Goal: Task Accomplishment & Management: Manage account settings

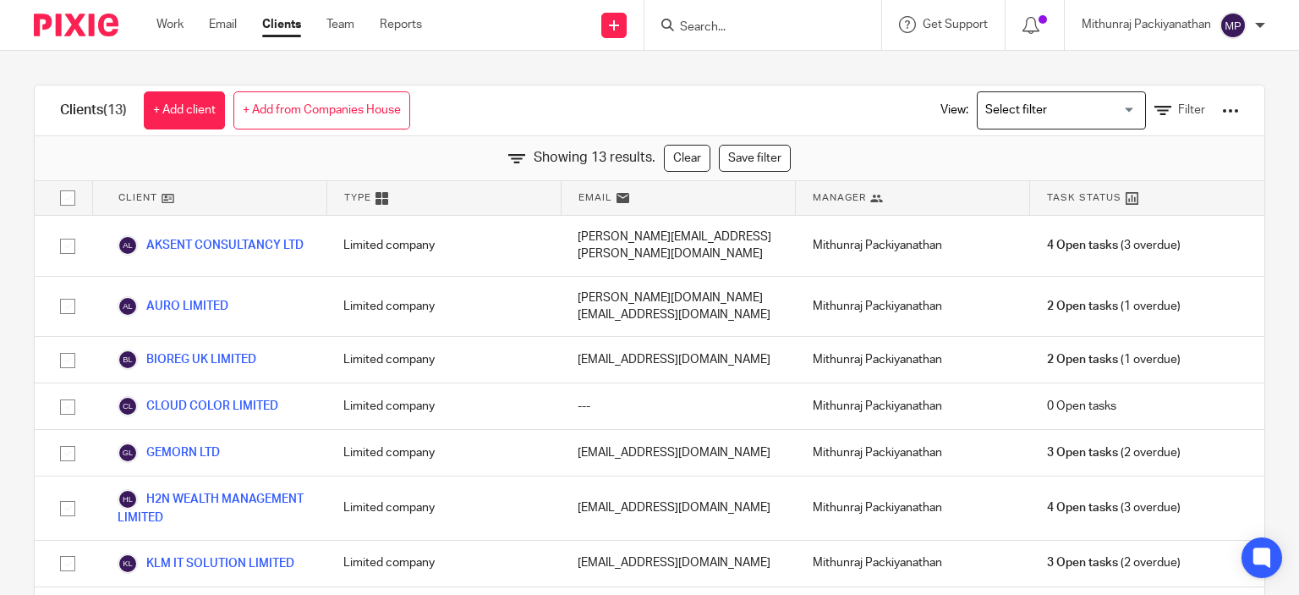
click at [770, 26] on input "Search" at bounding box center [754, 27] width 152 height 15
paste input "AKSENT CONSULTANCY LTD"
type input "AKSENT CONSULTANCY LTD"
click button "submit" at bounding box center [0, 0] width 0 height 0
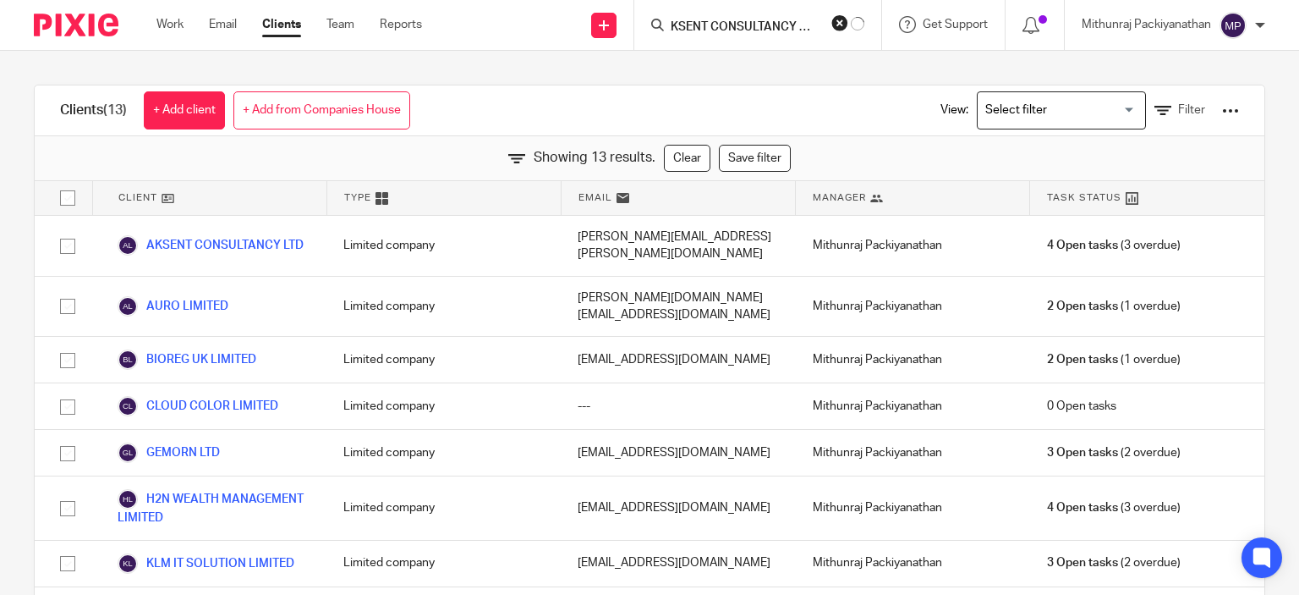
scroll to position [0, 0]
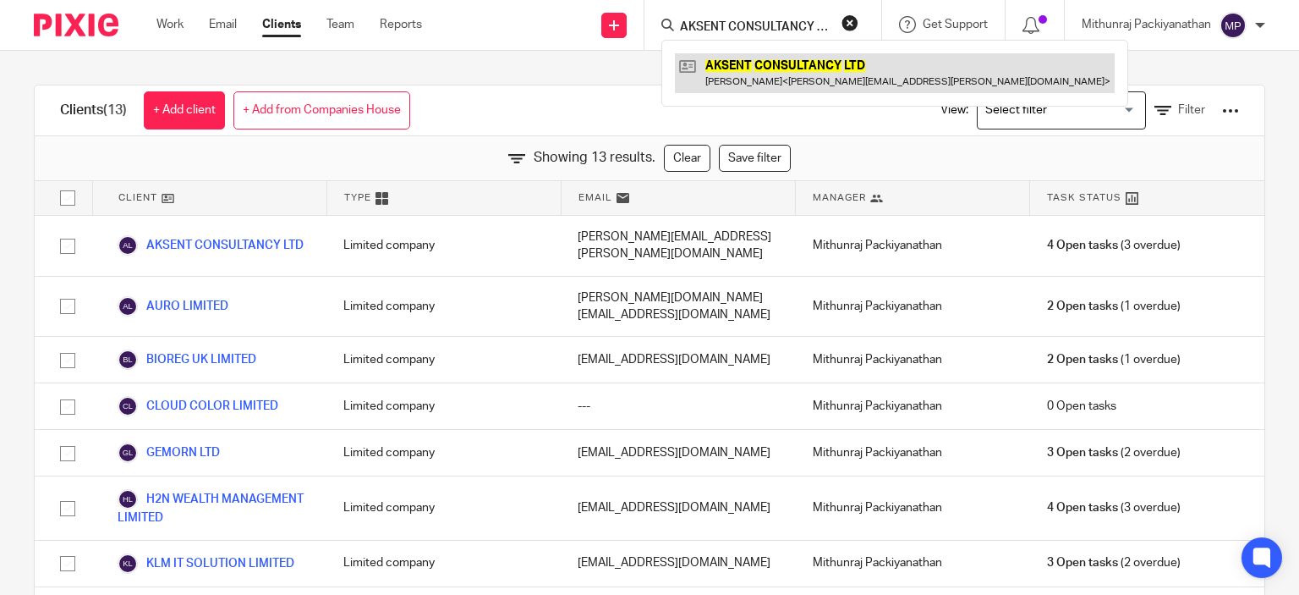
click at [775, 66] on link at bounding box center [895, 72] width 440 height 39
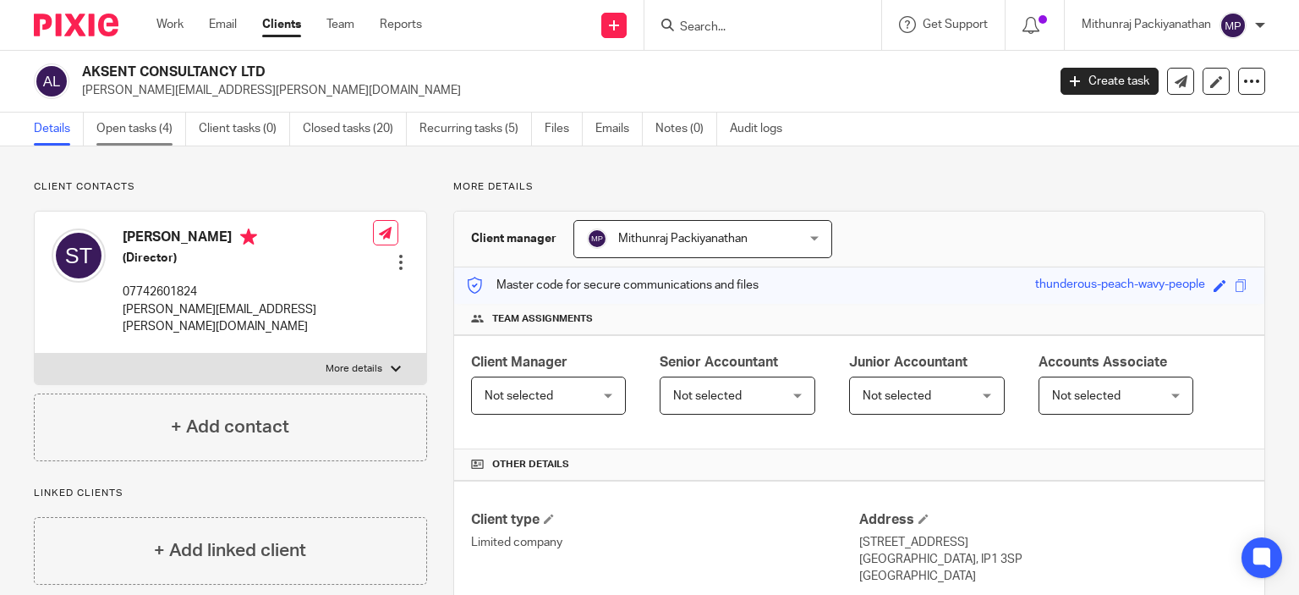
click at [143, 120] on link "Open tasks (4)" at bounding box center [141, 128] width 90 height 33
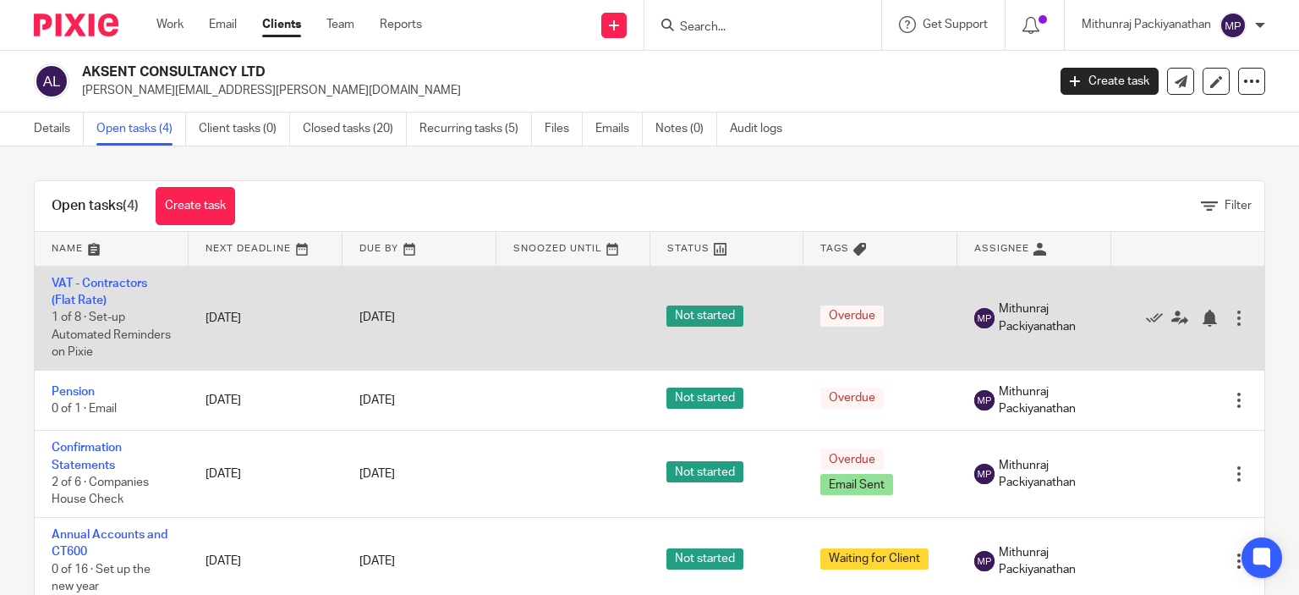
scroll to position [45, 0]
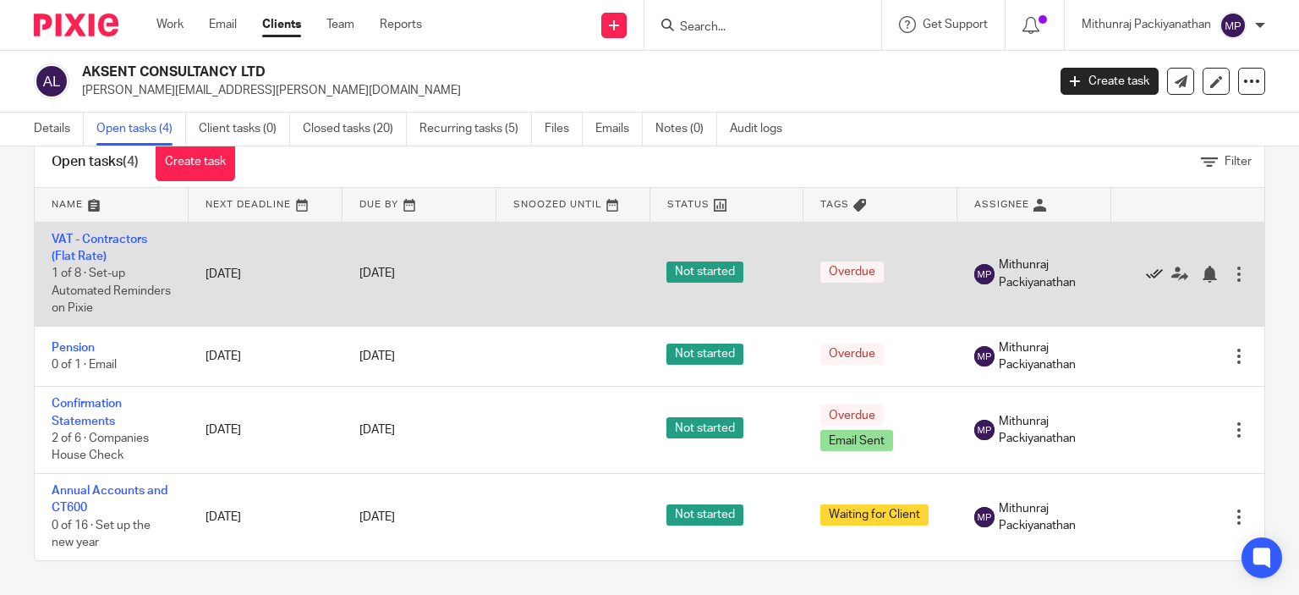
click at [1146, 271] on icon at bounding box center [1154, 274] width 17 height 17
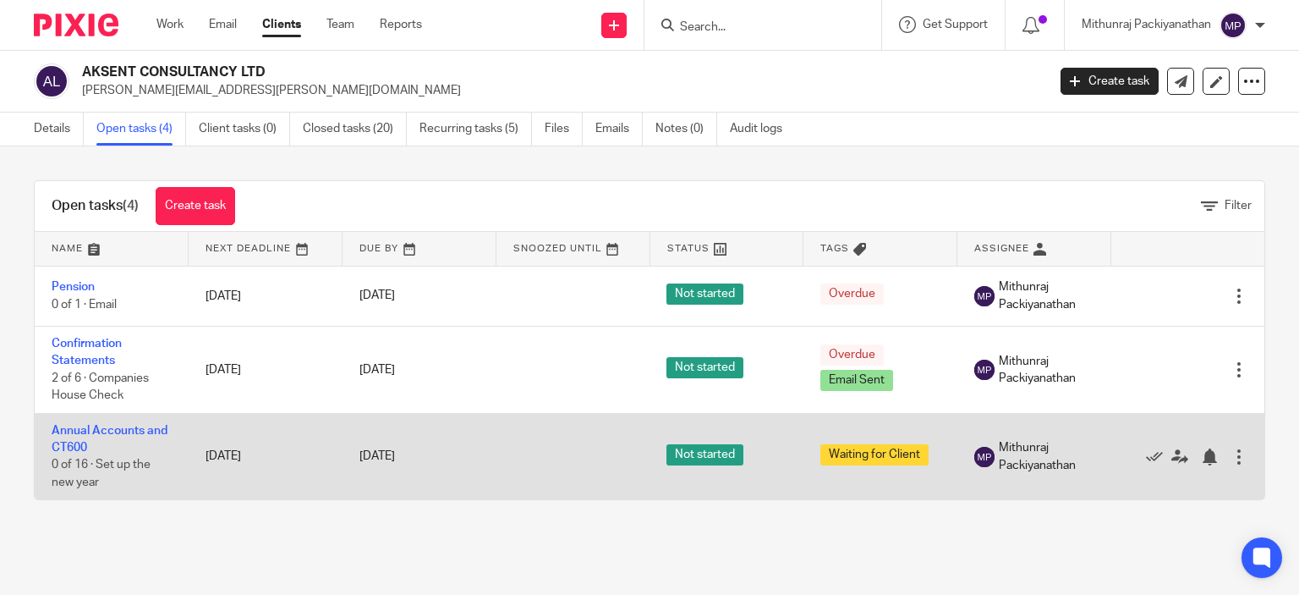
click at [1071, 439] on span "Mithunraj Packiyanathan" at bounding box center [1047, 456] width 96 height 35
click at [104, 425] on link "Annual Accounts and CT600" at bounding box center [110, 439] width 116 height 29
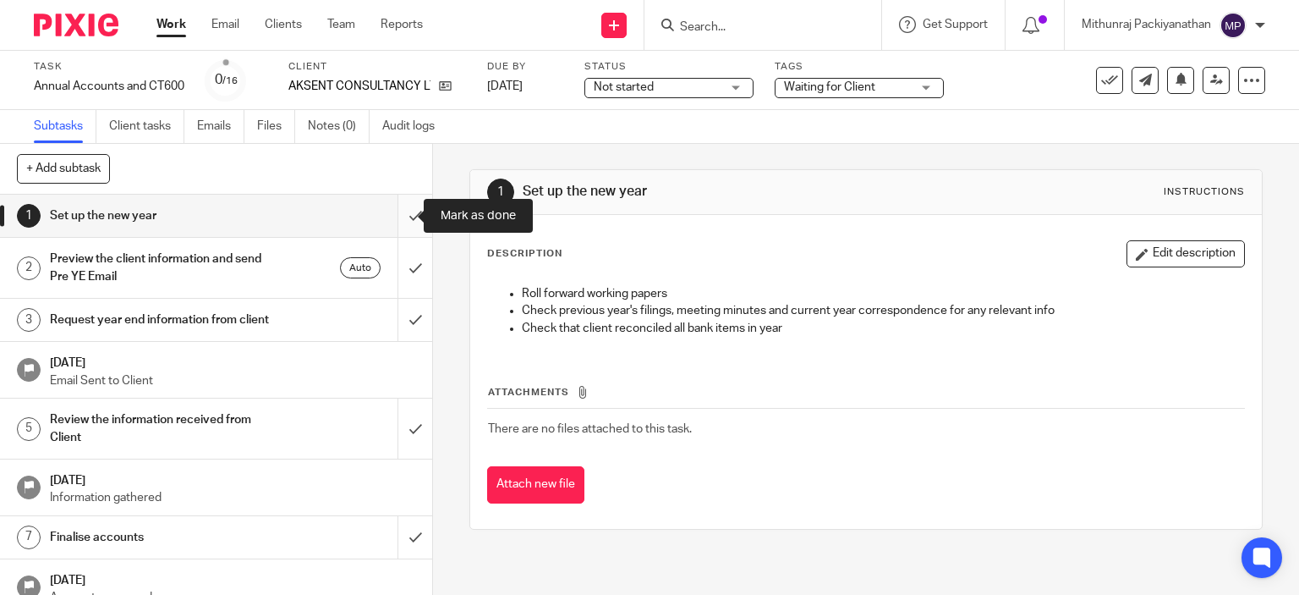
click at [396, 224] on input "submit" at bounding box center [216, 216] width 432 height 42
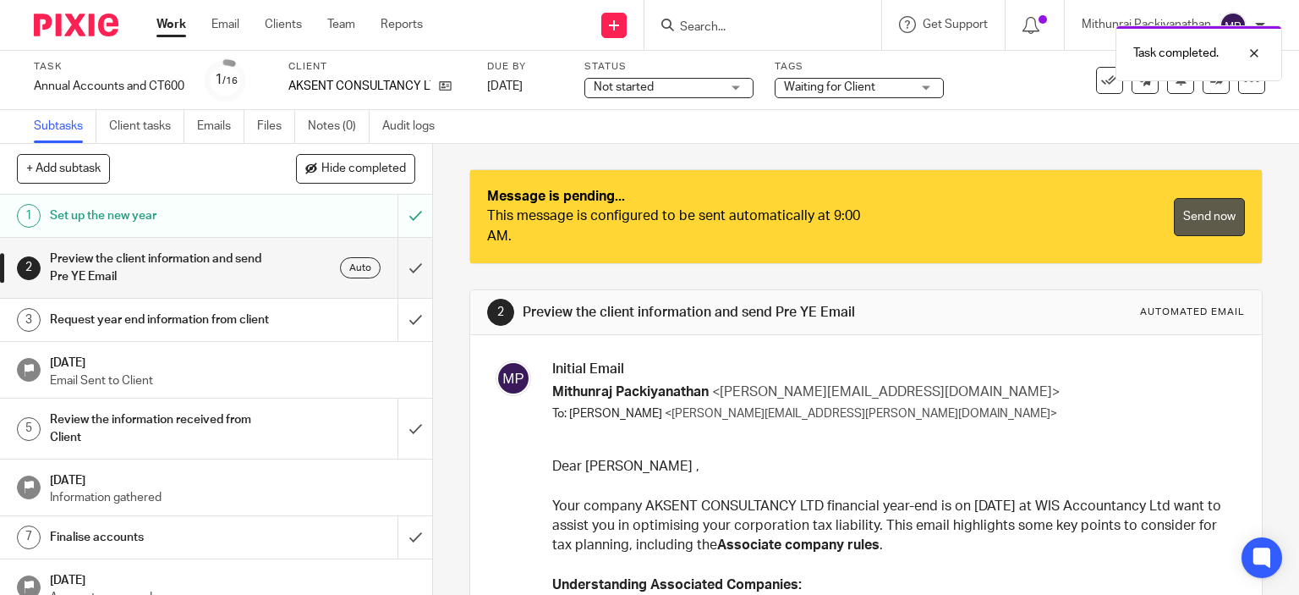
click at [1200, 222] on link "Send now" at bounding box center [1209, 217] width 71 height 38
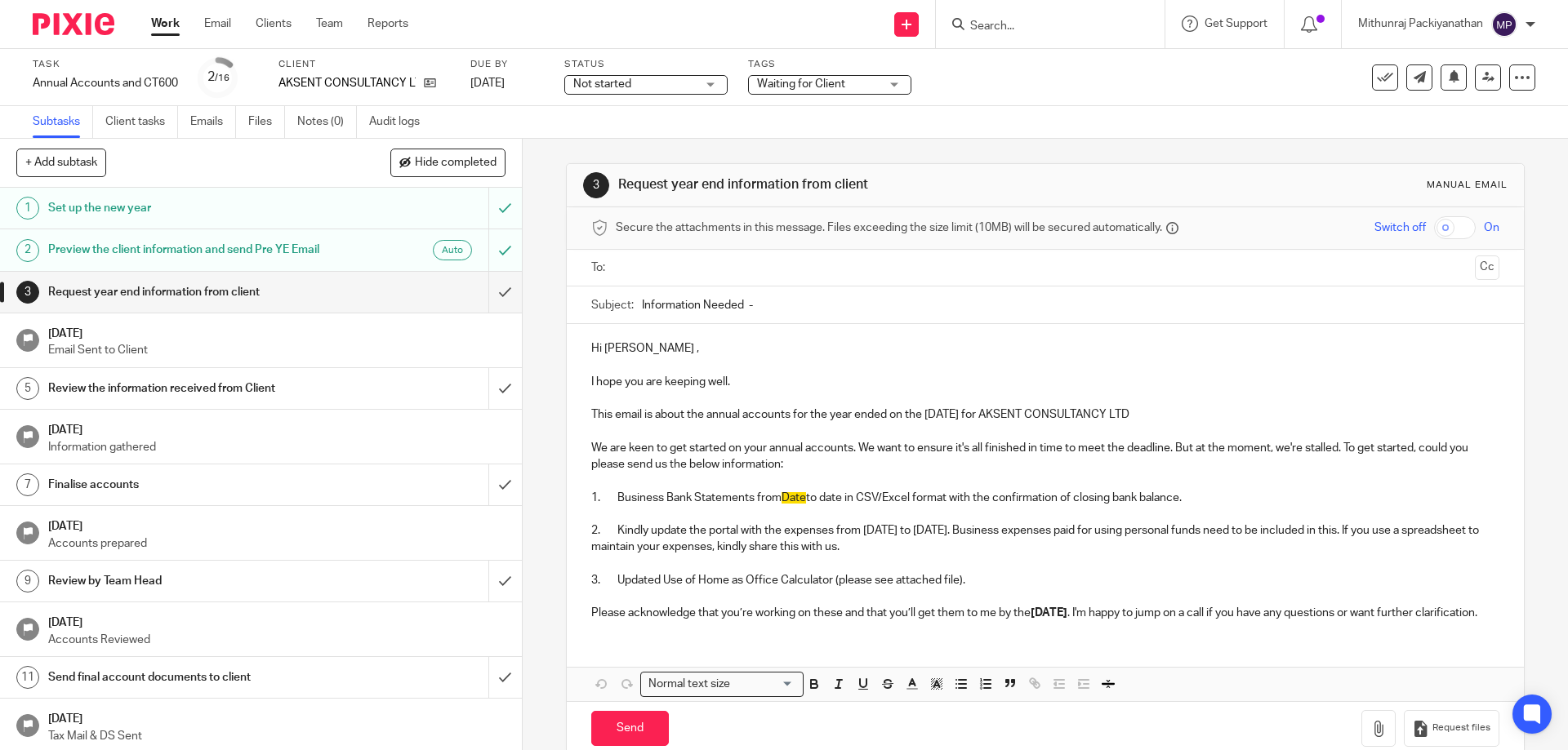
click at [293, 28] on ul "Work Email Clients Team Reports" at bounding box center [292, 23] width 282 height 16
click at [289, 27] on link "Clients" at bounding box center [273, 23] width 36 height 16
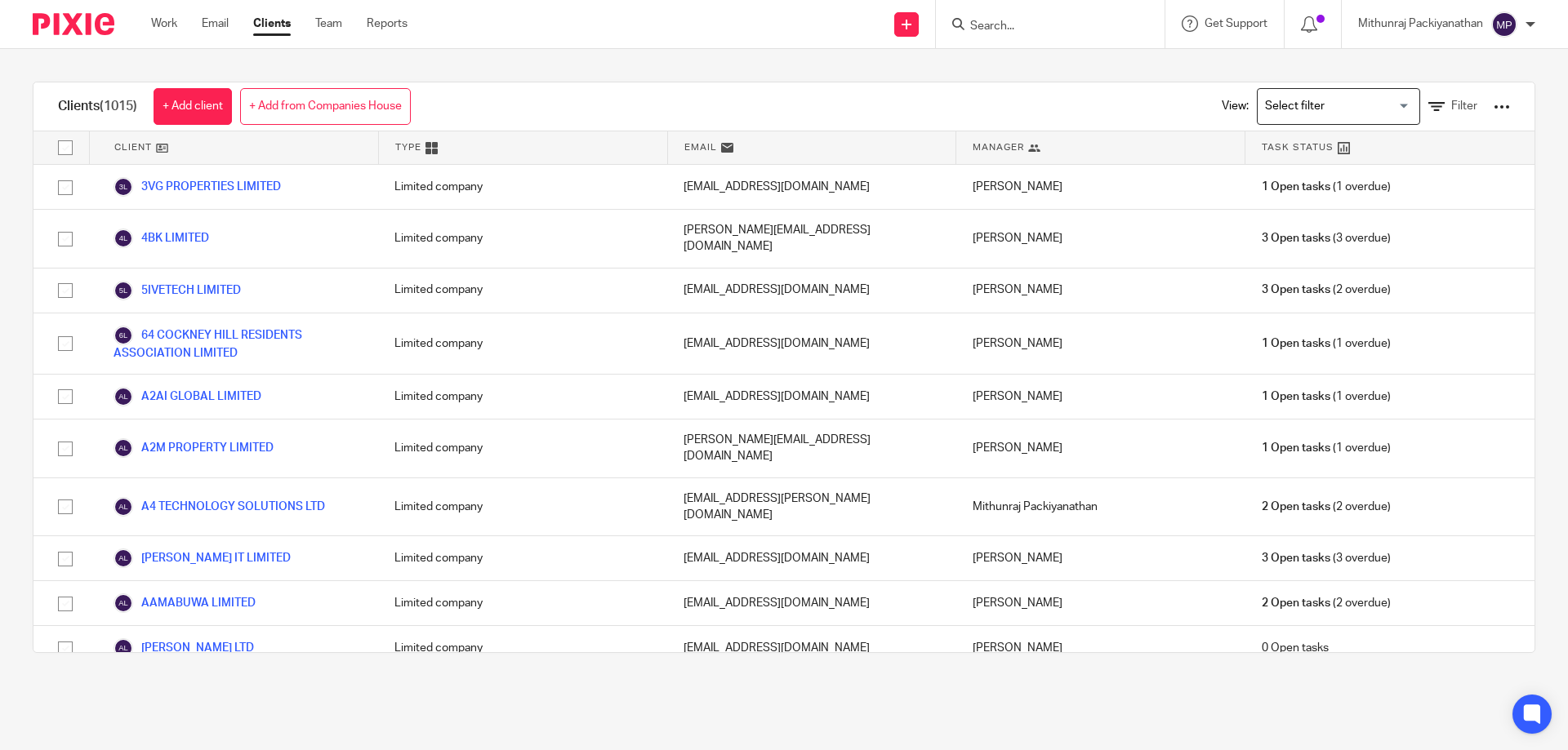
click at [1097, 33] on input "Search" at bounding box center [1042, 26] width 147 height 14
paste input "QA CONSULT LTD"
type input "QA CONSULT LTD"
click button "submit" at bounding box center [0, 0] width 0 height 0
click at [1055, 64] on link at bounding box center [1067, 63] width 203 height 24
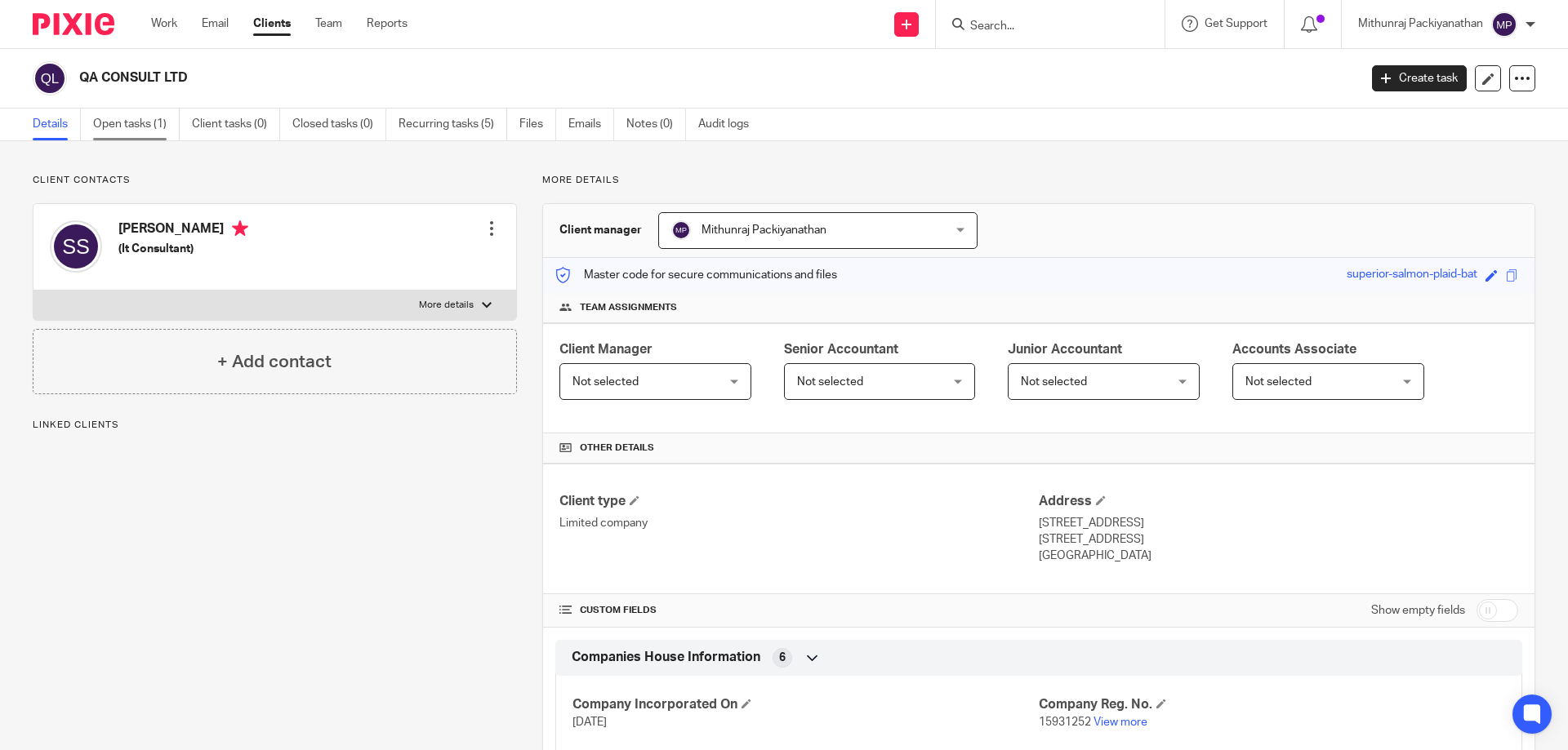
click at [136, 126] on link "Open tasks (1)" at bounding box center [136, 124] width 87 height 32
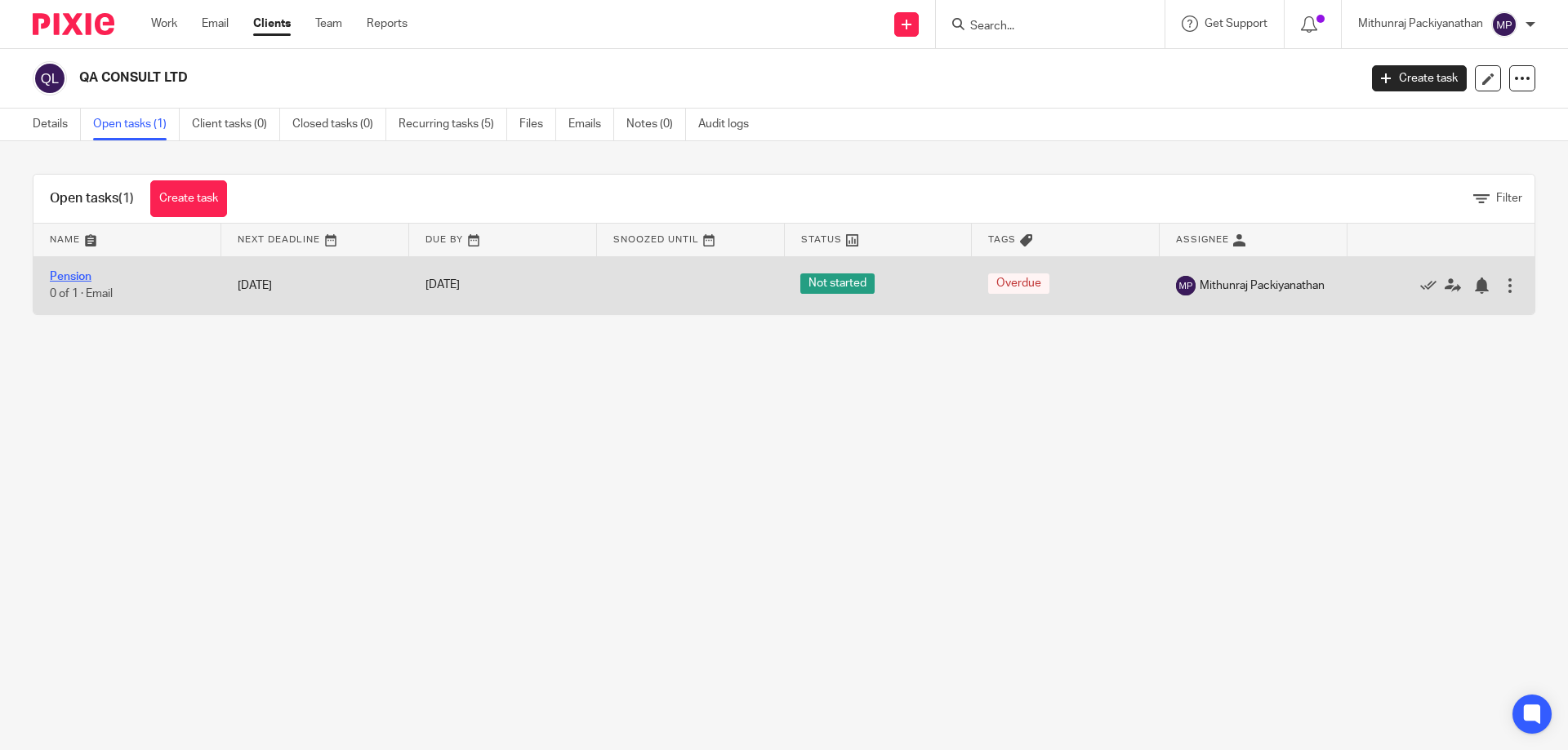
click at [83, 278] on link "Pension" at bounding box center [70, 277] width 42 height 12
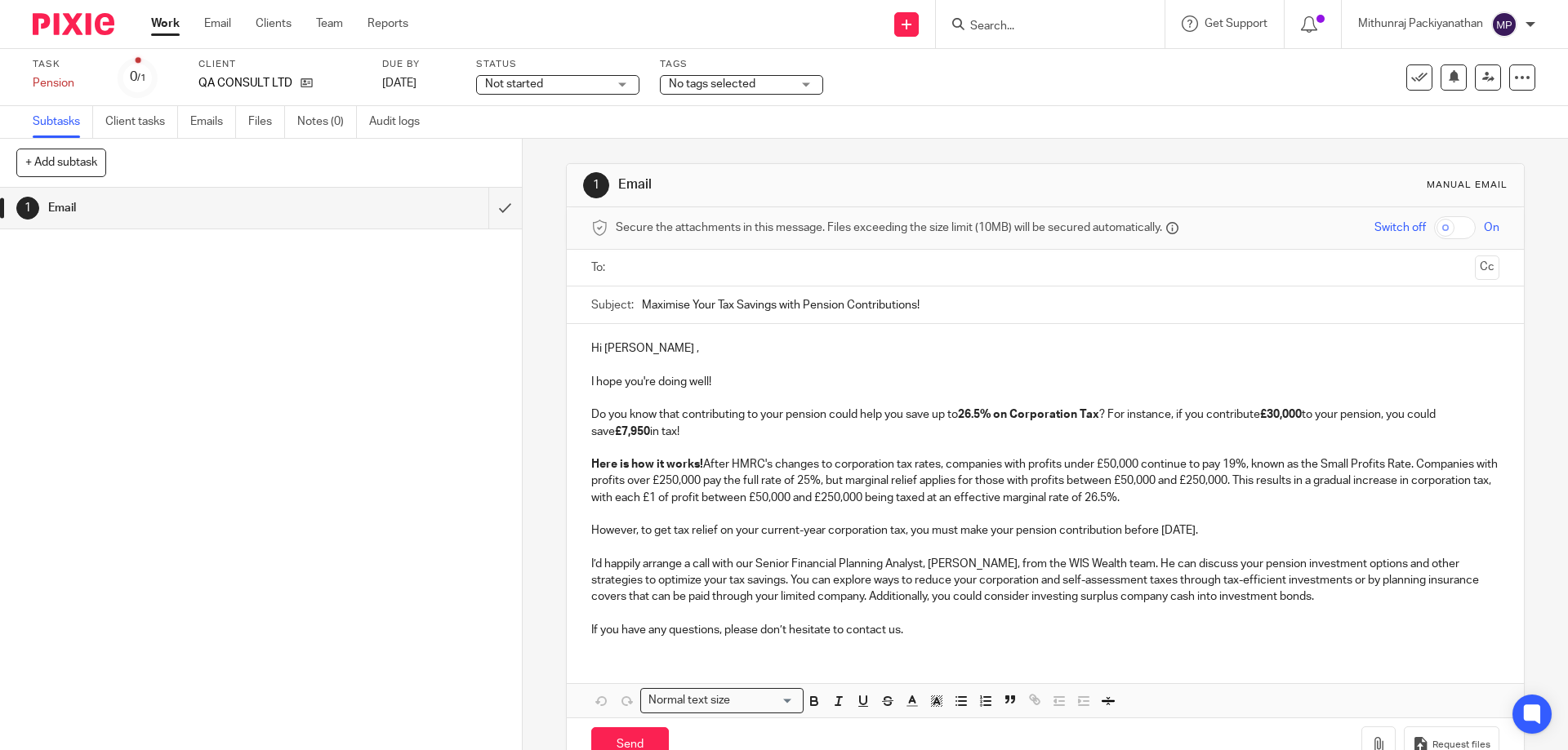
scroll to position [46, 0]
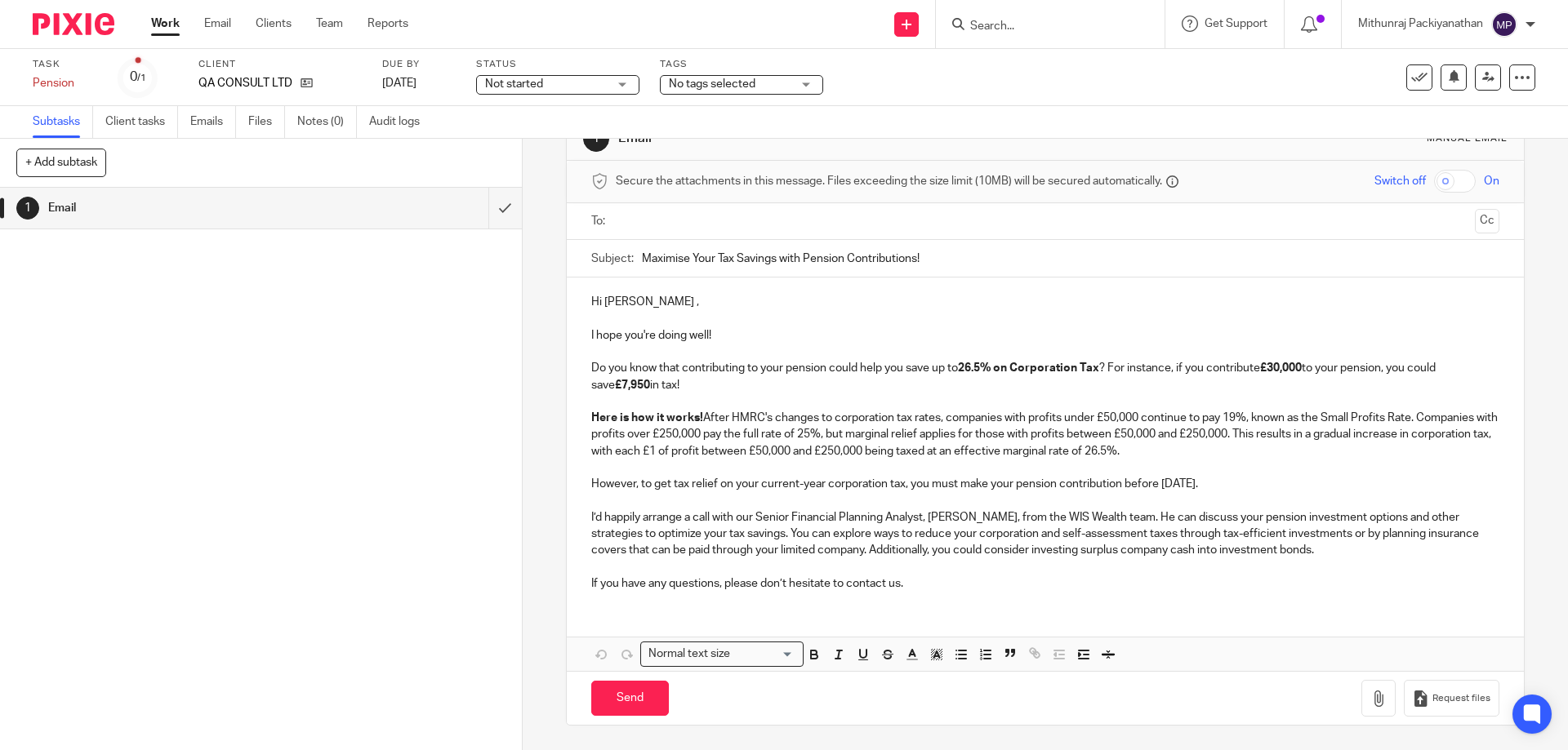
click at [856, 331] on p "I hope you're doing well!" at bounding box center [1045, 335] width 908 height 16
click at [272, 30] on link "Clients" at bounding box center [273, 23] width 36 height 16
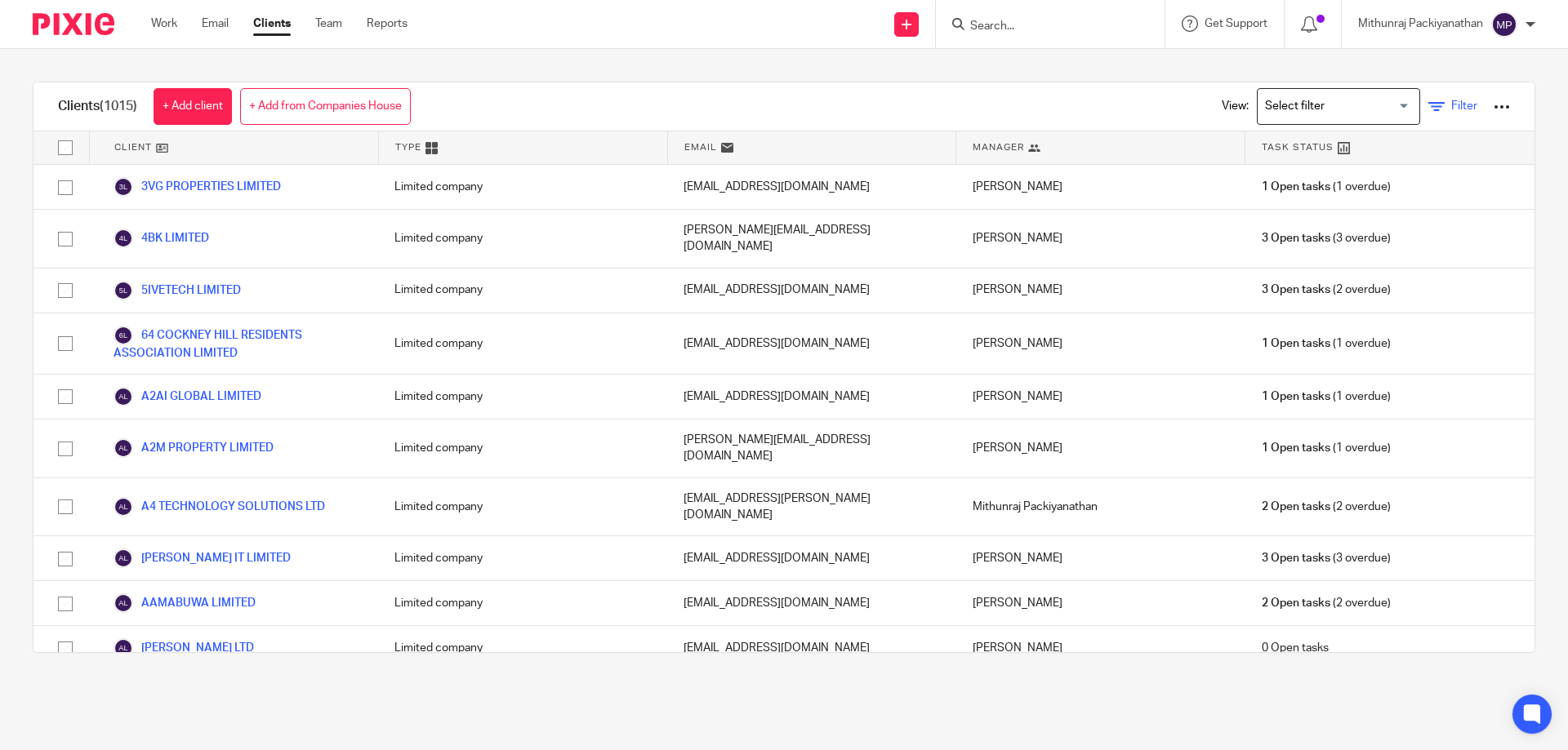
click at [1428, 109] on icon at bounding box center [1436, 106] width 16 height 16
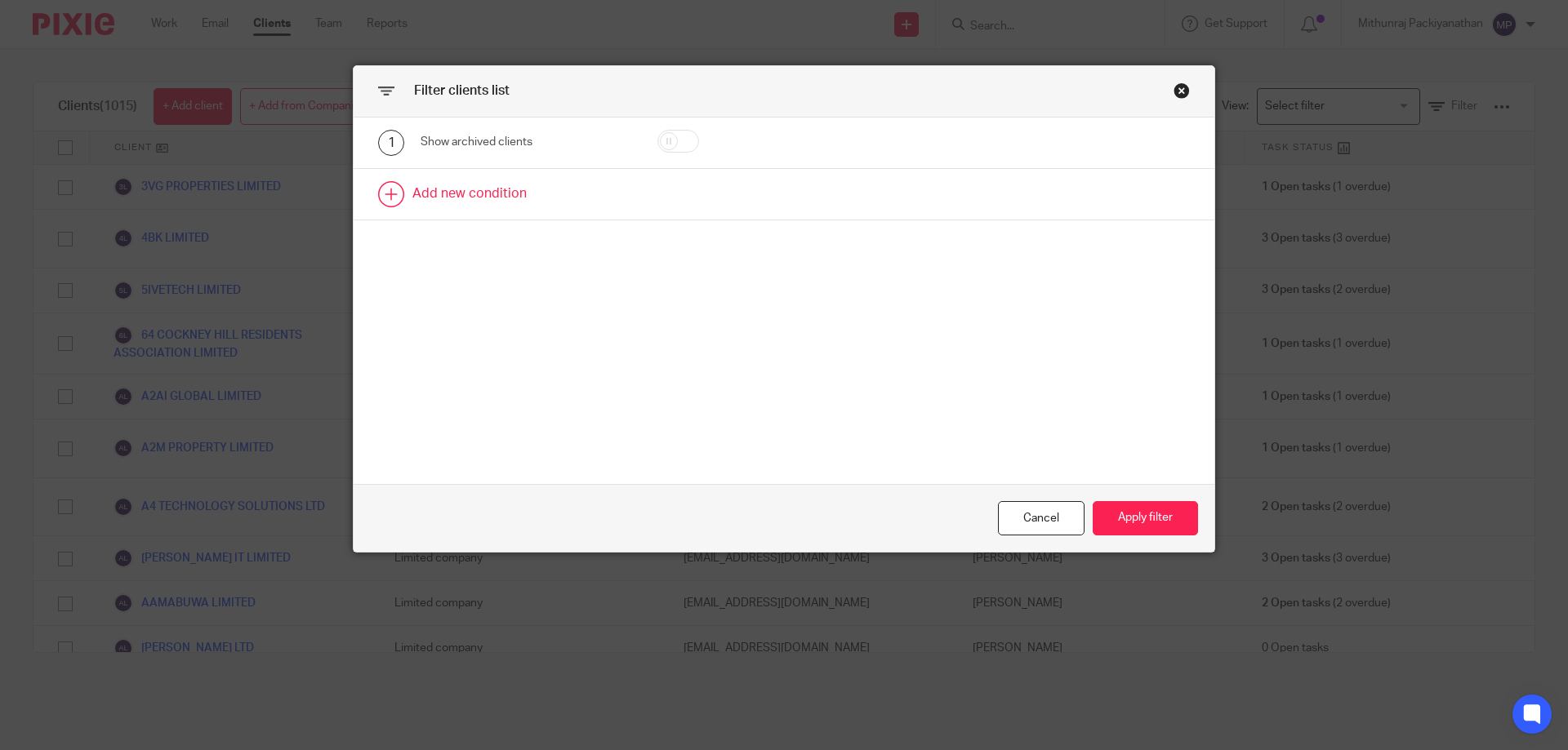
click at [483, 206] on link at bounding box center [783, 194] width 860 height 50
click at [558, 202] on div "Field" at bounding box center [512, 200] width 157 height 35
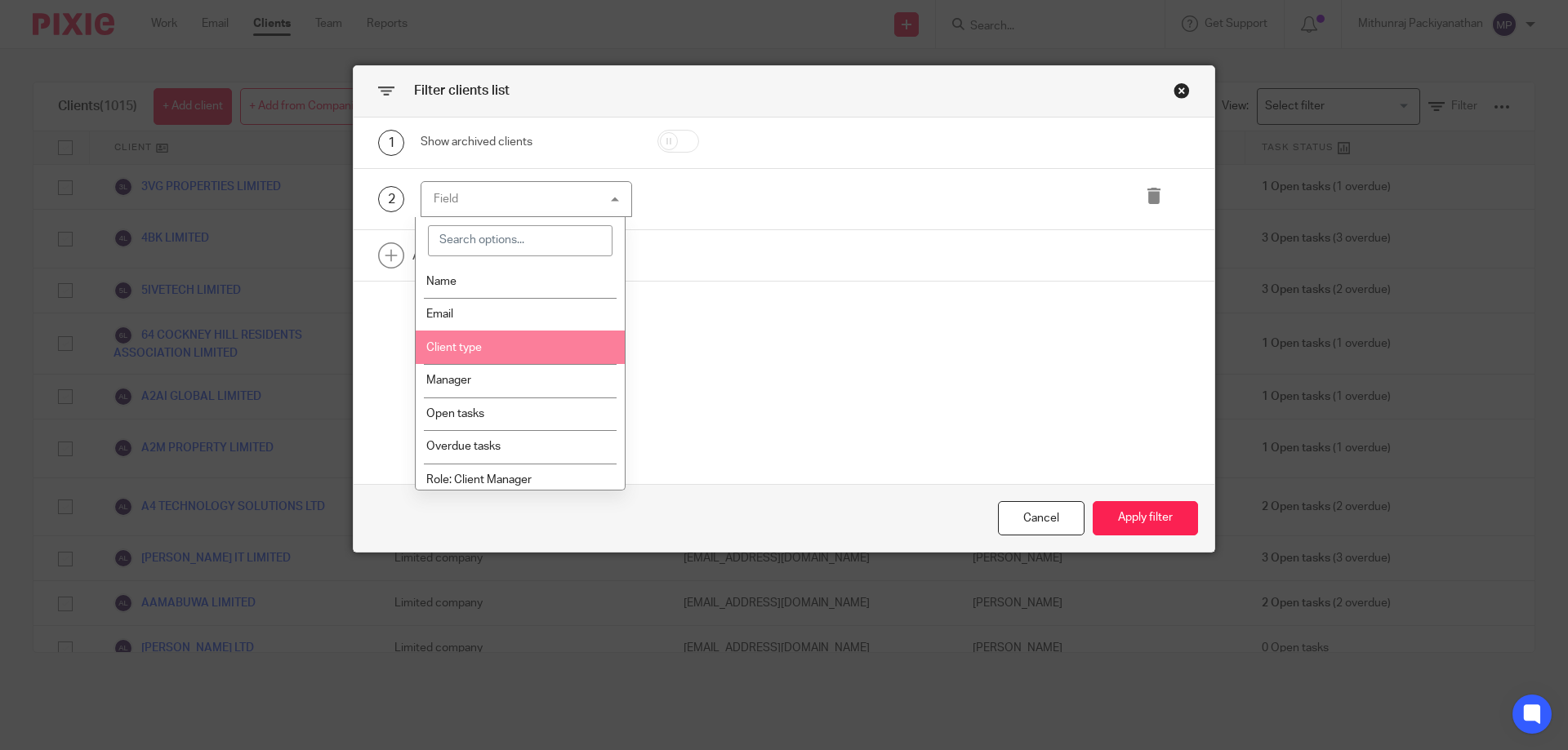
click at [703, 320] on div "1 Show archived clients 2 Field Name Email Client type Manager Open tasks Overd…" at bounding box center [783, 301] width 860 height 367
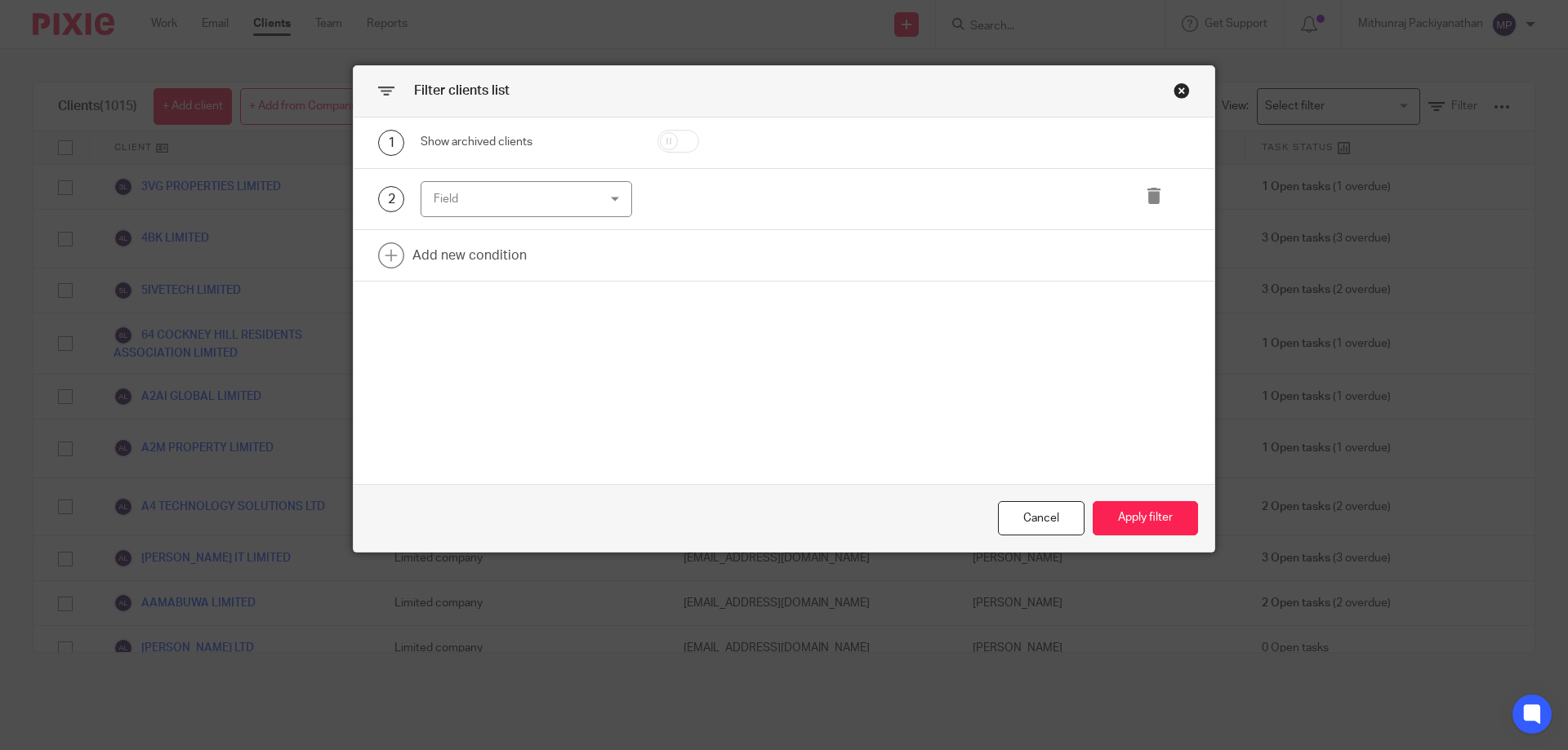
click at [576, 208] on div "Field" at bounding box center [512, 200] width 157 height 35
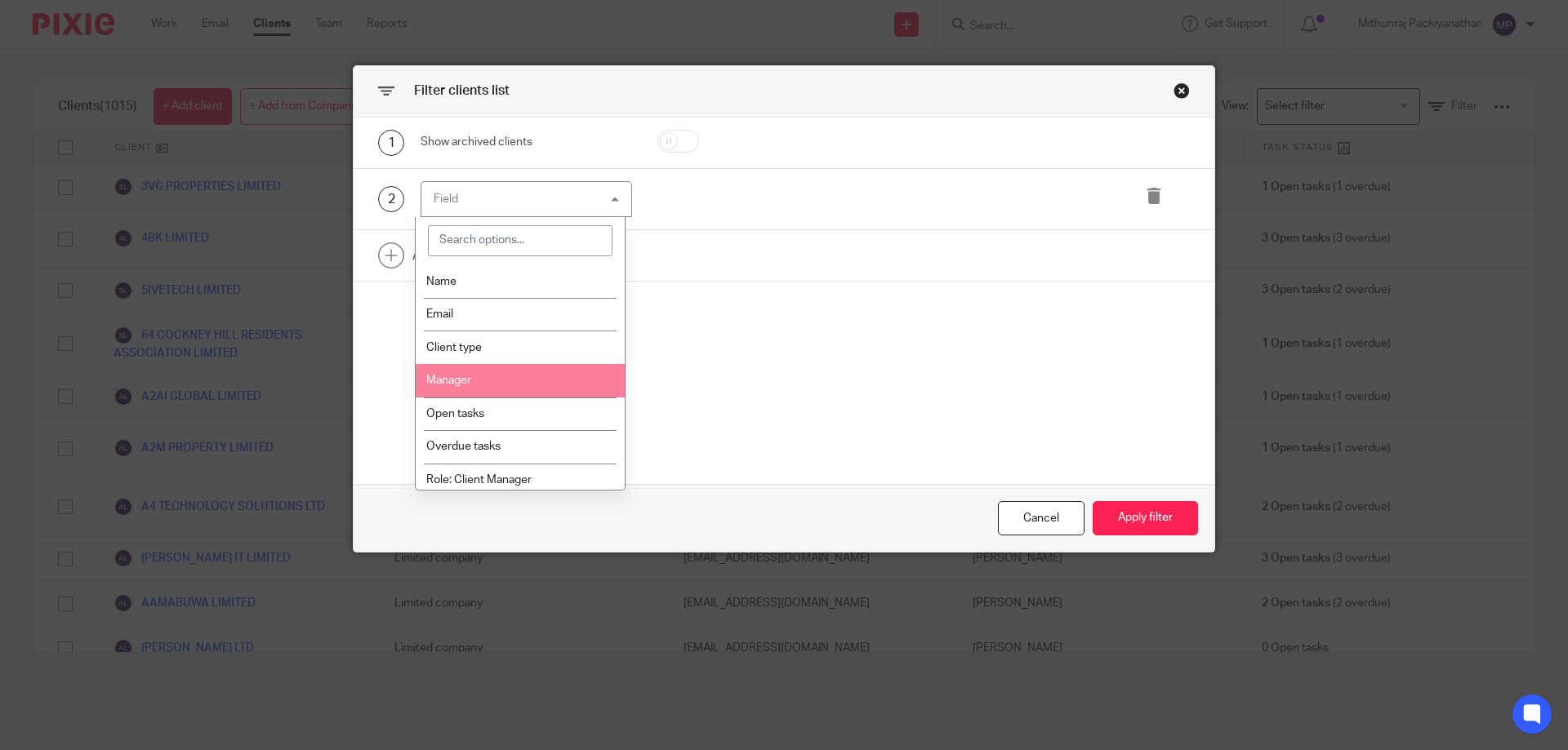
click at [559, 370] on li "Manager" at bounding box center [519, 380] width 210 height 34
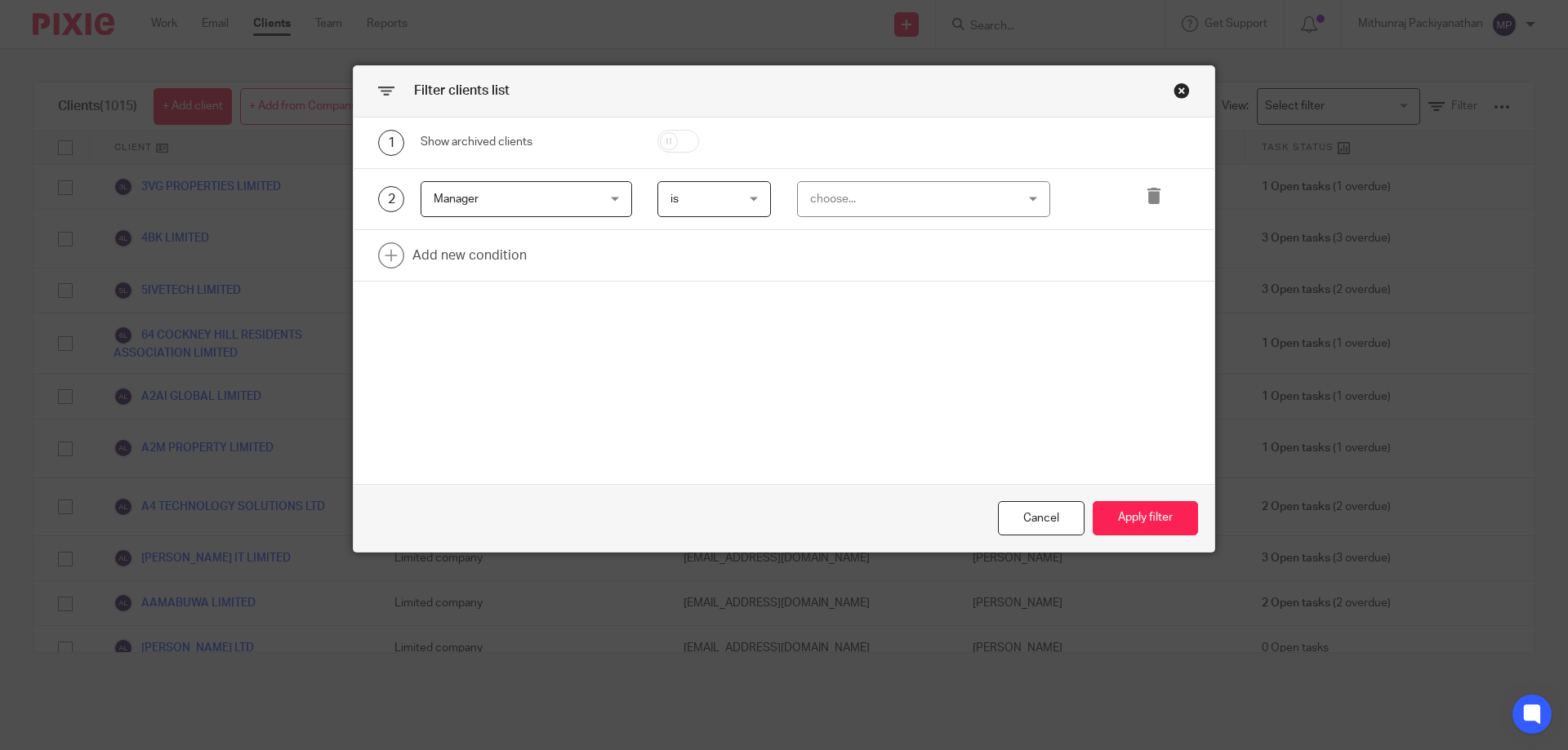
click at [1008, 200] on div "choose..." at bounding box center [923, 200] width 254 height 37
type input "mithun"
click at [932, 279] on li "Mithunraj Packiyanathan" at bounding box center [916, 281] width 252 height 34
click at [511, 264] on link at bounding box center [783, 255] width 860 height 50
click at [605, 255] on div "Field" at bounding box center [526, 261] width 211 height 37
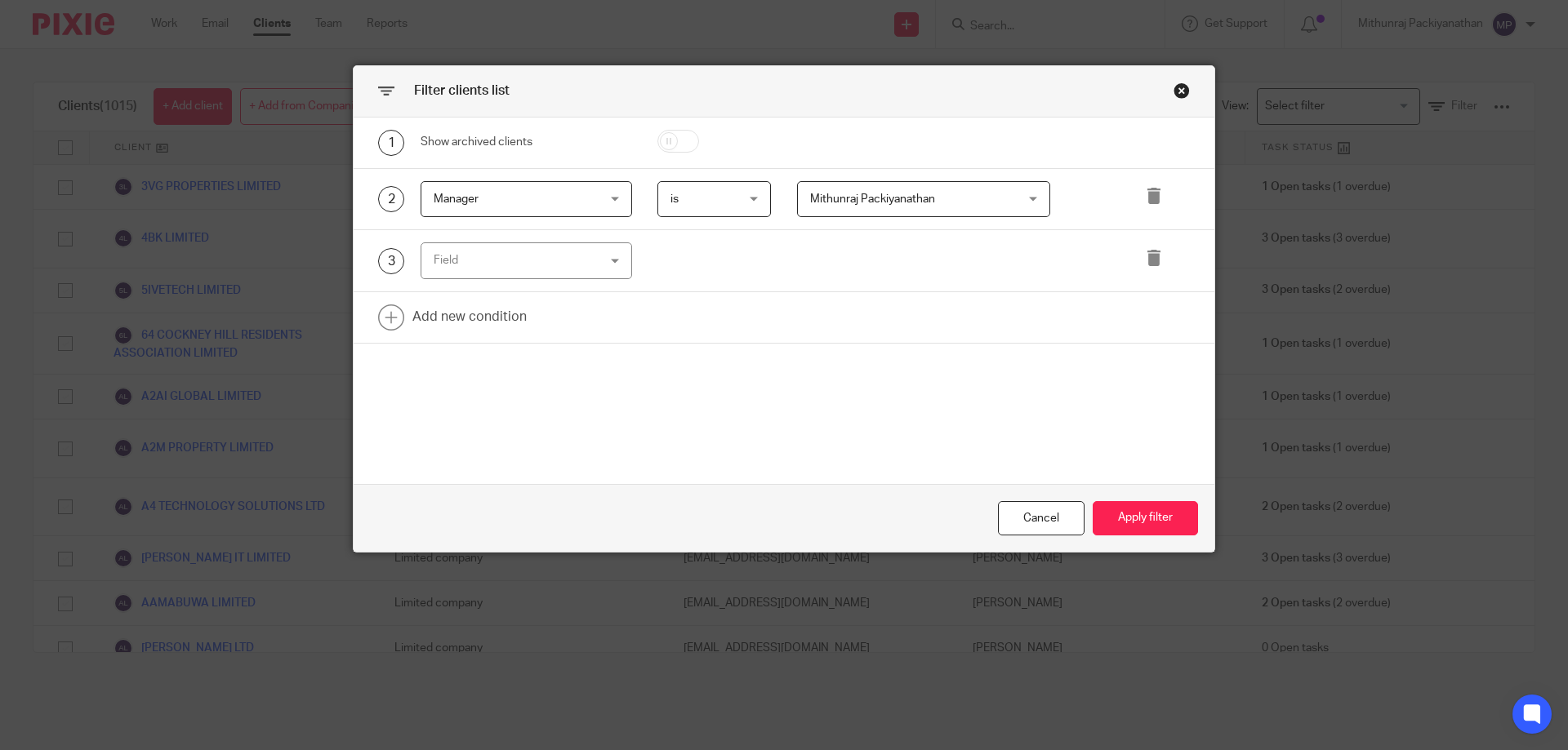
click at [684, 352] on div "1 Show archived clients 2 Manager Manager Name Email Client type Manager Open t…" at bounding box center [783, 301] width 860 height 367
click at [601, 258] on div "Field" at bounding box center [526, 261] width 211 height 37
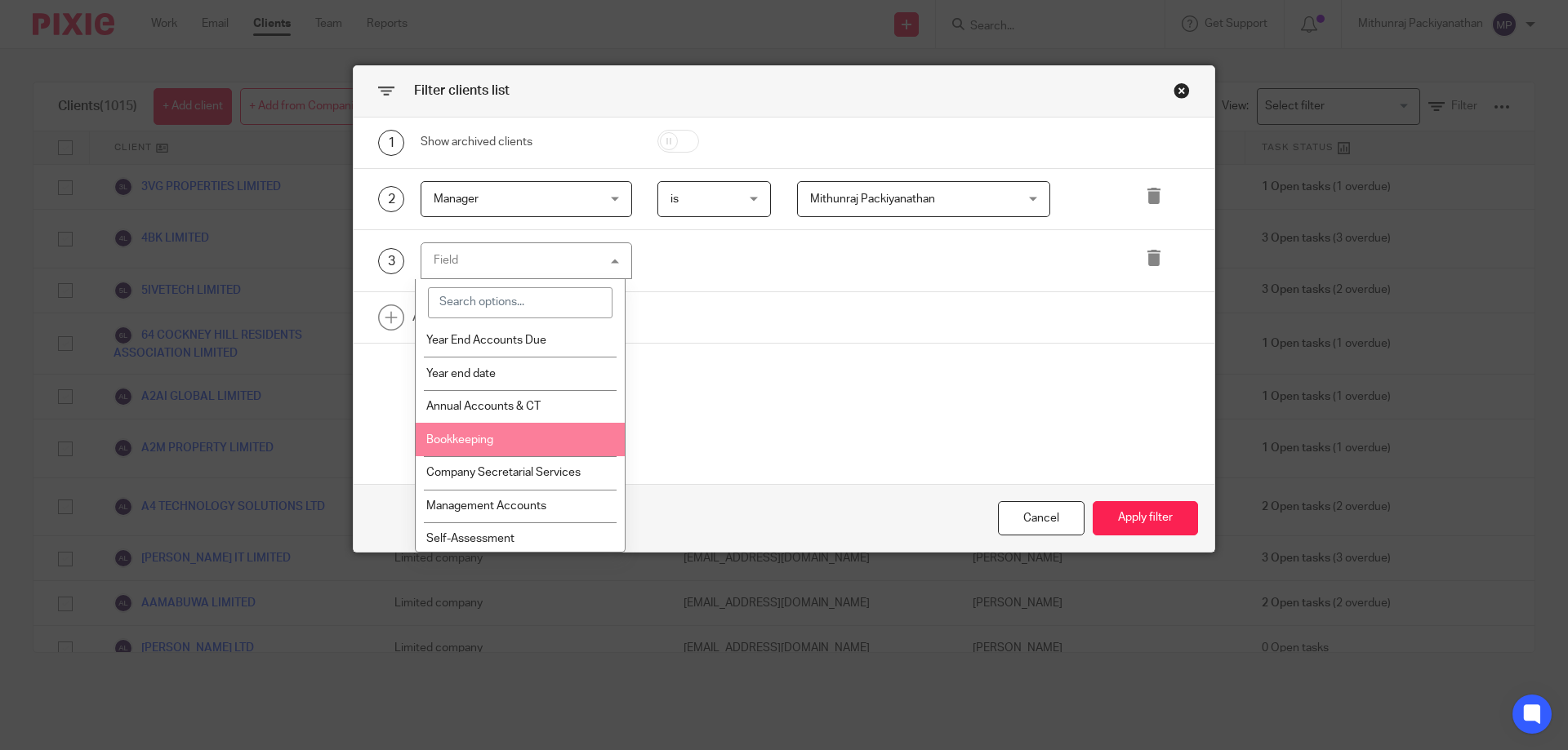
scroll to position [1127, 0]
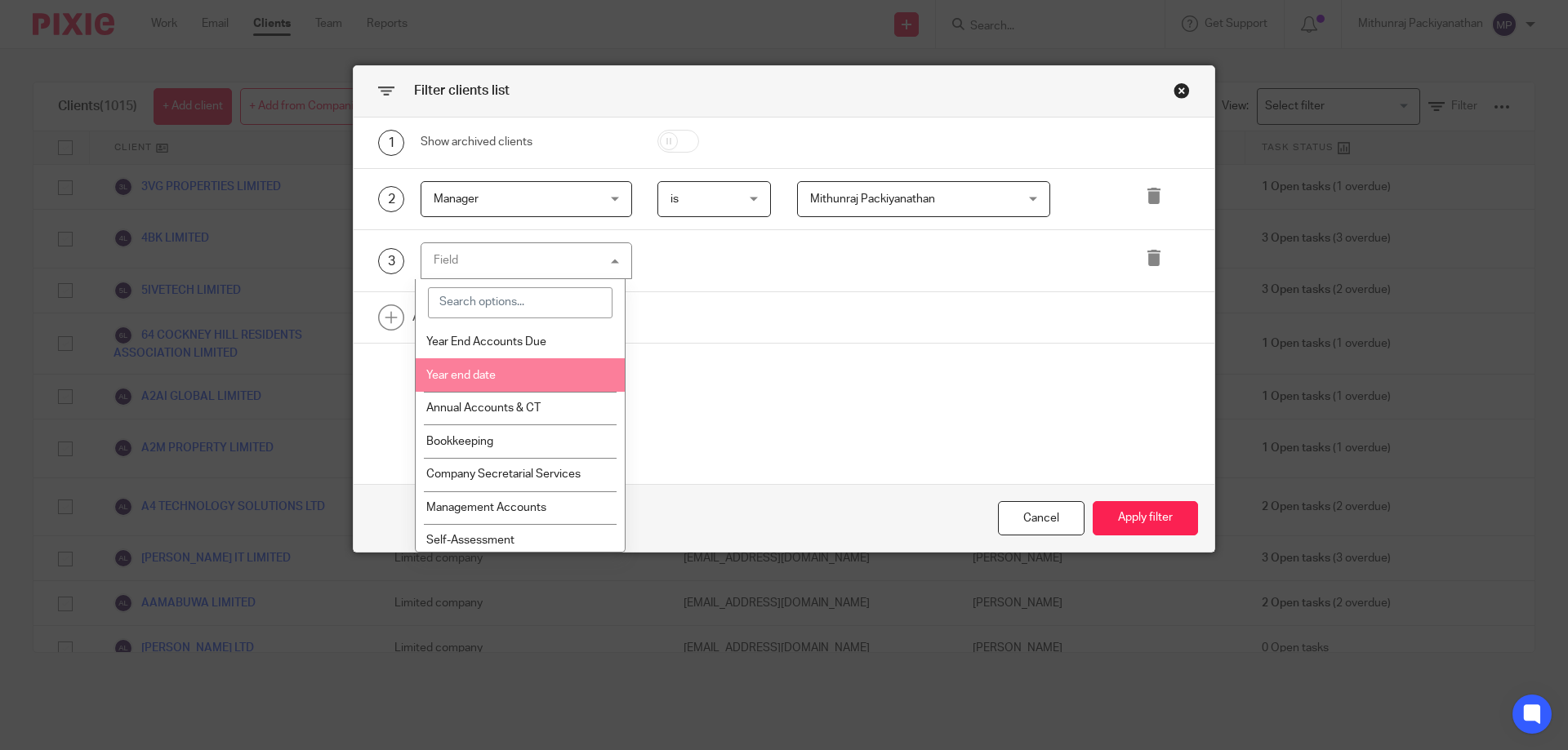
click at [531, 379] on li "Year end date" at bounding box center [519, 375] width 210 height 34
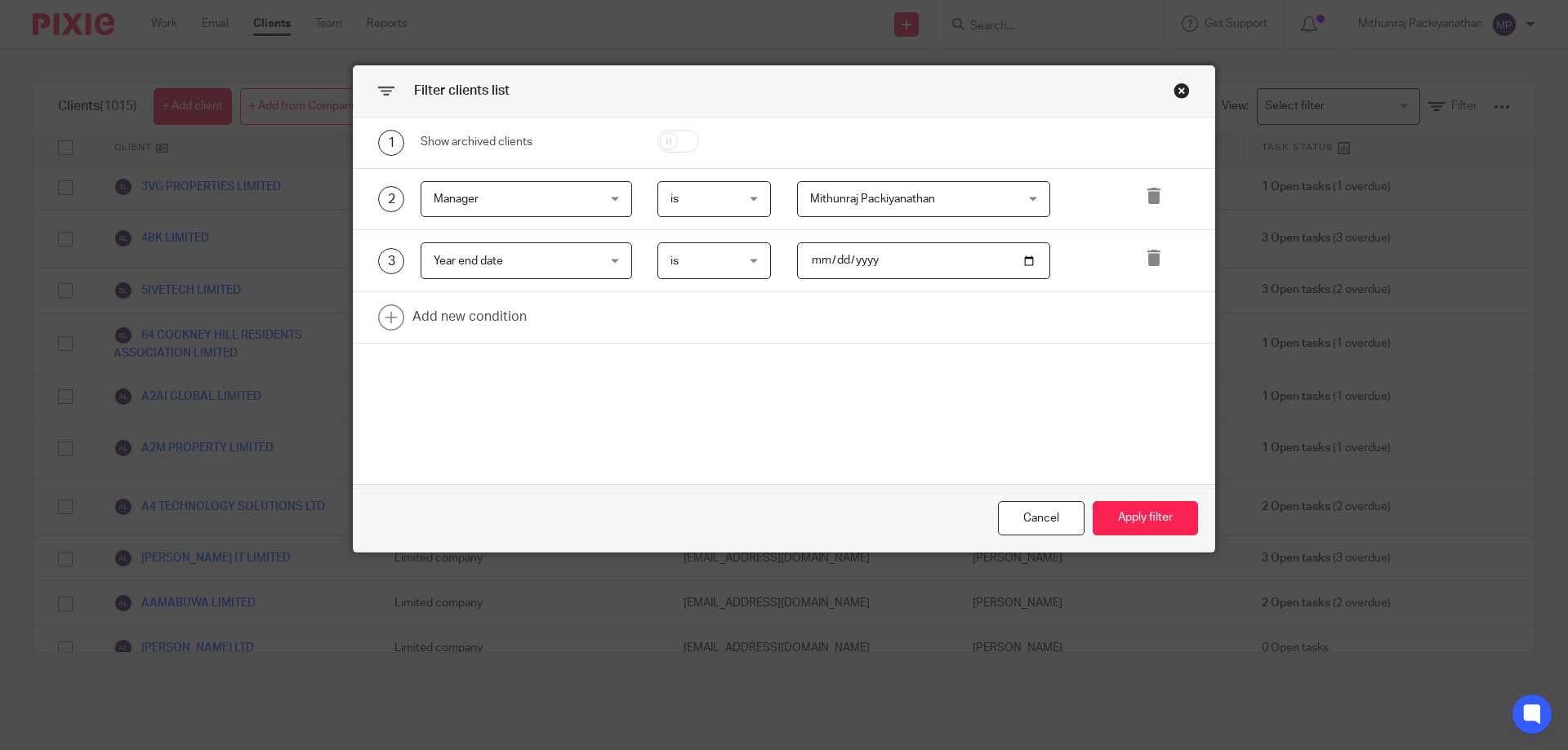
click at [1028, 262] on input "date" at bounding box center [923, 261] width 254 height 37
type input "2025-09-30"
click at [1133, 496] on div "Cancel Apply filter" at bounding box center [783, 517] width 860 height 69
click at [1130, 517] on button "Apply filter" at bounding box center [1145, 518] width 105 height 35
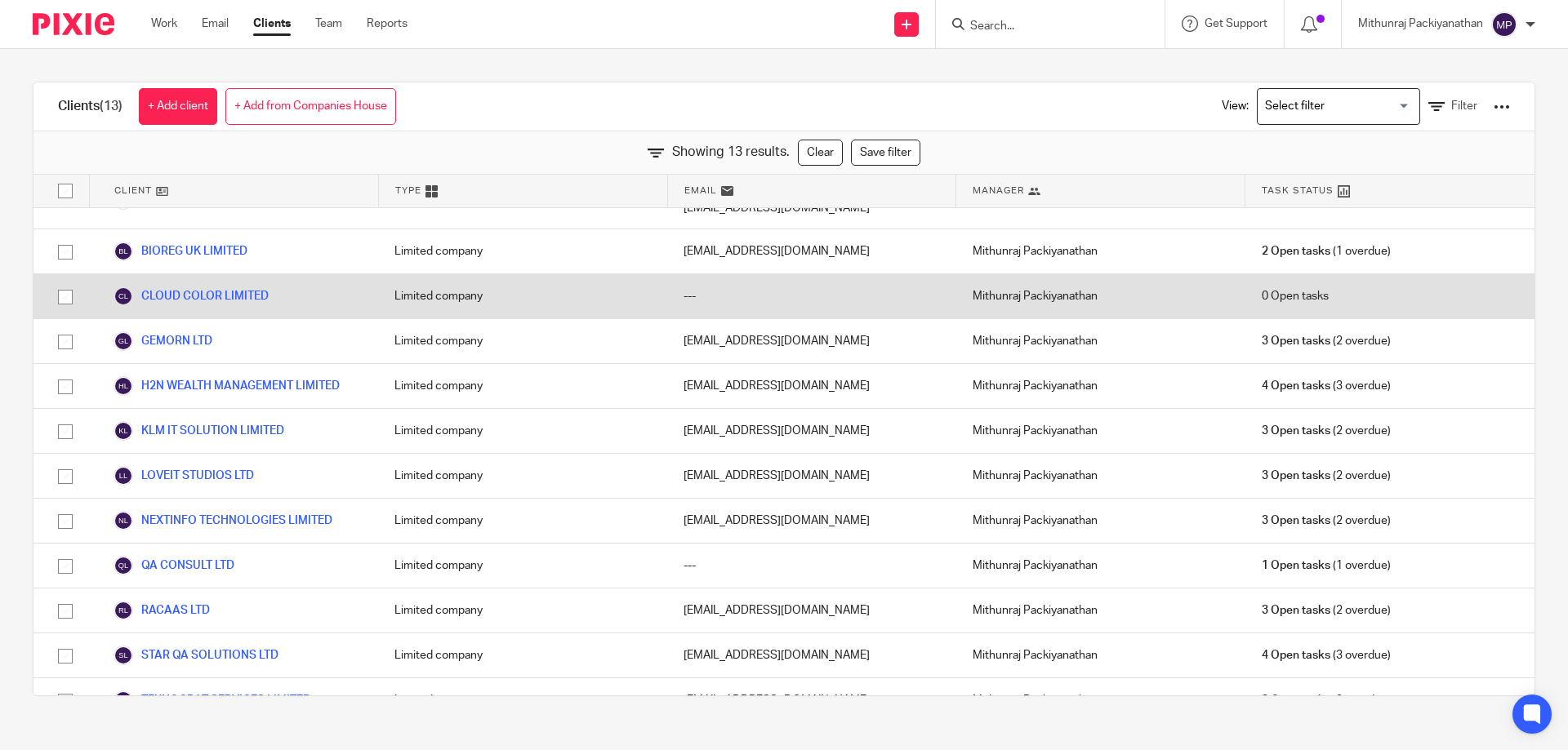
scroll to position [0, 0]
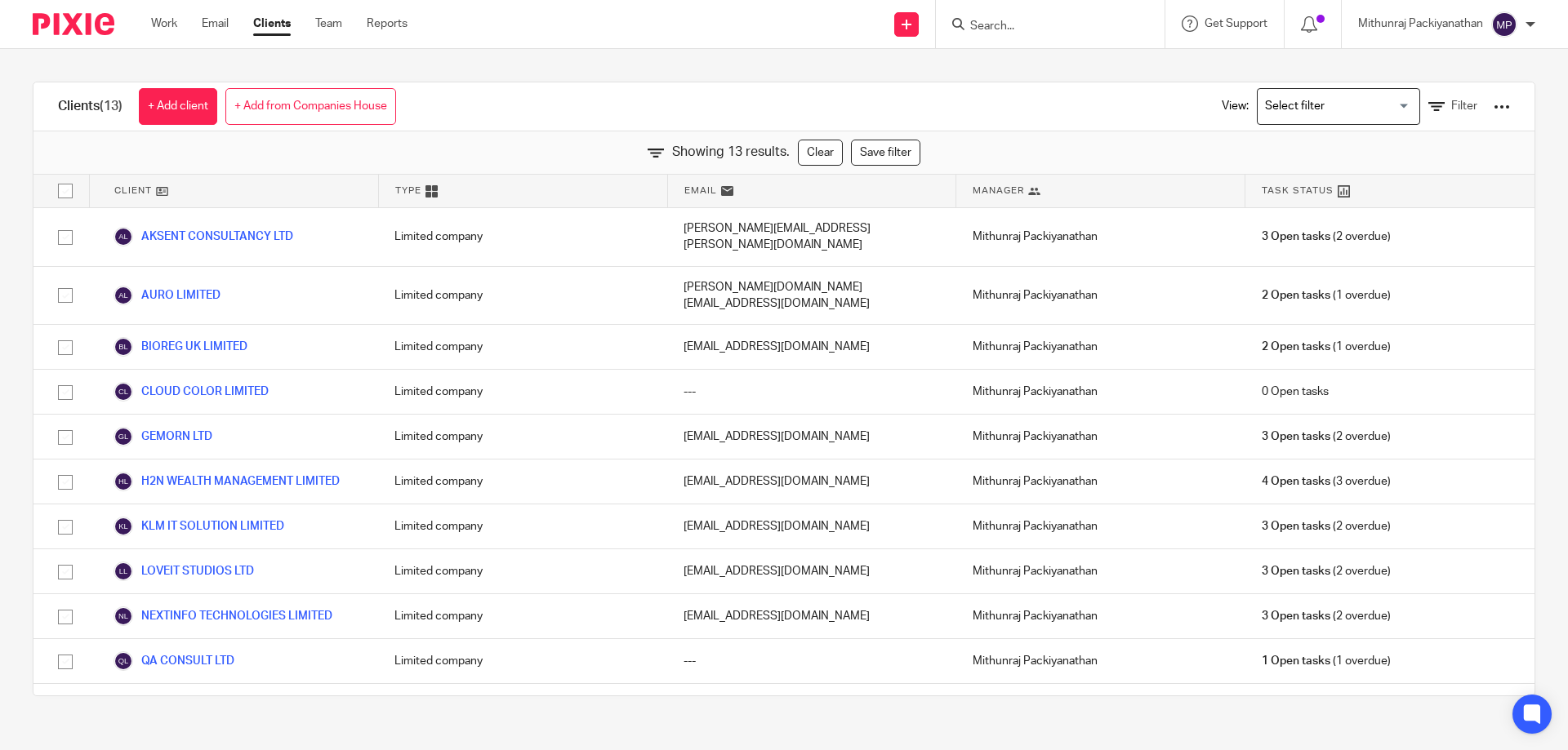
click at [1486, 104] on div "View: Loading... Filter" at bounding box center [1353, 106] width 362 height 48
click at [1494, 106] on div at bounding box center [1501, 106] width 16 height 16
click at [1408, 186] on link "Export clients to CSV file" at bounding box center [1370, 192] width 227 height 24
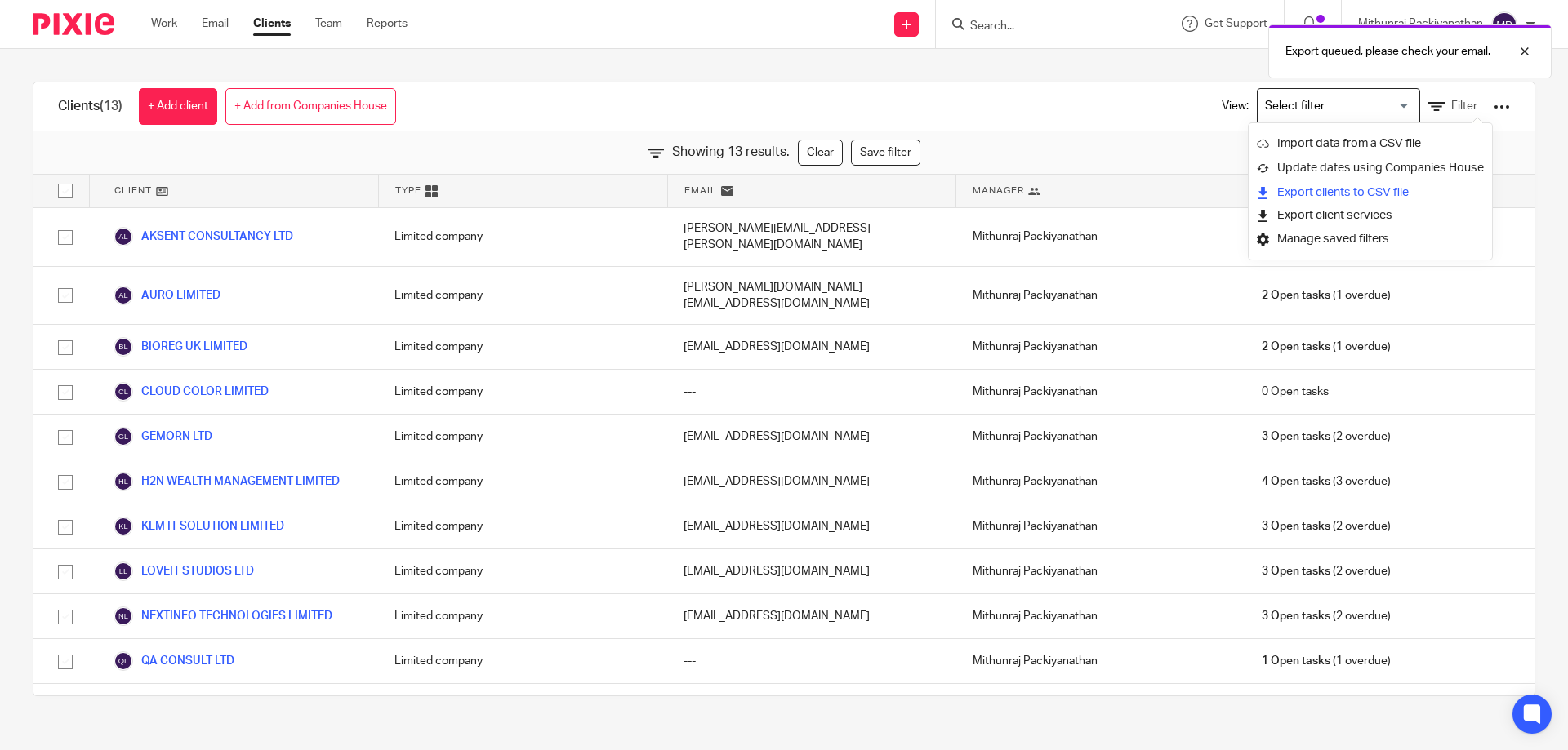
click at [1408, 186] on link "Export clients to CSV file" at bounding box center [1370, 192] width 227 height 24
click at [1017, 24] on input "Search" at bounding box center [1042, 26] width 147 height 14
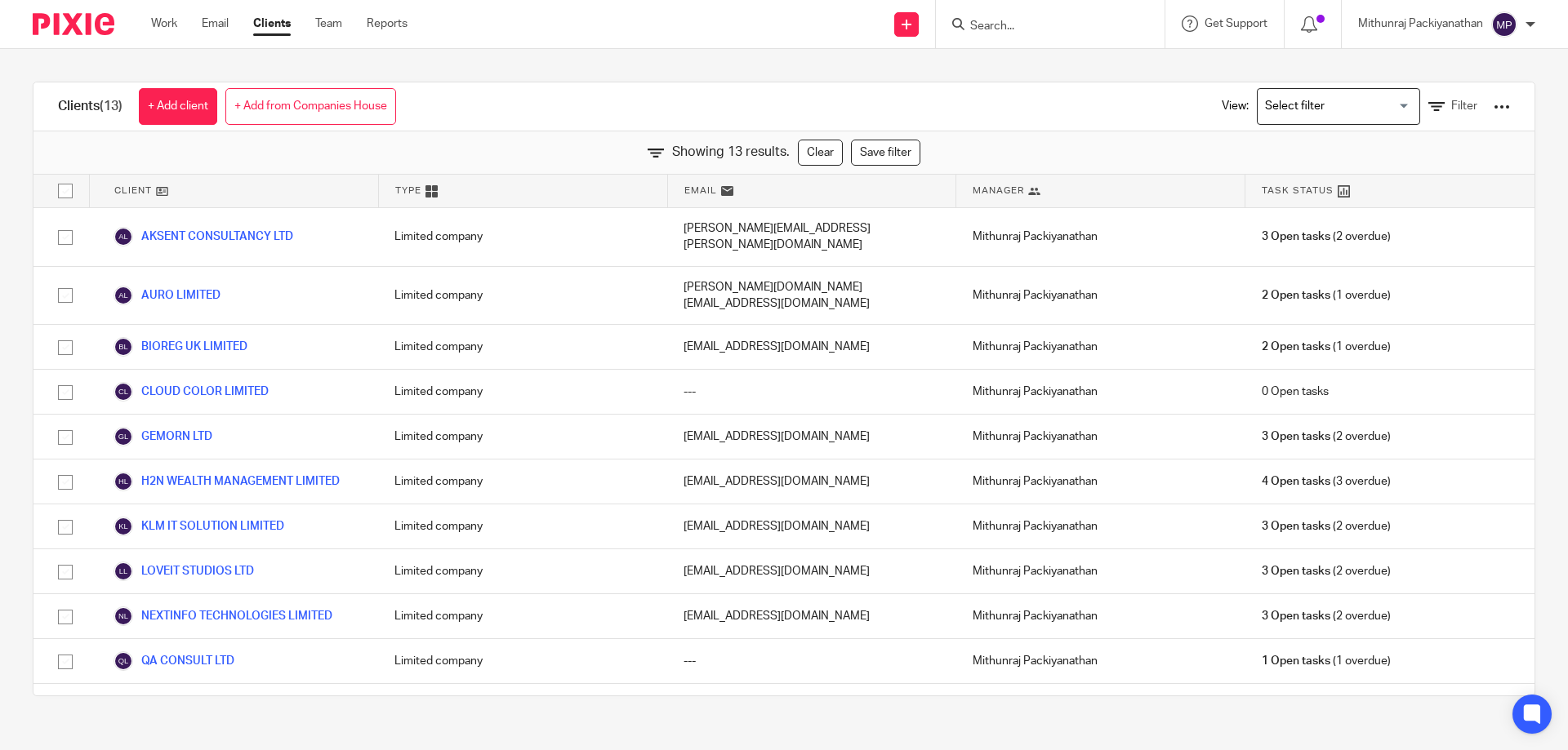
paste input "CLOUD COLOR LIMITED"
type input "CLOUD COLOR LIMITED"
click button "submit" at bounding box center [0, 0] width 0 height 0
click at [1016, 58] on link at bounding box center [1067, 63] width 203 height 24
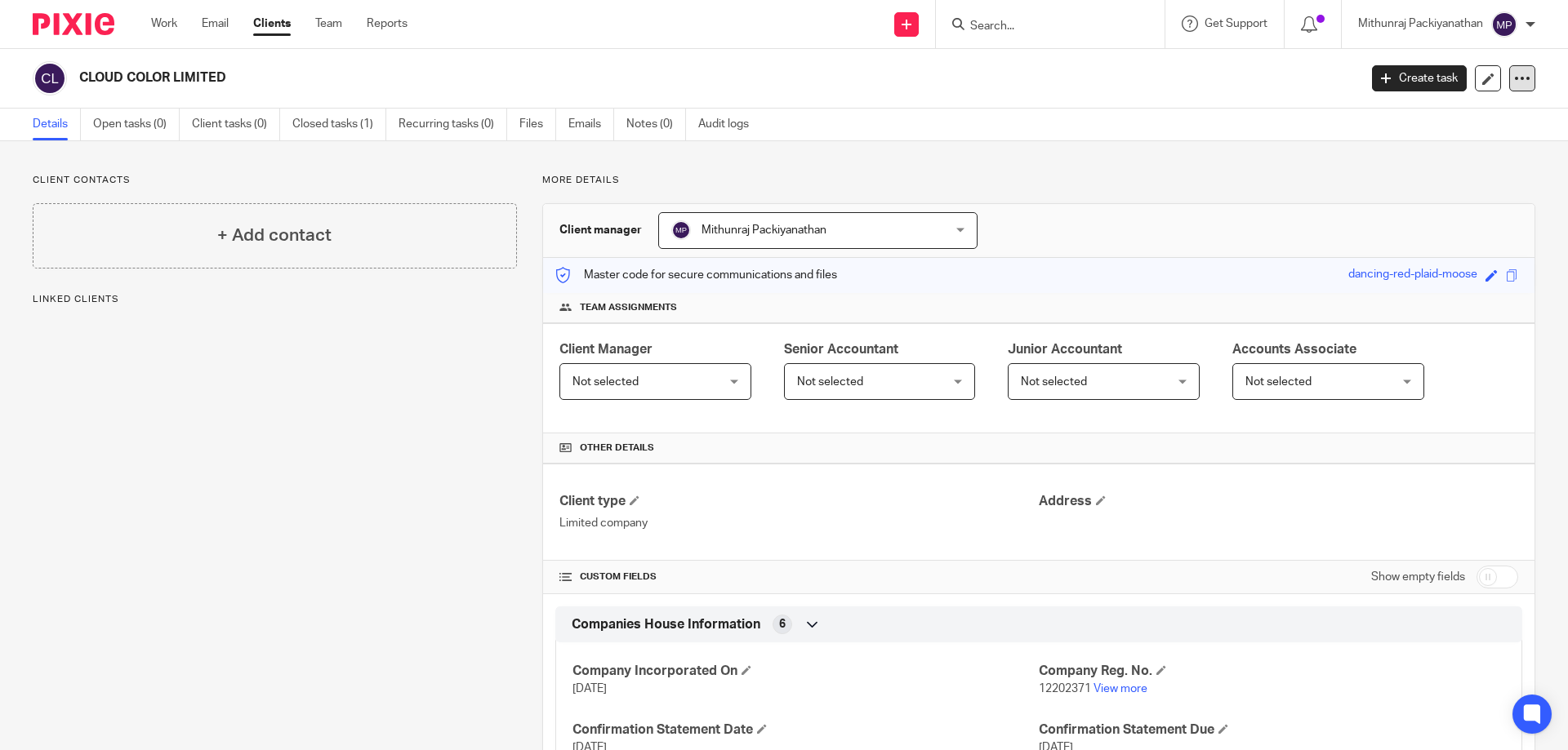
click at [1514, 71] on icon at bounding box center [1522, 78] width 16 height 16
click at [1225, 116] on div "Details Open tasks (0) Client tasks (0) Closed tasks (1) Recurring tasks (0) Fi…" at bounding box center [784, 125] width 1568 height 33
click at [240, 115] on link "Client tasks (0)" at bounding box center [236, 124] width 88 height 32
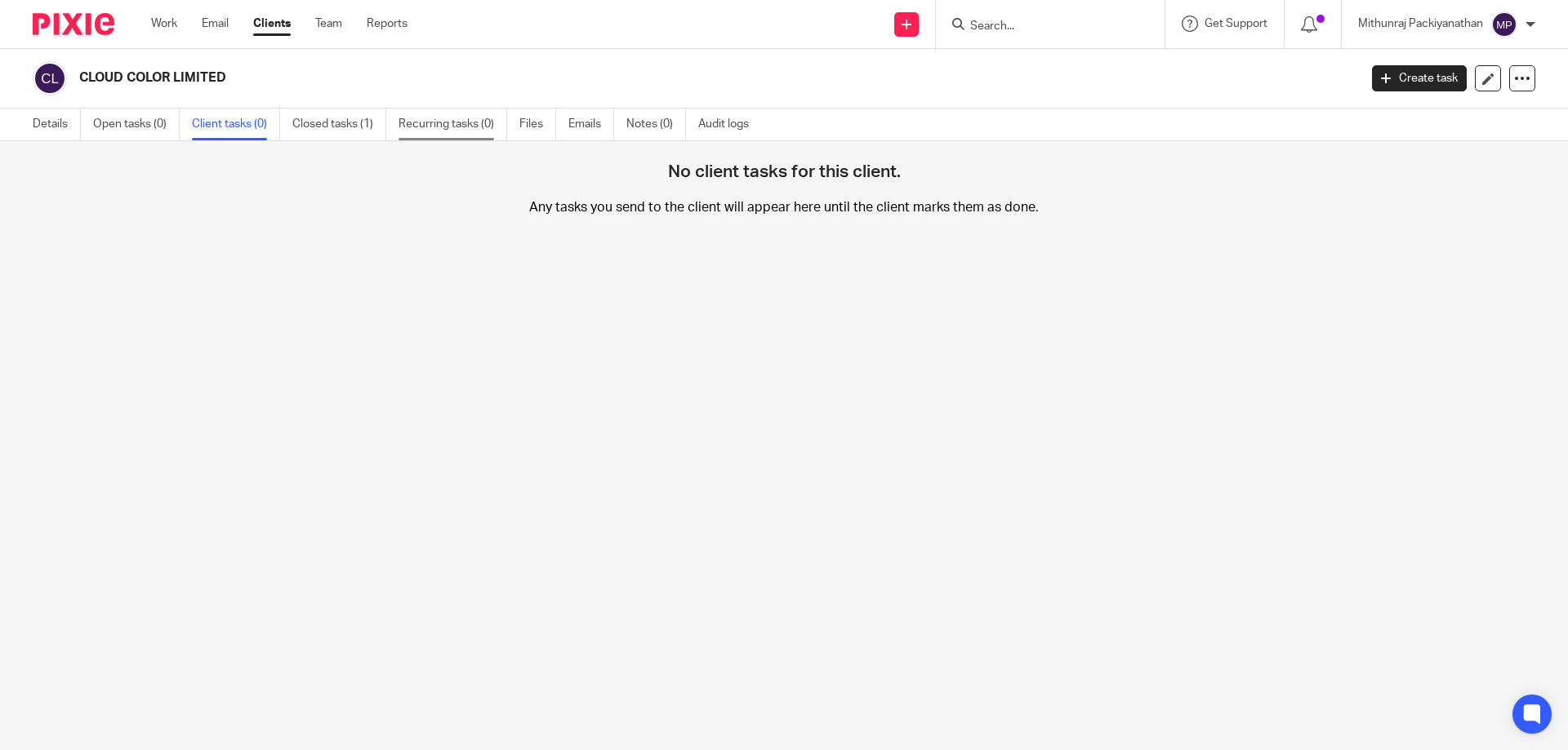
click at [474, 127] on link "Recurring tasks (0)" at bounding box center [453, 124] width 108 height 32
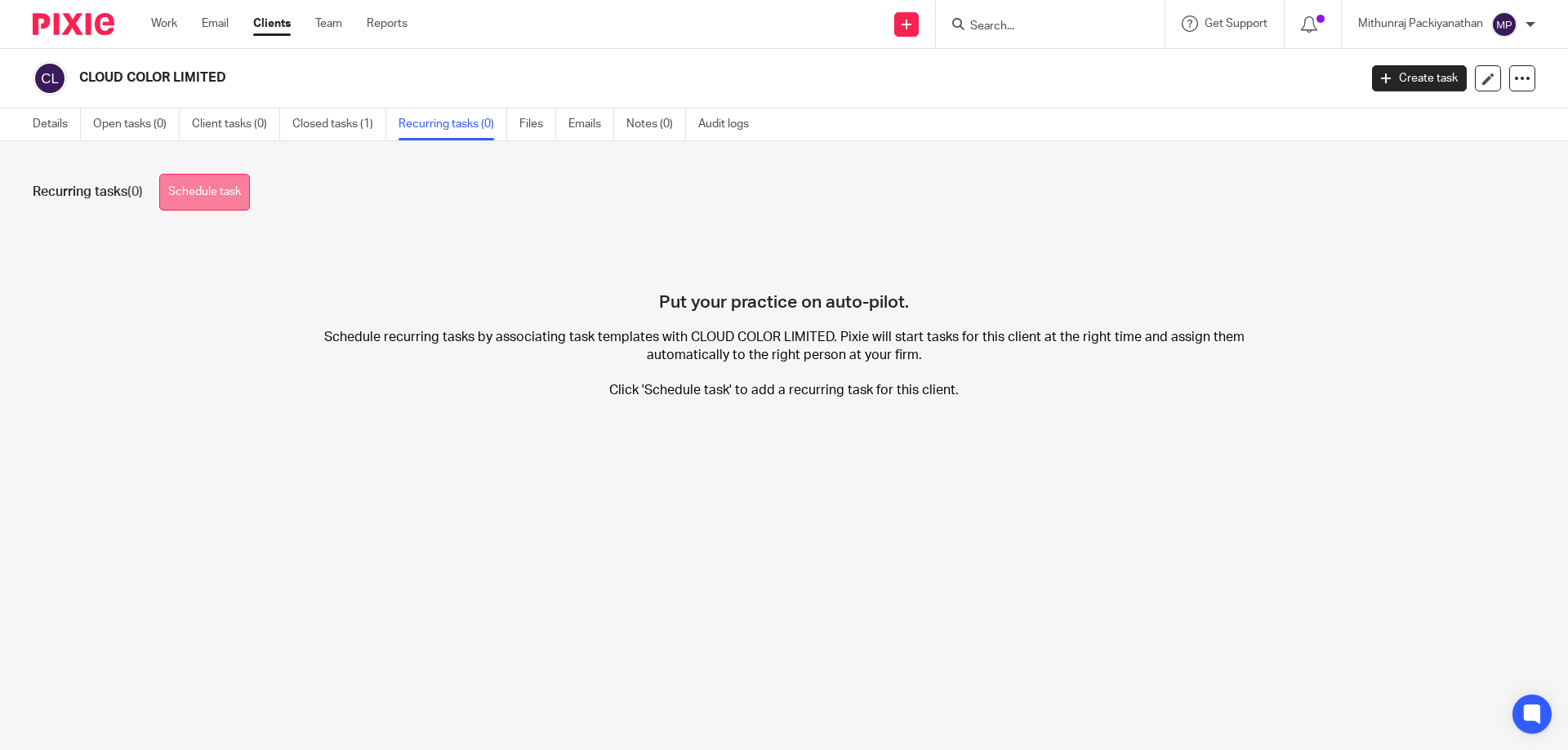
click at [213, 195] on link "Schedule task" at bounding box center [205, 192] width 91 height 37
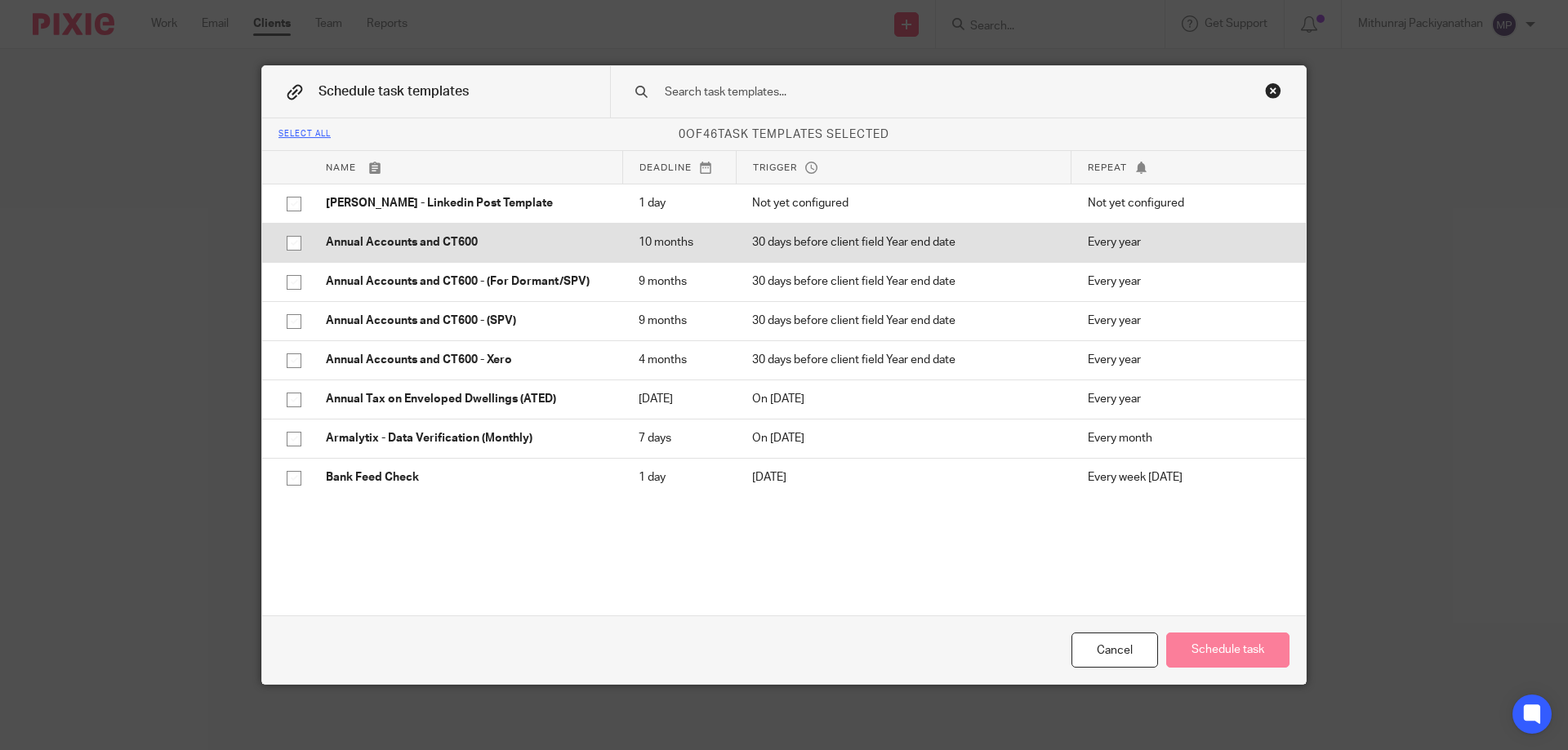
click at [294, 243] on input "checkbox" at bounding box center [294, 243] width 31 height 31
checkbox input "true"
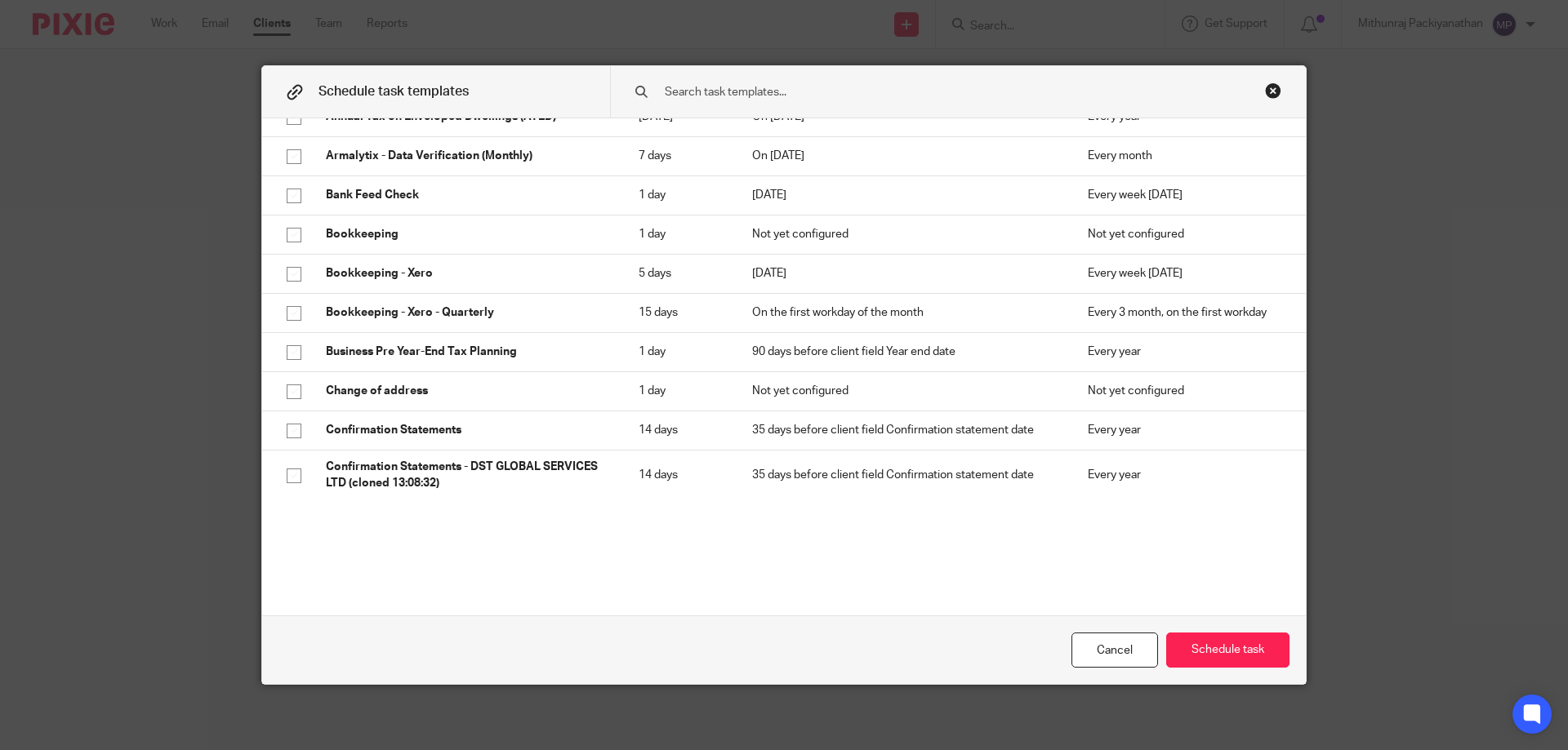
scroll to position [372, 0]
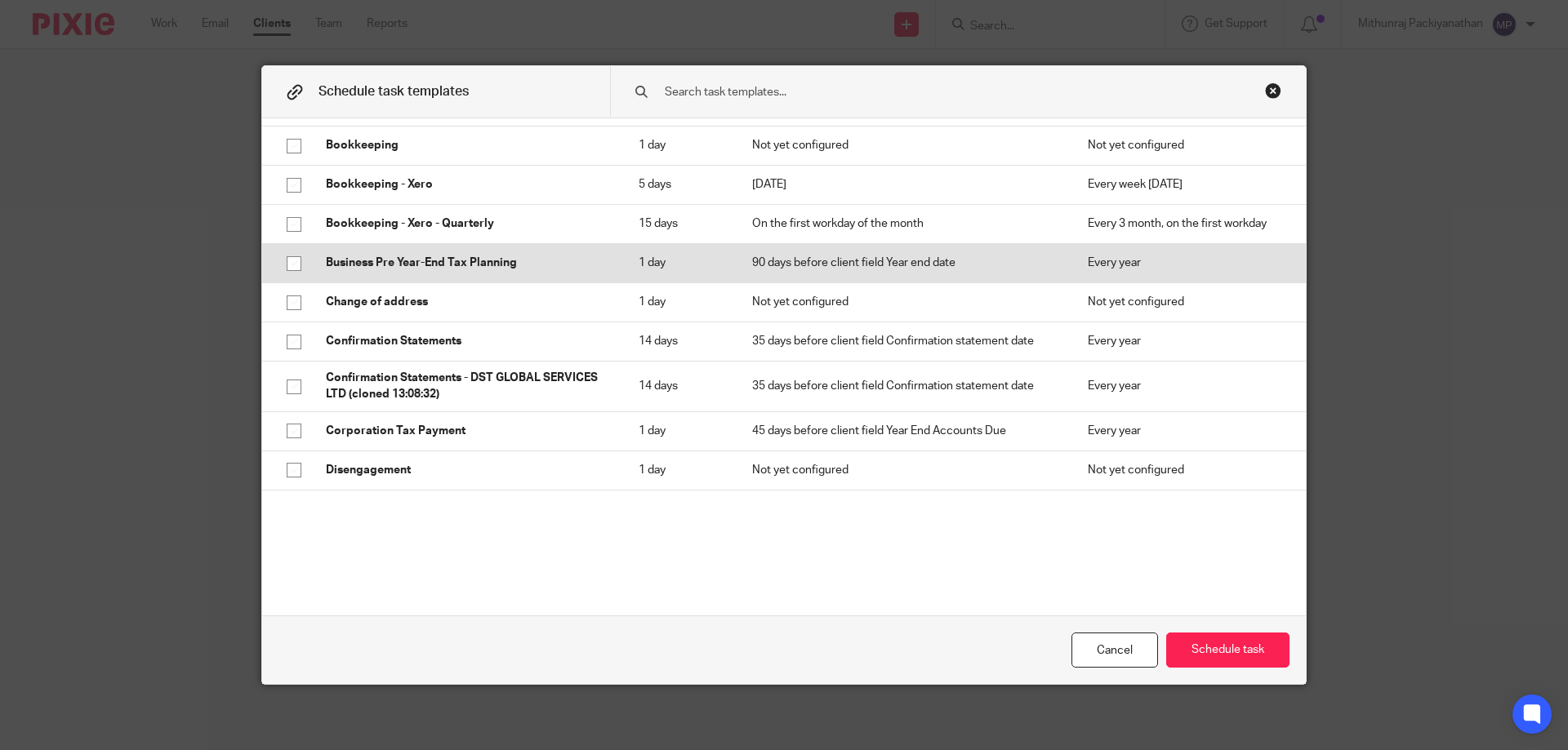
click at [378, 267] on p "Business Pre Year-End Tax Planning" at bounding box center [465, 263] width 280 height 16
checkbox input "true"
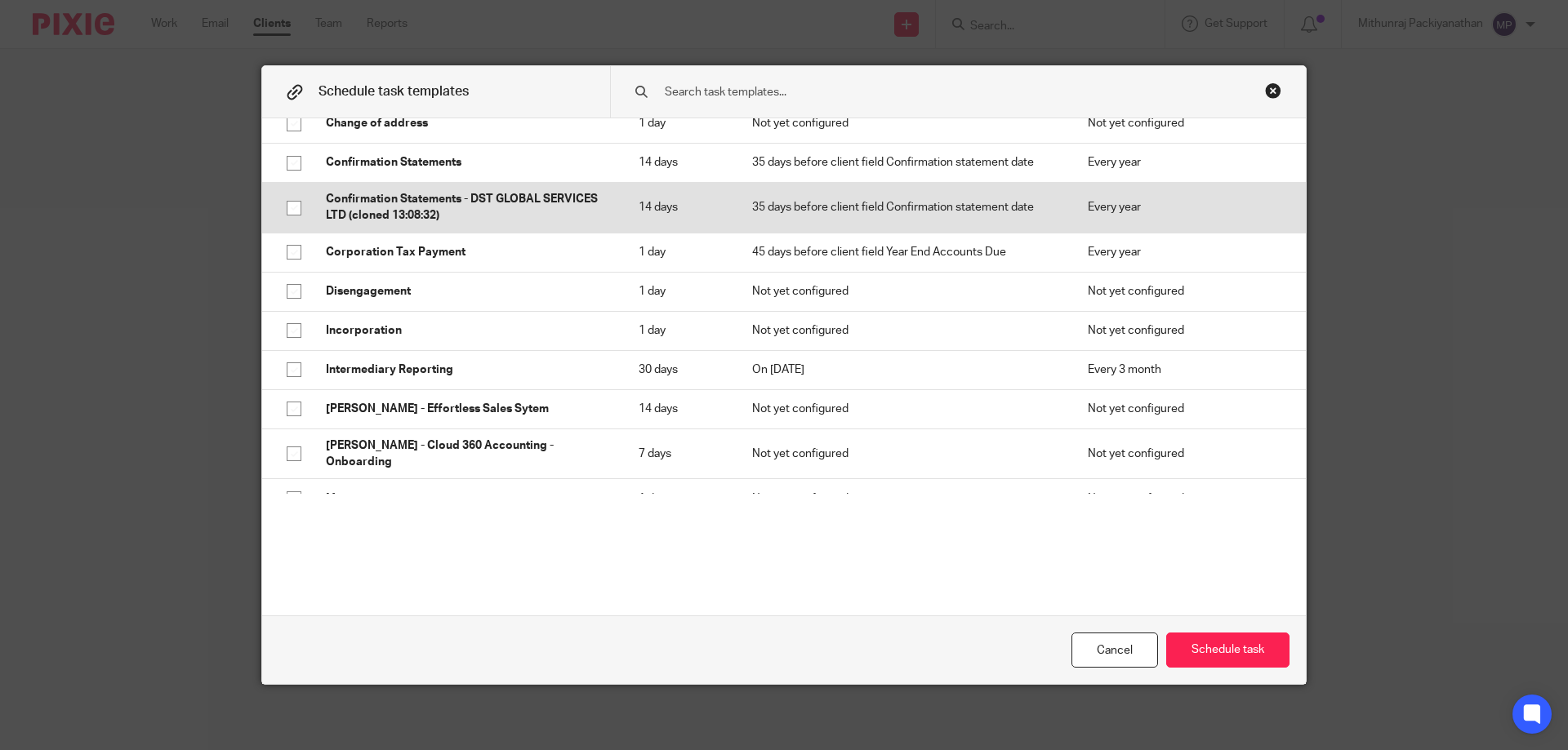
scroll to position [551, 0]
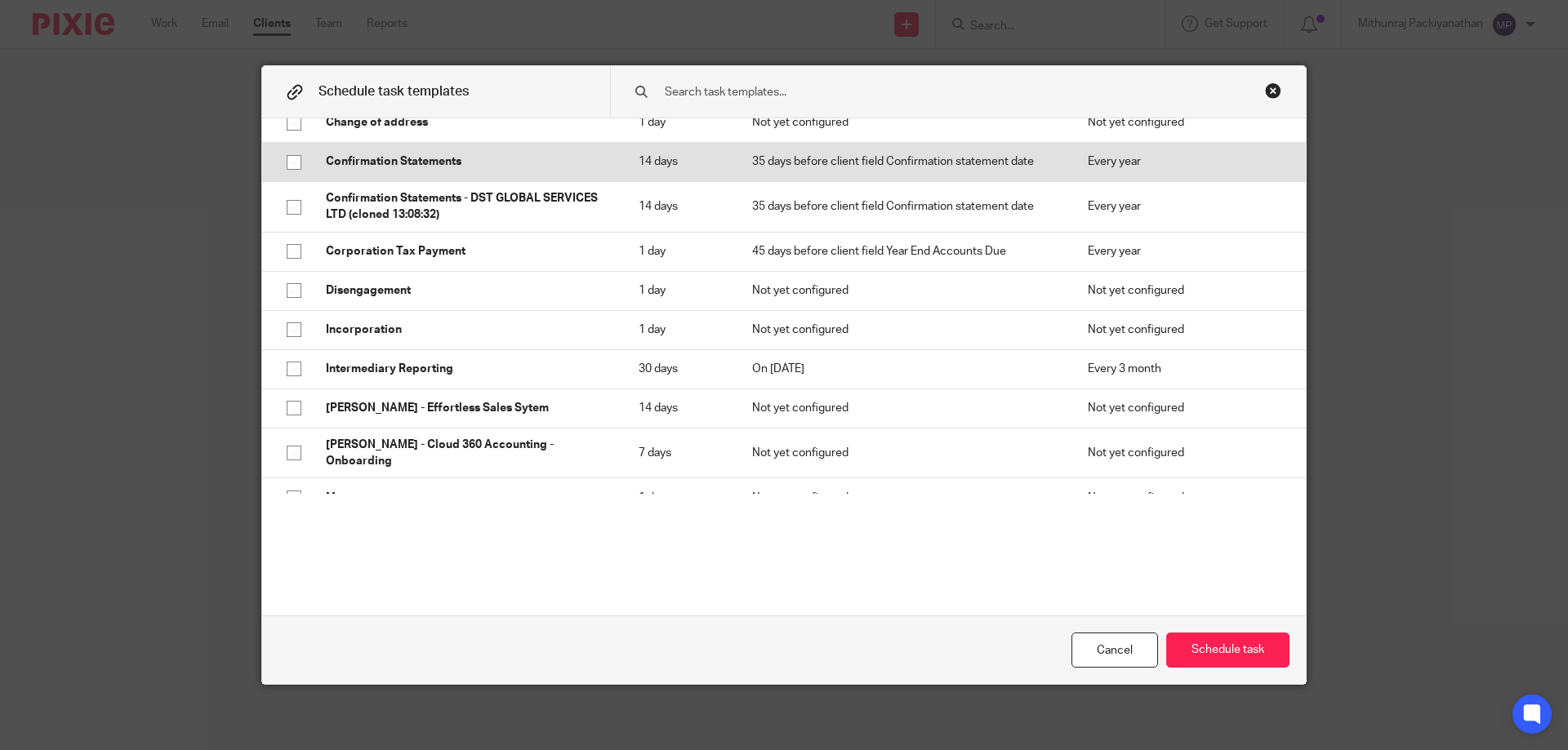
click at [493, 169] on p "Confirmation Statements" at bounding box center [465, 161] width 280 height 16
checkbox input "true"
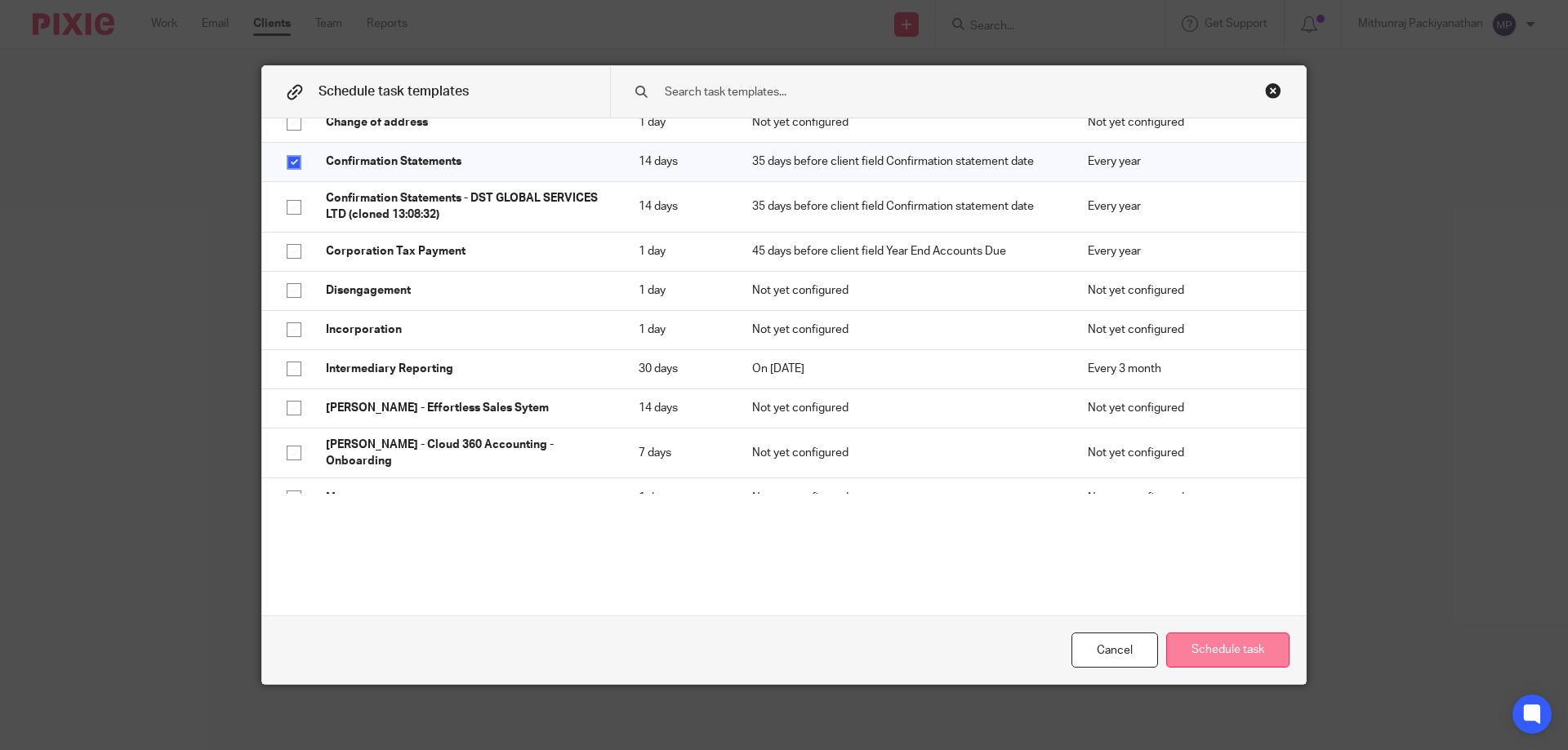
click at [1180, 645] on button "Schedule task" at bounding box center [1228, 650] width 124 height 35
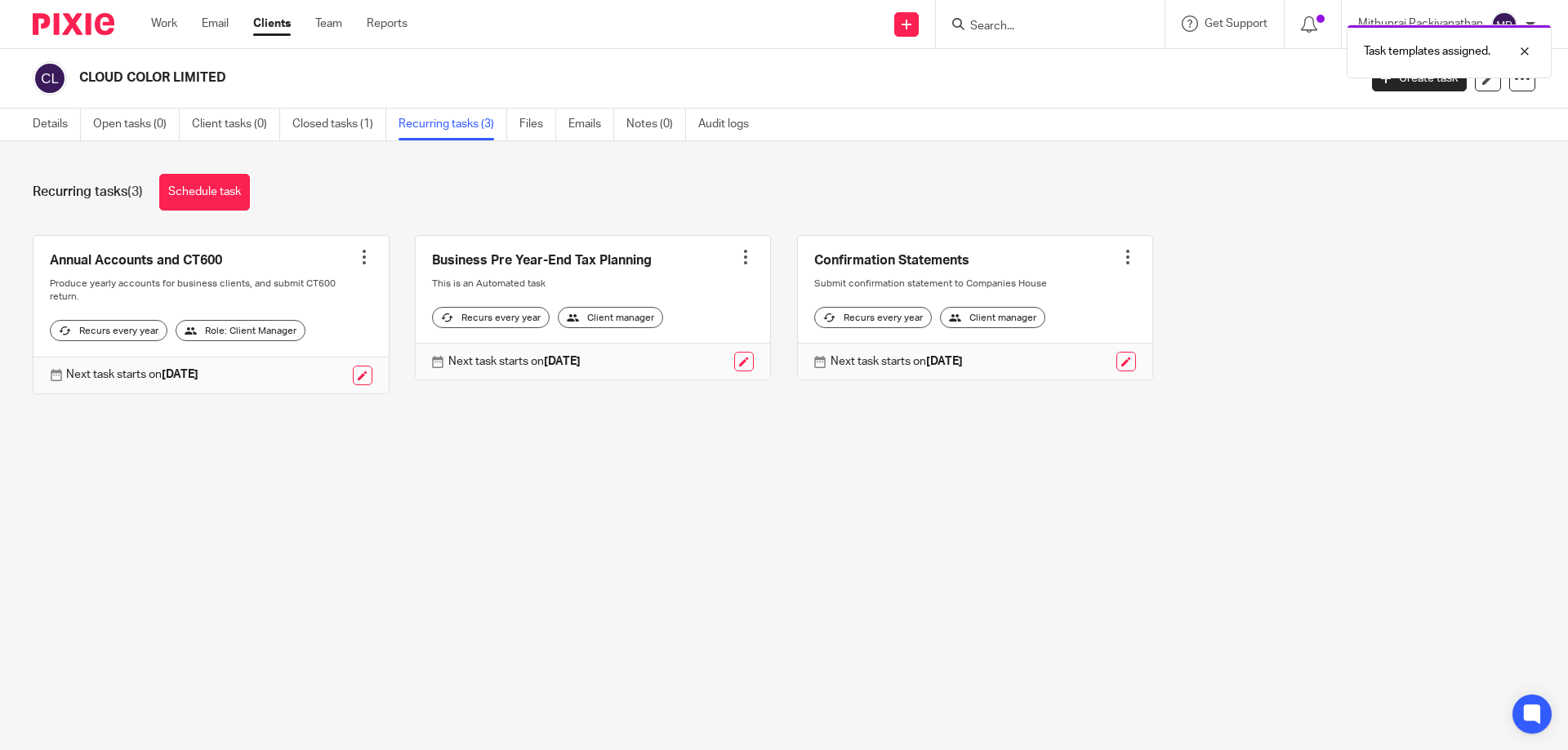
click at [347, 262] on link at bounding box center [211, 314] width 355 height 157
click at [356, 262] on div at bounding box center [364, 257] width 16 height 16
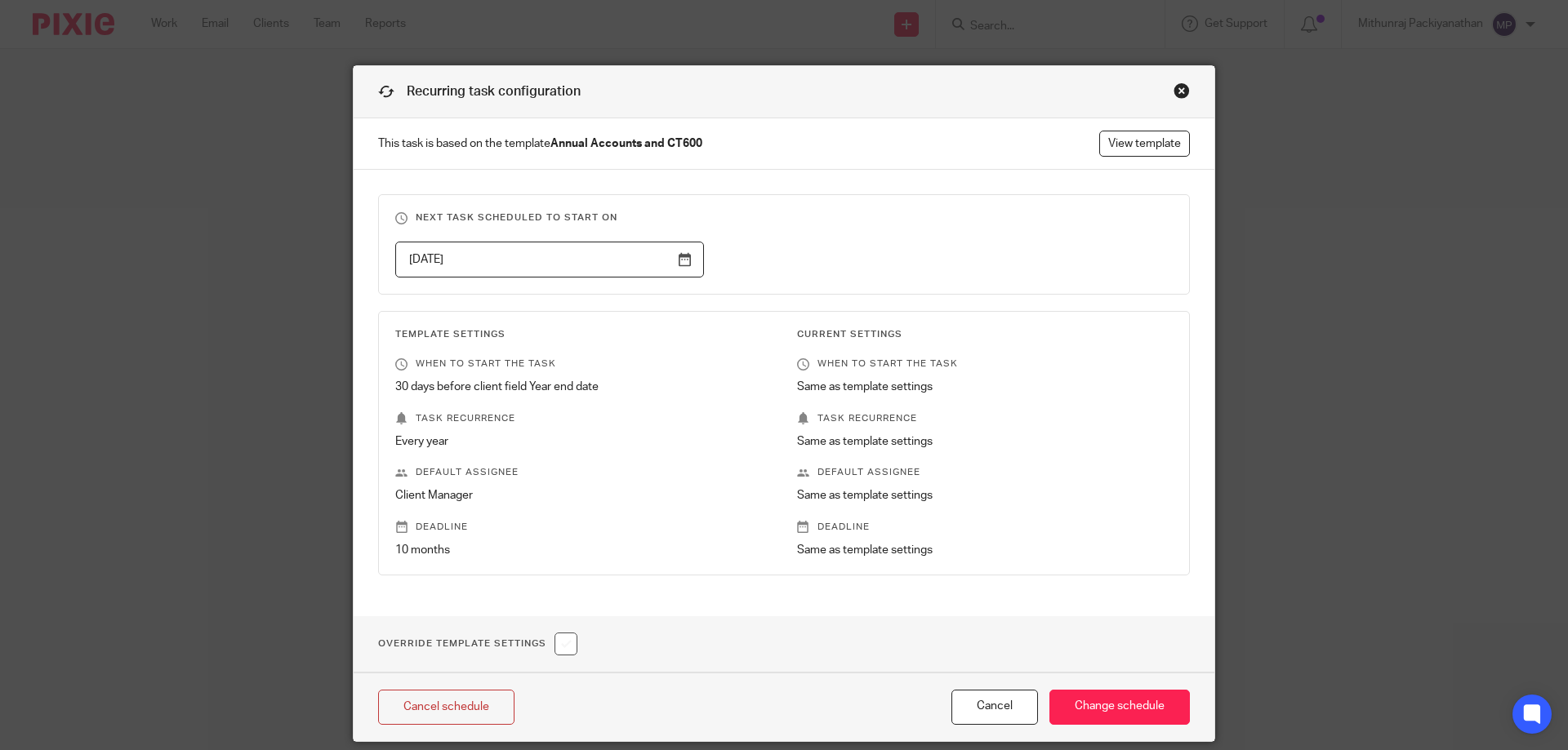
click at [1180, 85] on div "Close this dialog window" at bounding box center [1181, 90] width 16 height 16
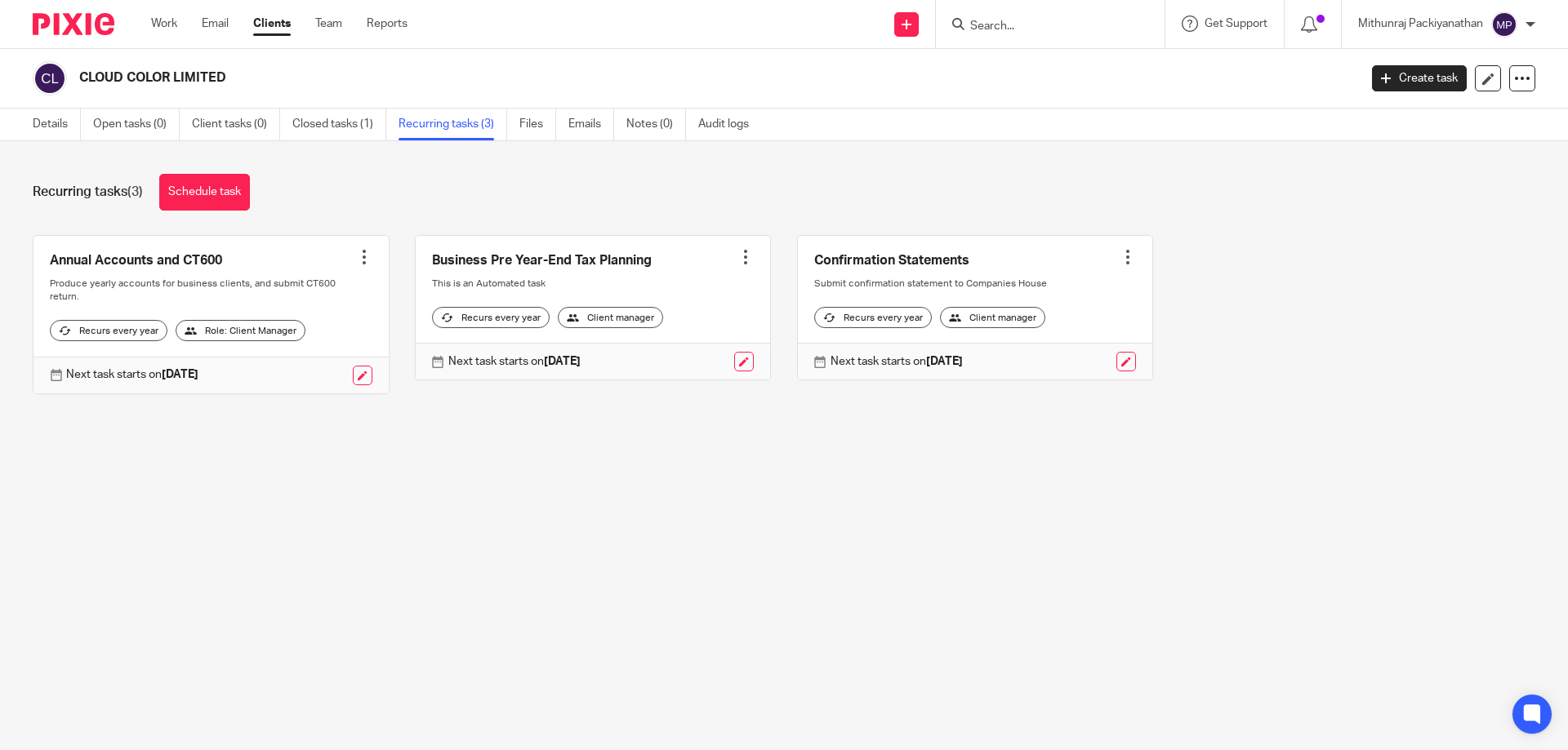
click at [359, 259] on div at bounding box center [364, 257] width 16 height 16
click at [339, 293] on link "Create task" at bounding box center [296, 293] width 130 height 24
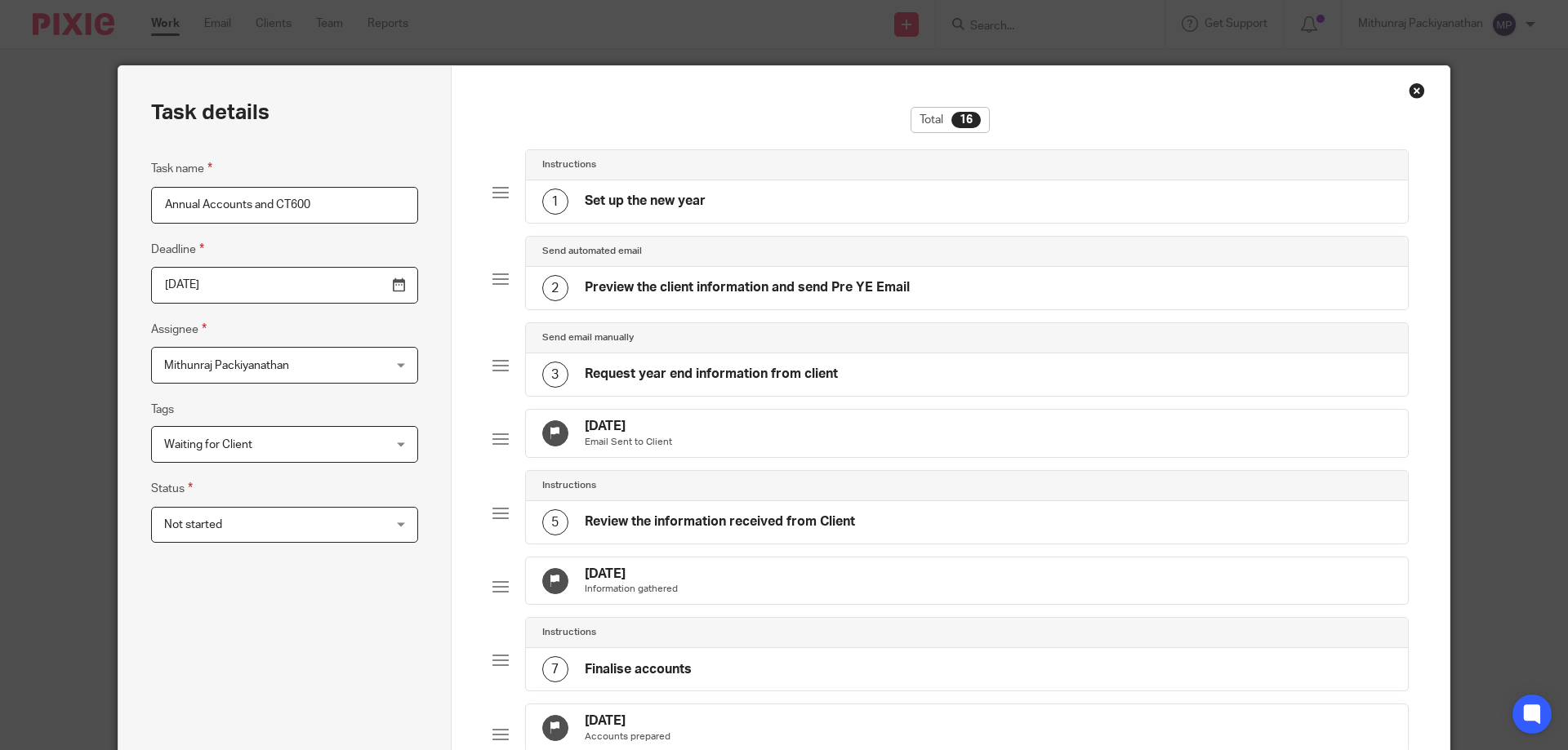
click at [714, 289] on h4 "Preview the client information and send Pre YE Email" at bounding box center [747, 288] width 325 height 17
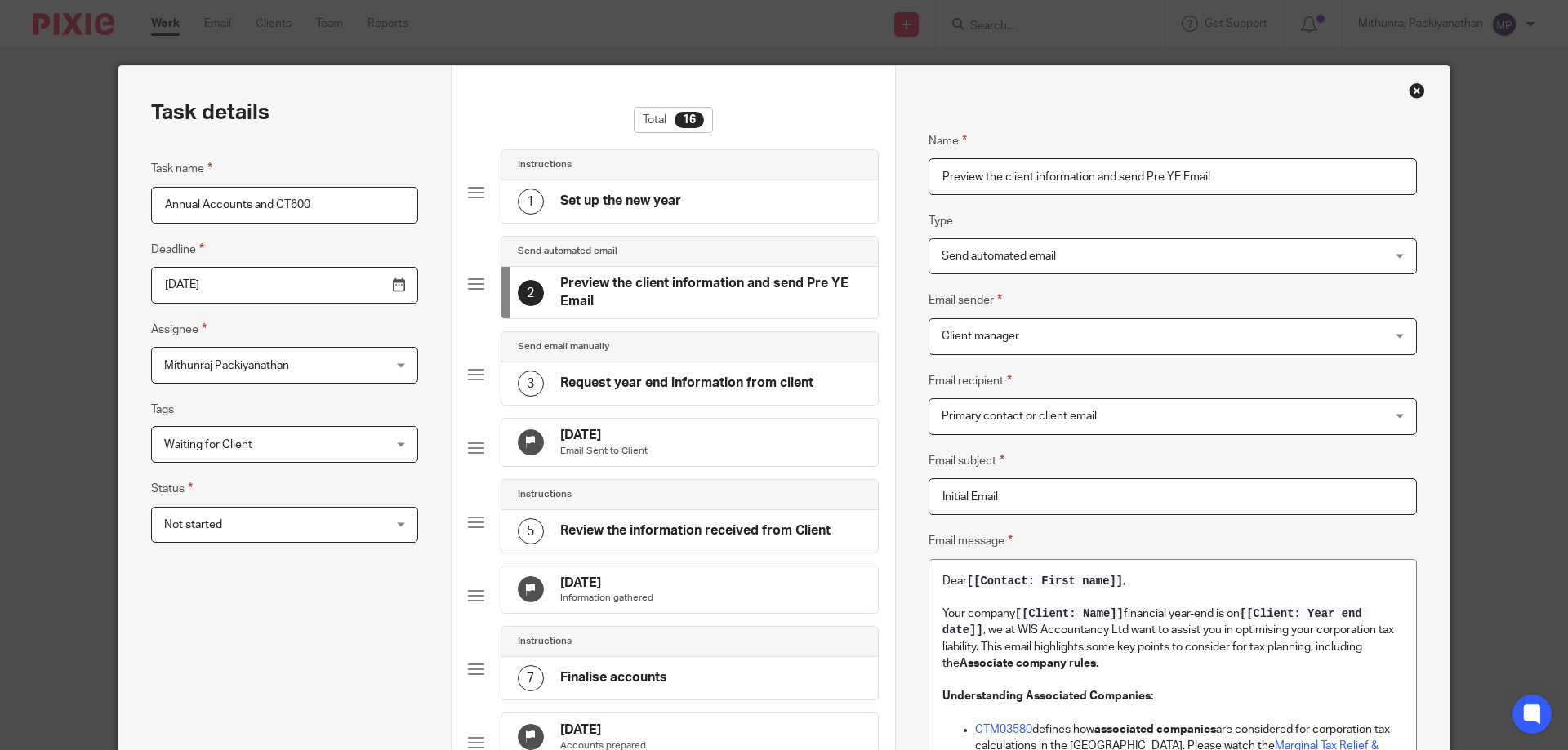
click at [1142, 253] on span "Send automated email" at bounding box center [1131, 257] width 379 height 35
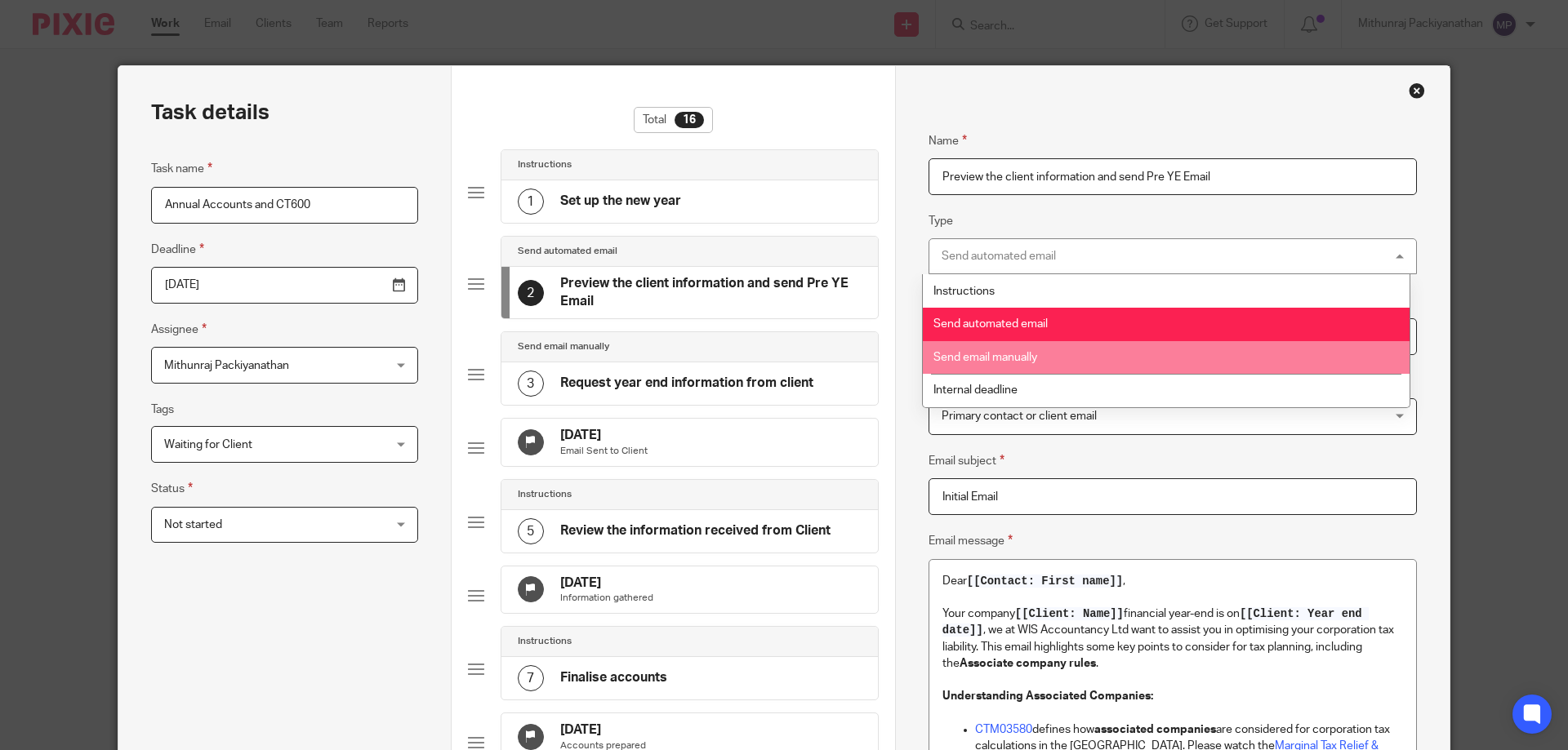
click at [1125, 354] on li "Send email manually" at bounding box center [1166, 358] width 487 height 34
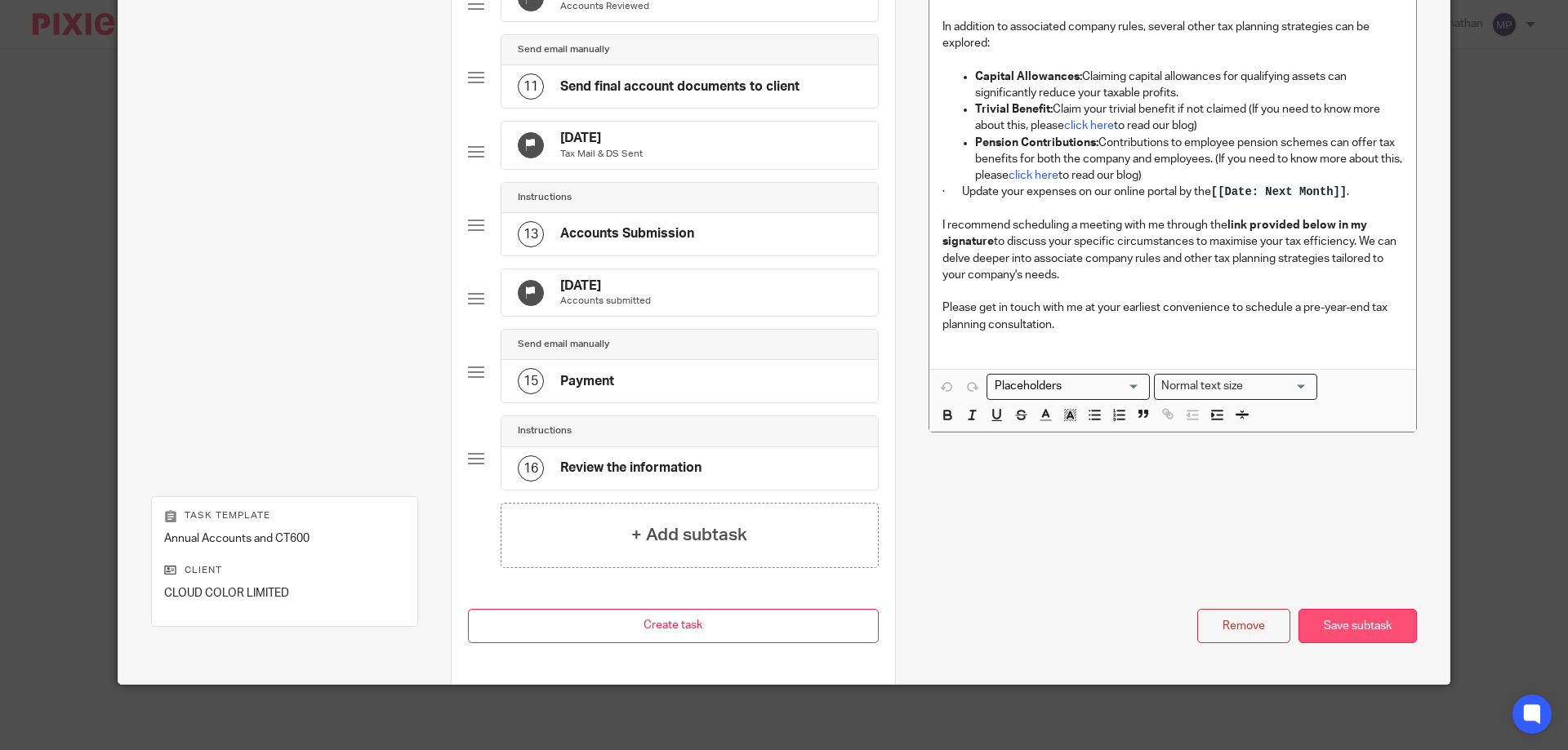
click at [1345, 619] on div "Save subtask" at bounding box center [1358, 626] width 119 height 35
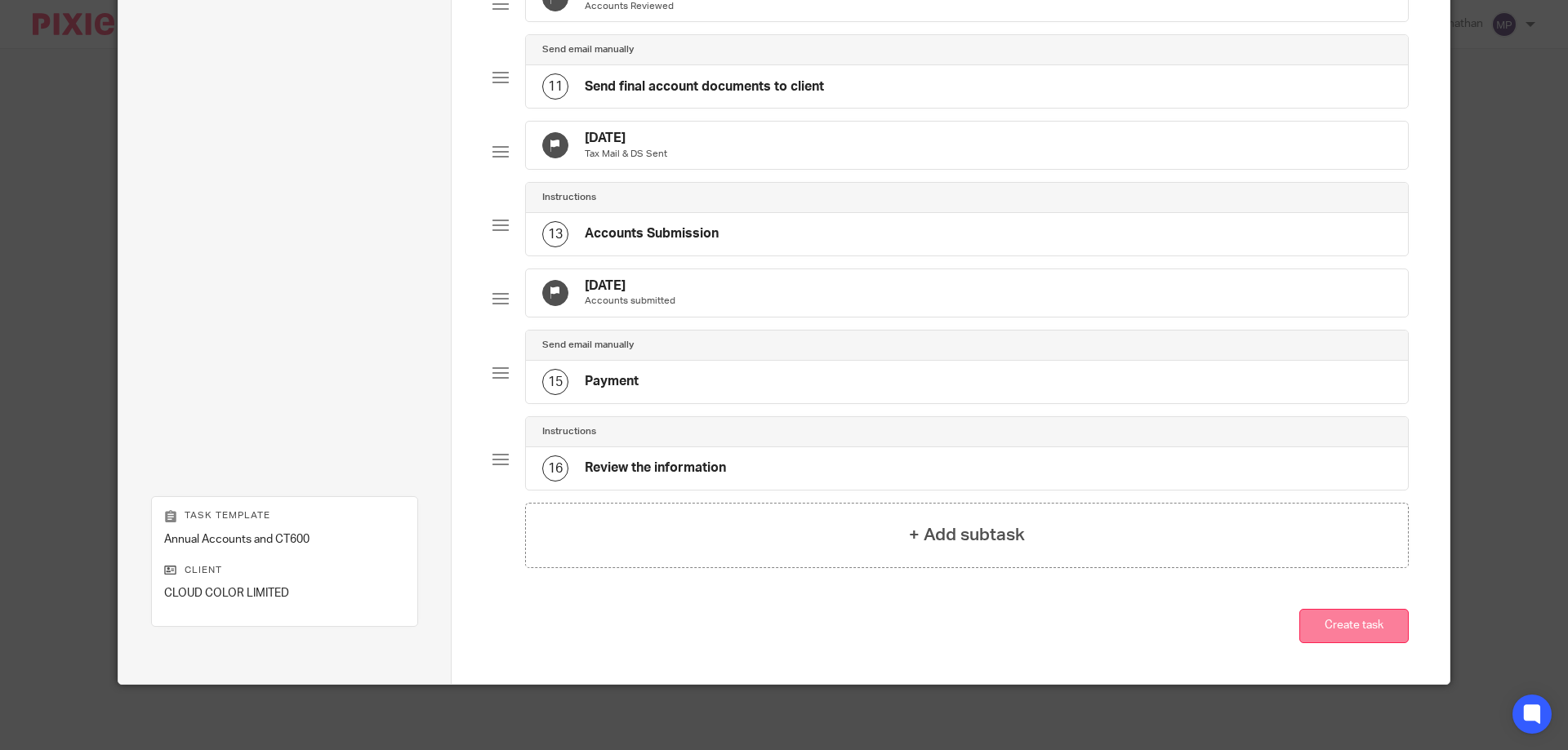
click at [1359, 629] on button "Create task" at bounding box center [1354, 626] width 109 height 35
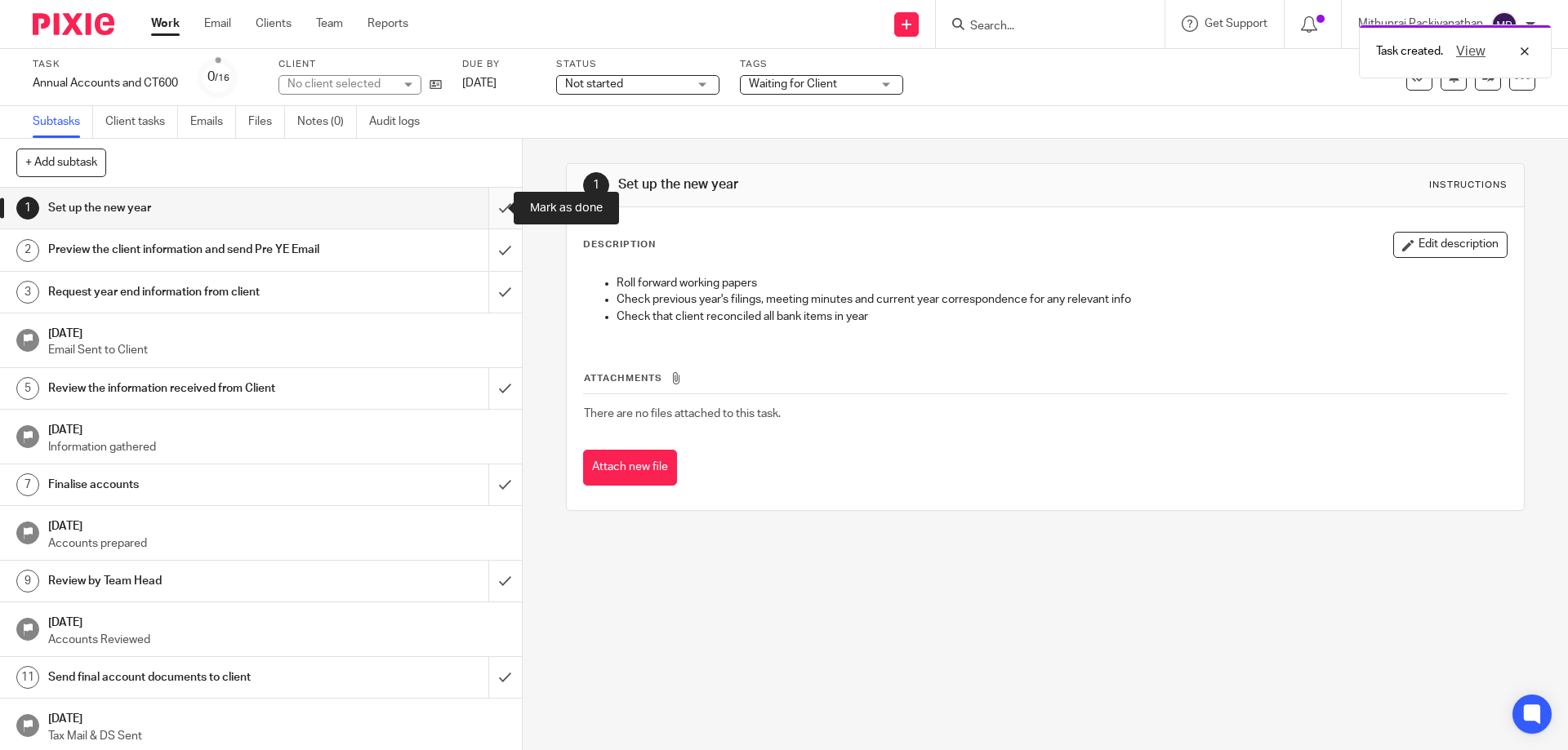
click at [494, 205] on input "submit" at bounding box center [261, 208] width 521 height 41
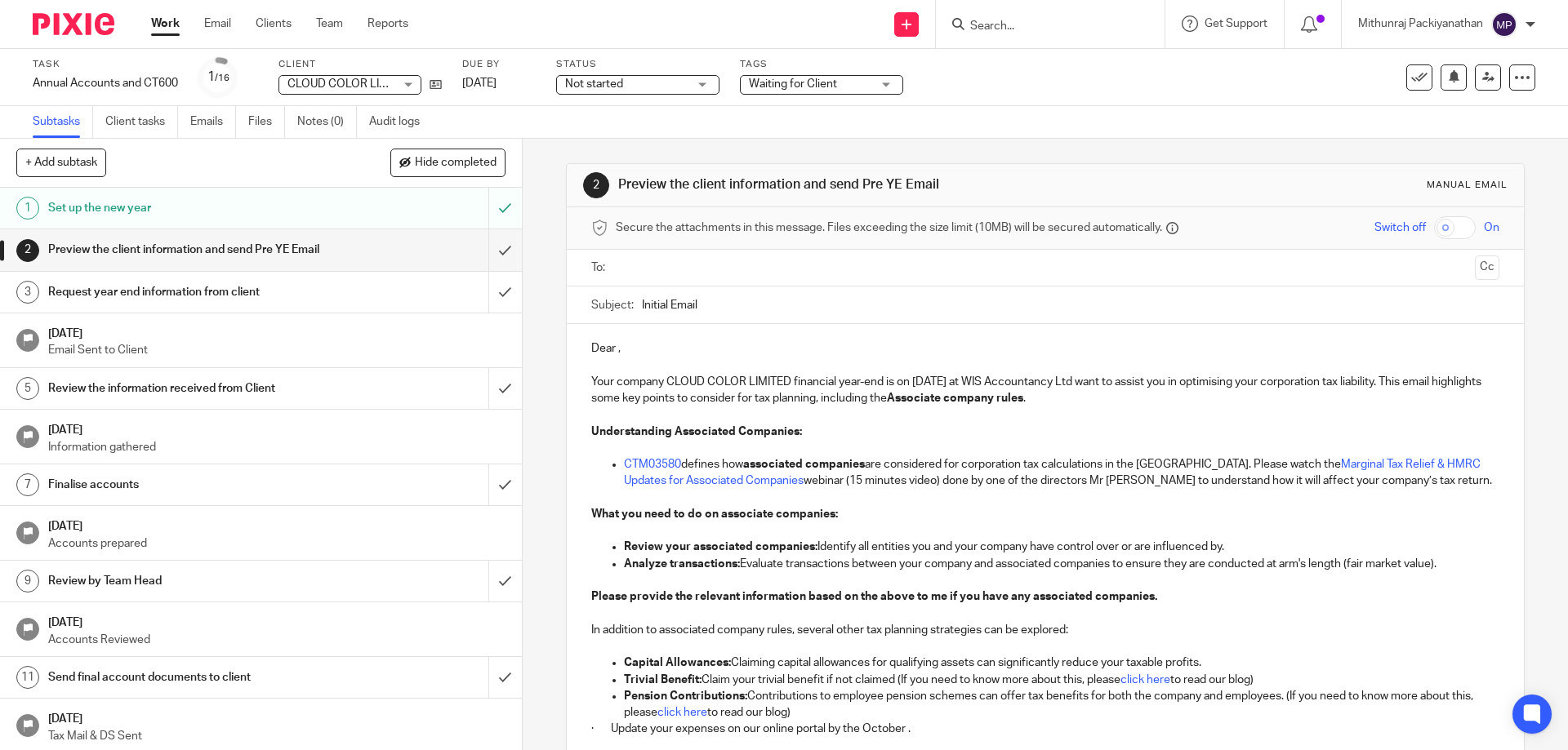
click at [712, 267] on input "text" at bounding box center [1045, 267] width 846 height 18
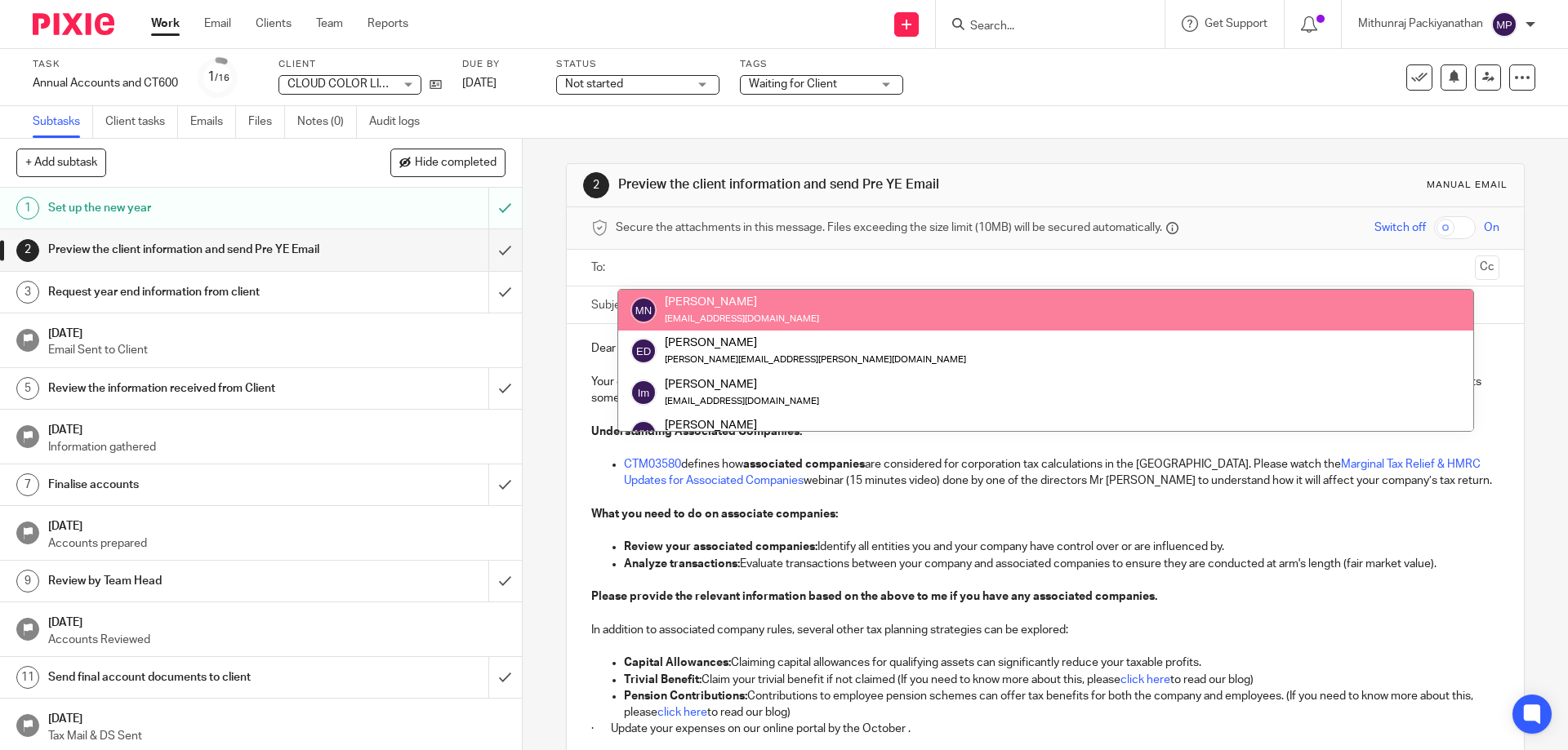
click at [722, 269] on input "text" at bounding box center [1045, 267] width 846 height 18
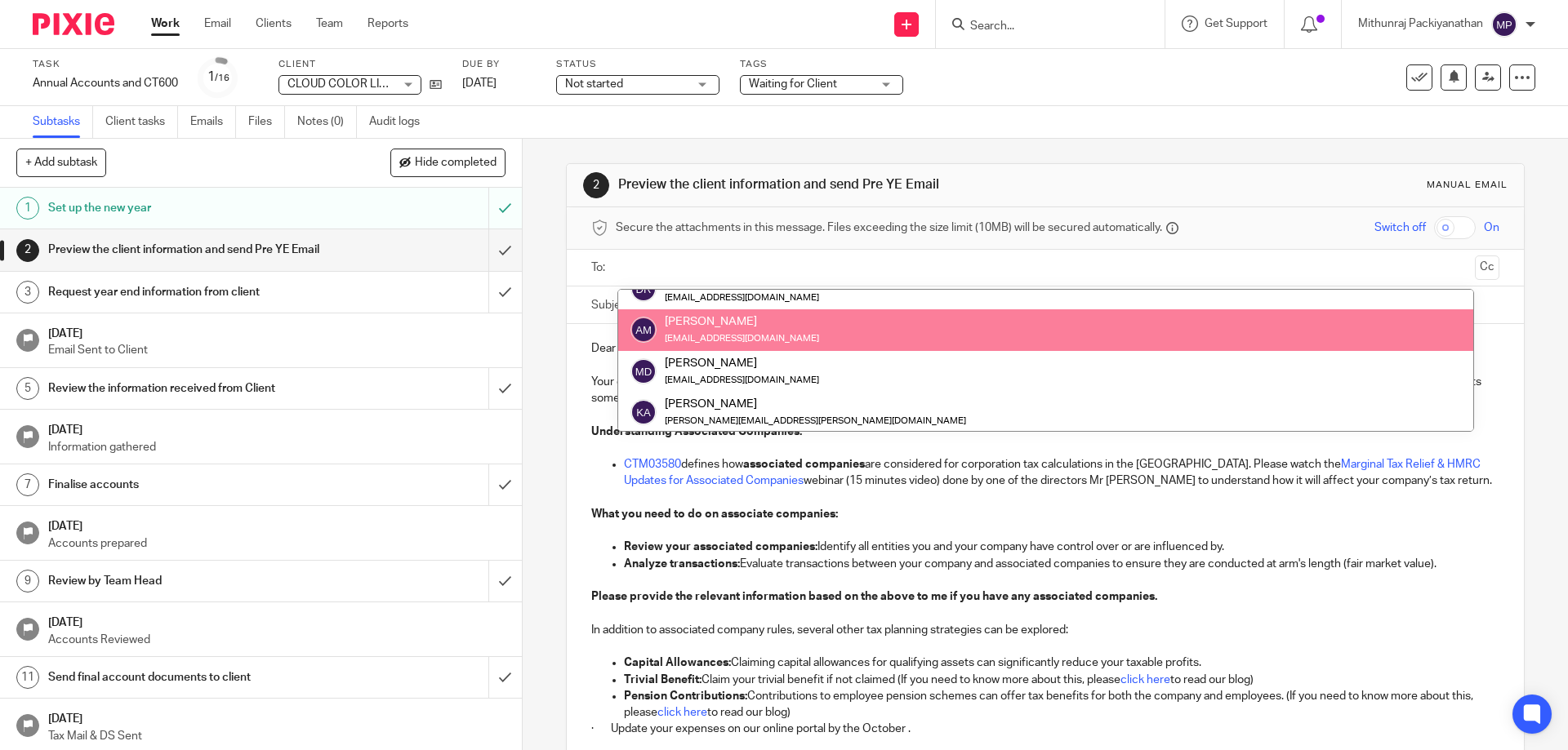
scroll to position [928, 0]
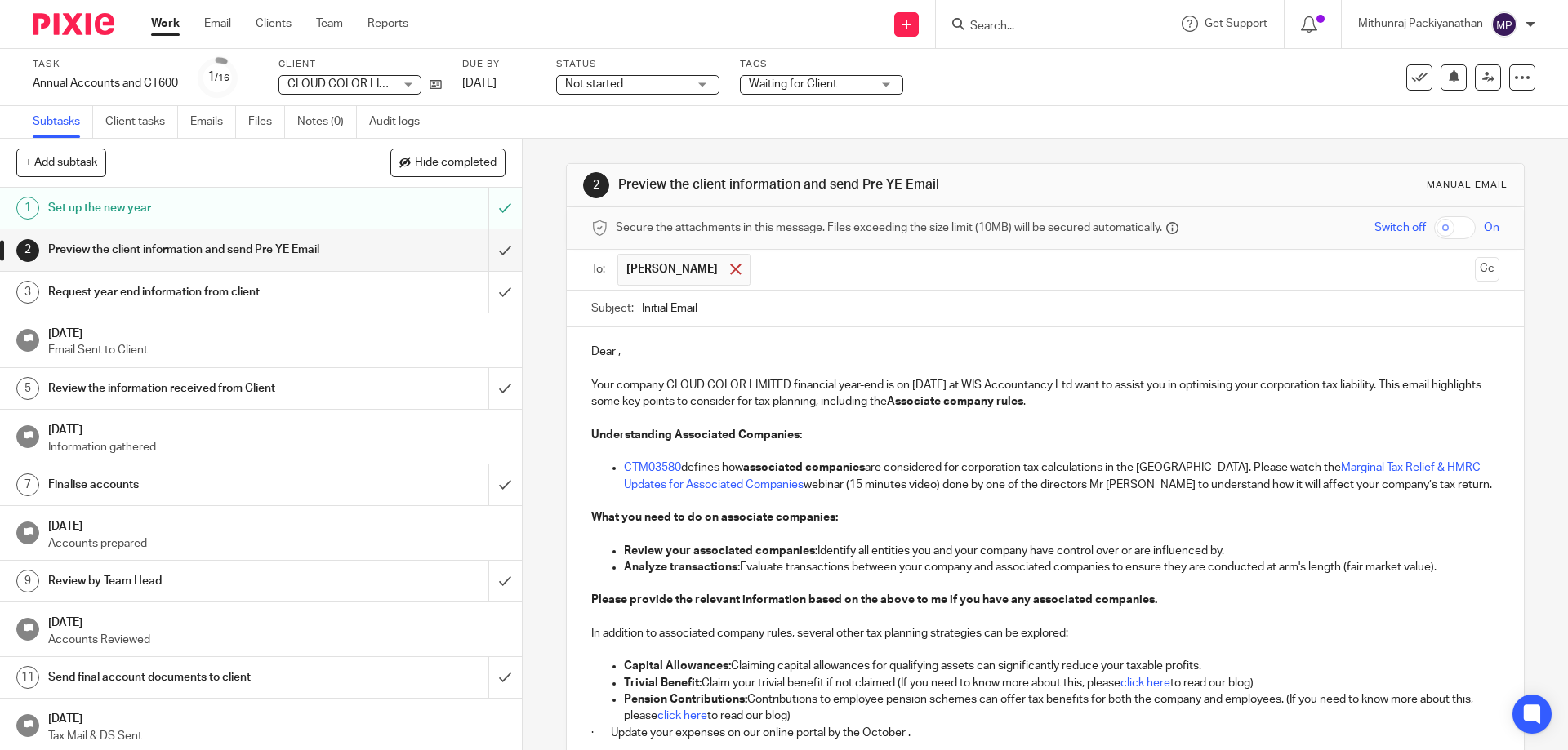
click at [730, 271] on span at bounding box center [735, 268] width 11 height 11
click at [722, 271] on input "text" at bounding box center [1045, 267] width 846 height 18
paste input "amn.nma@gmail.com"
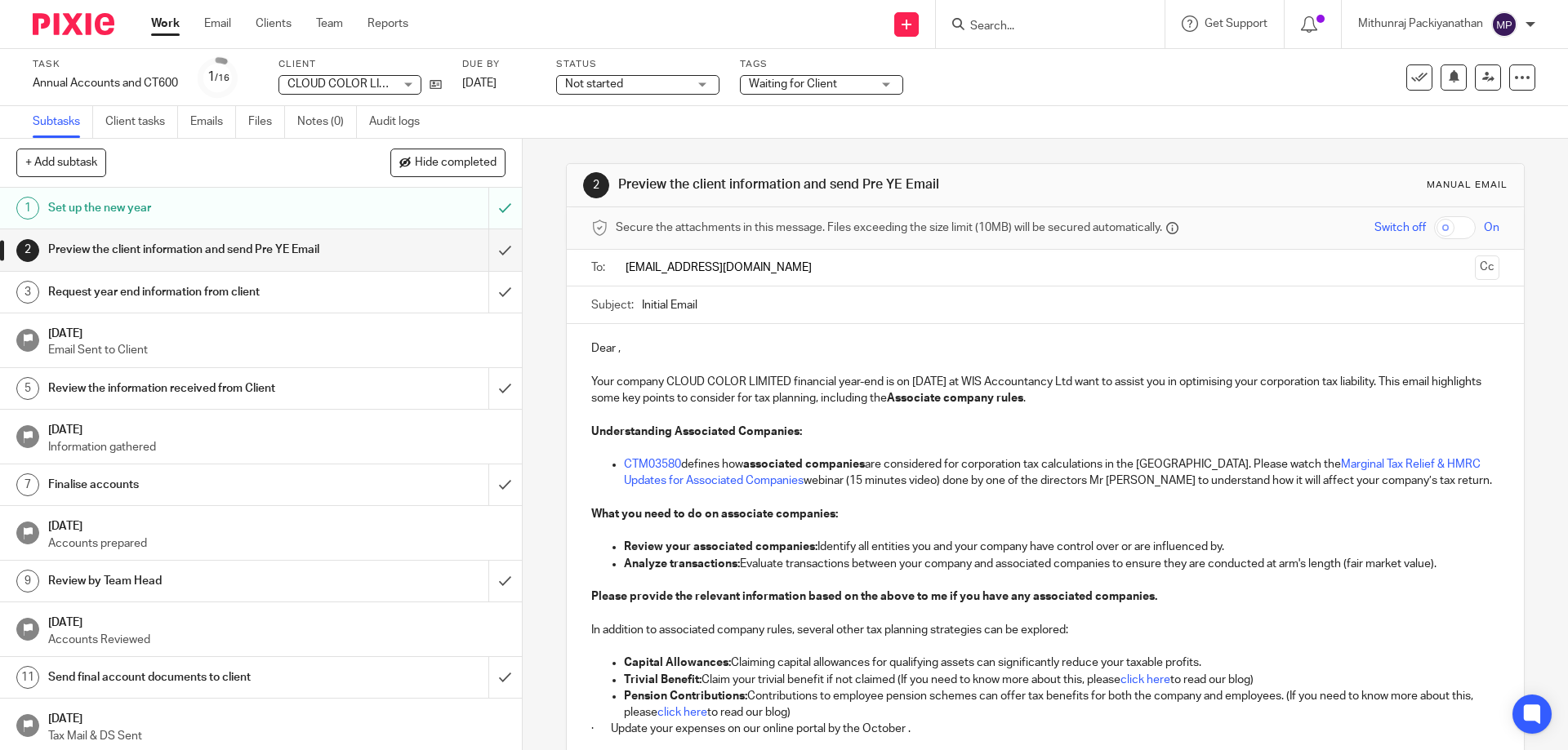
type input "amn.nma@gmail.com"
click at [743, 362] on p at bounding box center [1045, 369] width 908 height 16
click at [615, 348] on p "Dear ," at bounding box center [1045, 351] width 908 height 16
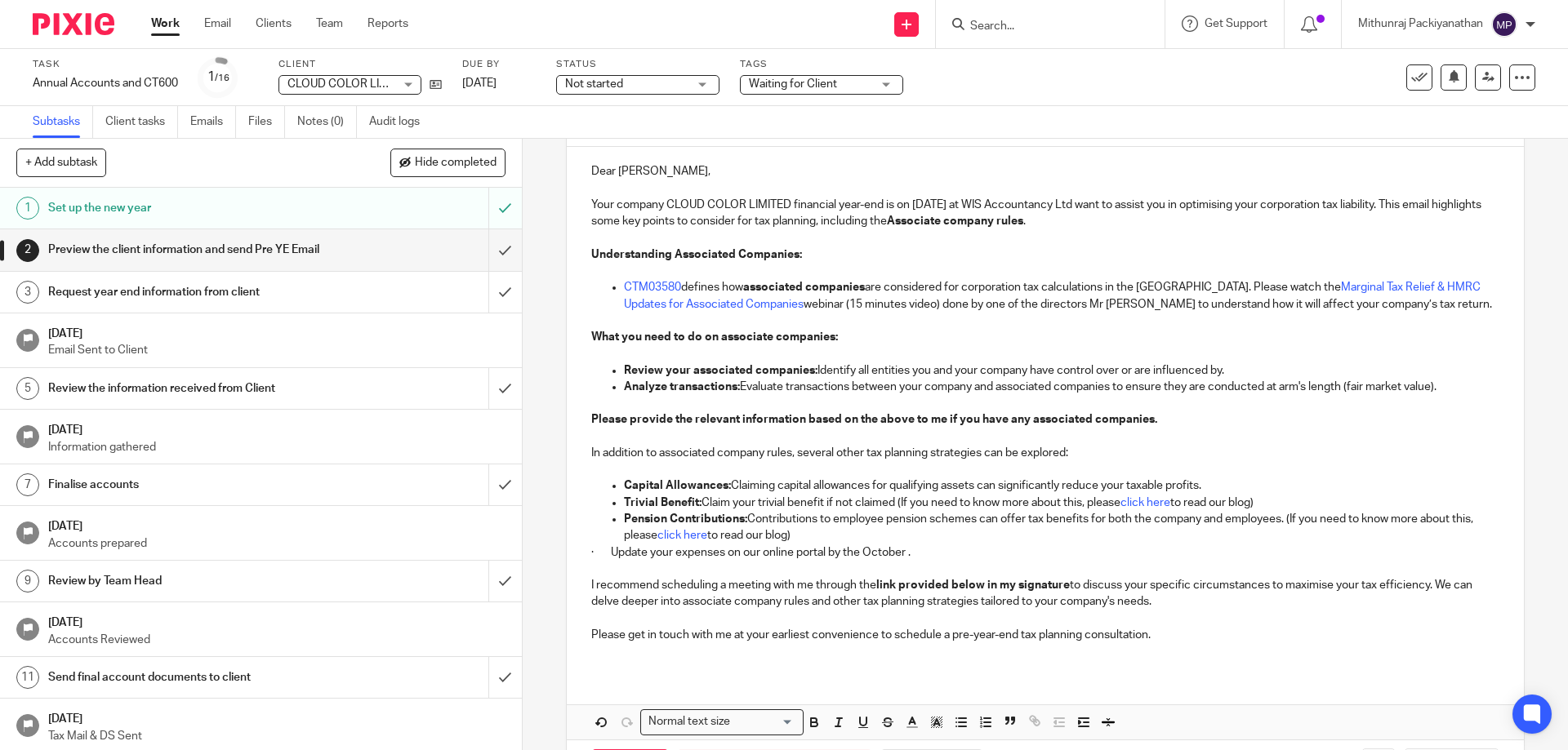
scroll to position [249, 0]
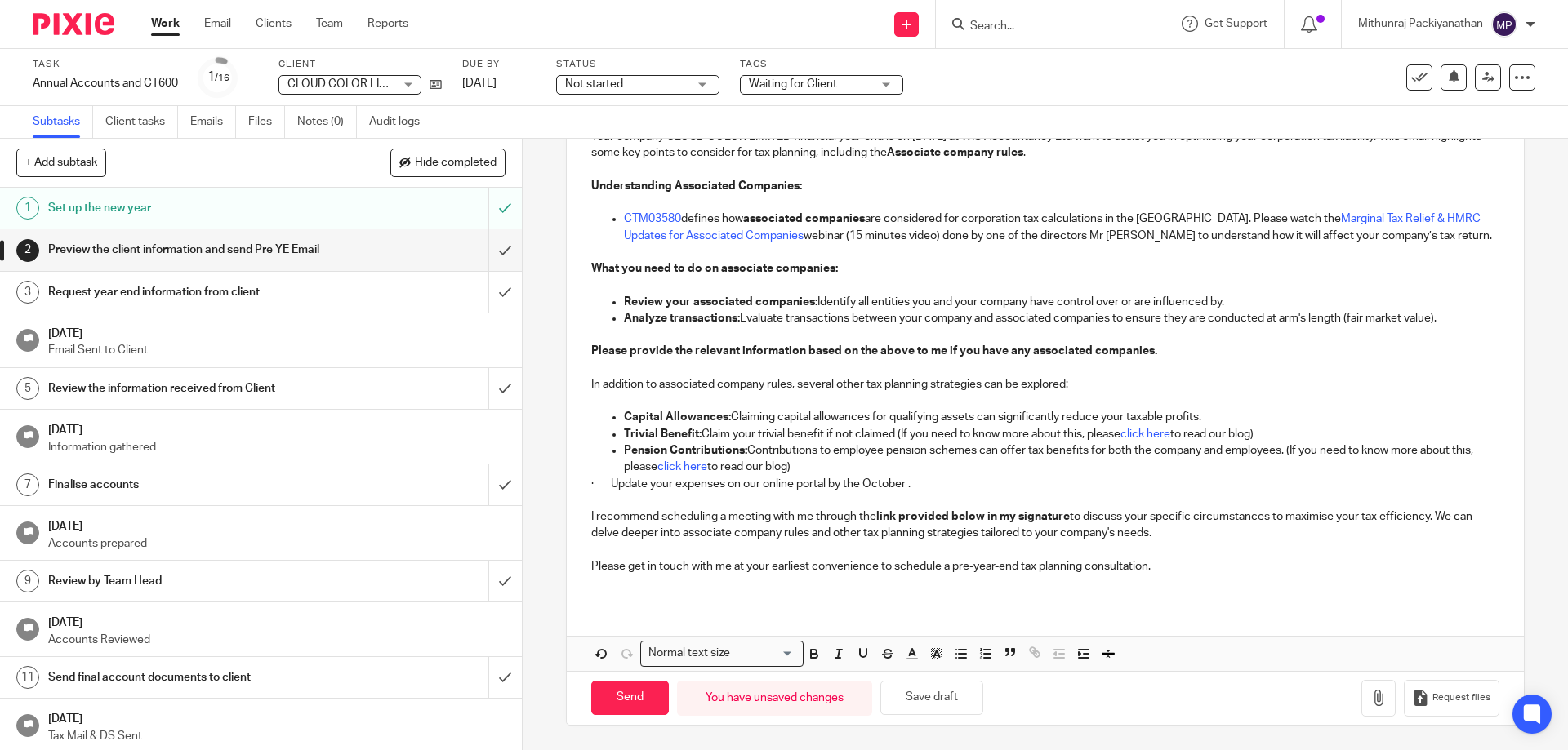
click at [1163, 533] on p "I recommend scheduling a meeting with me through the link provided below in my …" at bounding box center [1045, 525] width 908 height 34
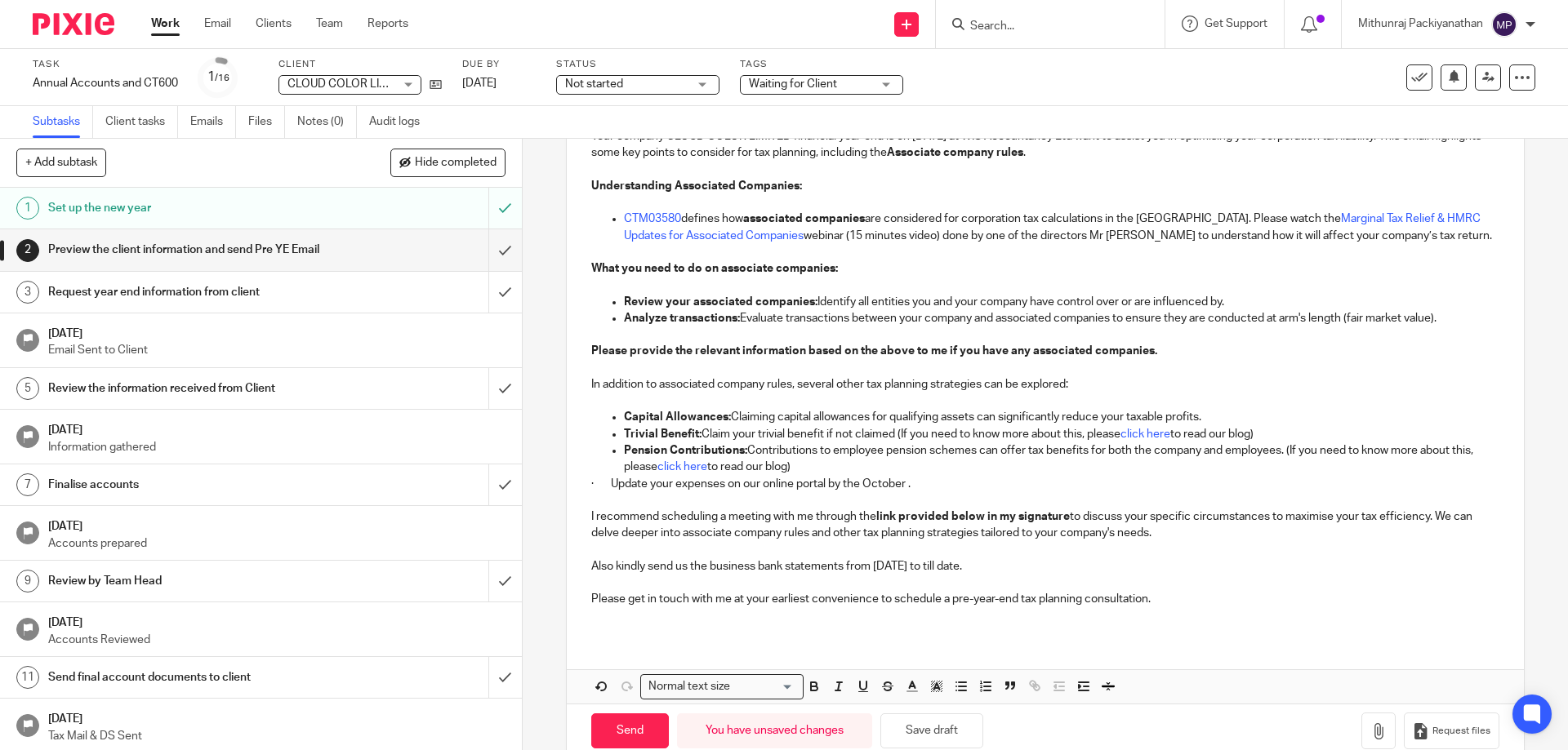
scroll to position [282, 0]
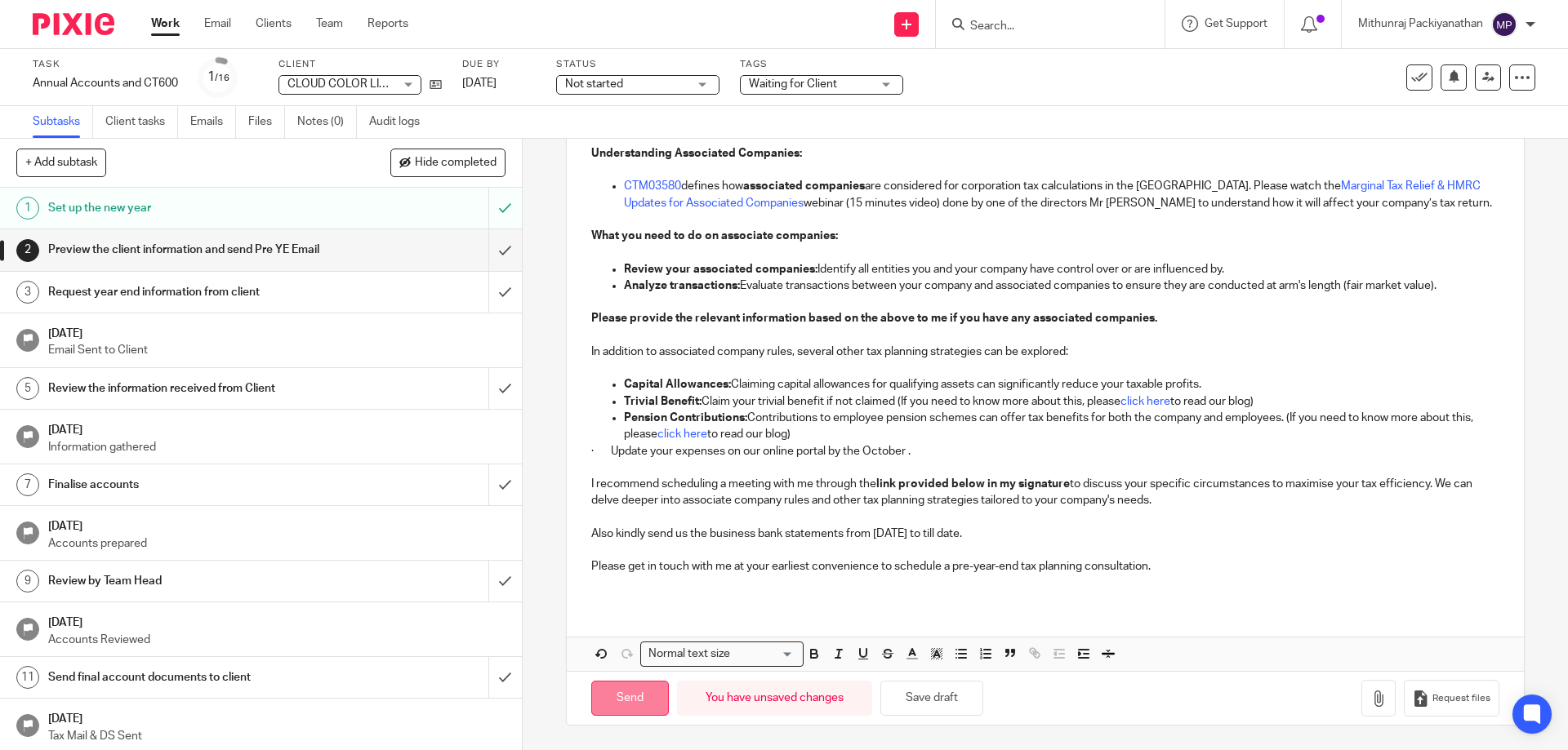
click at [619, 696] on input "Send" at bounding box center [630, 698] width 77 height 35
type input "Sent"
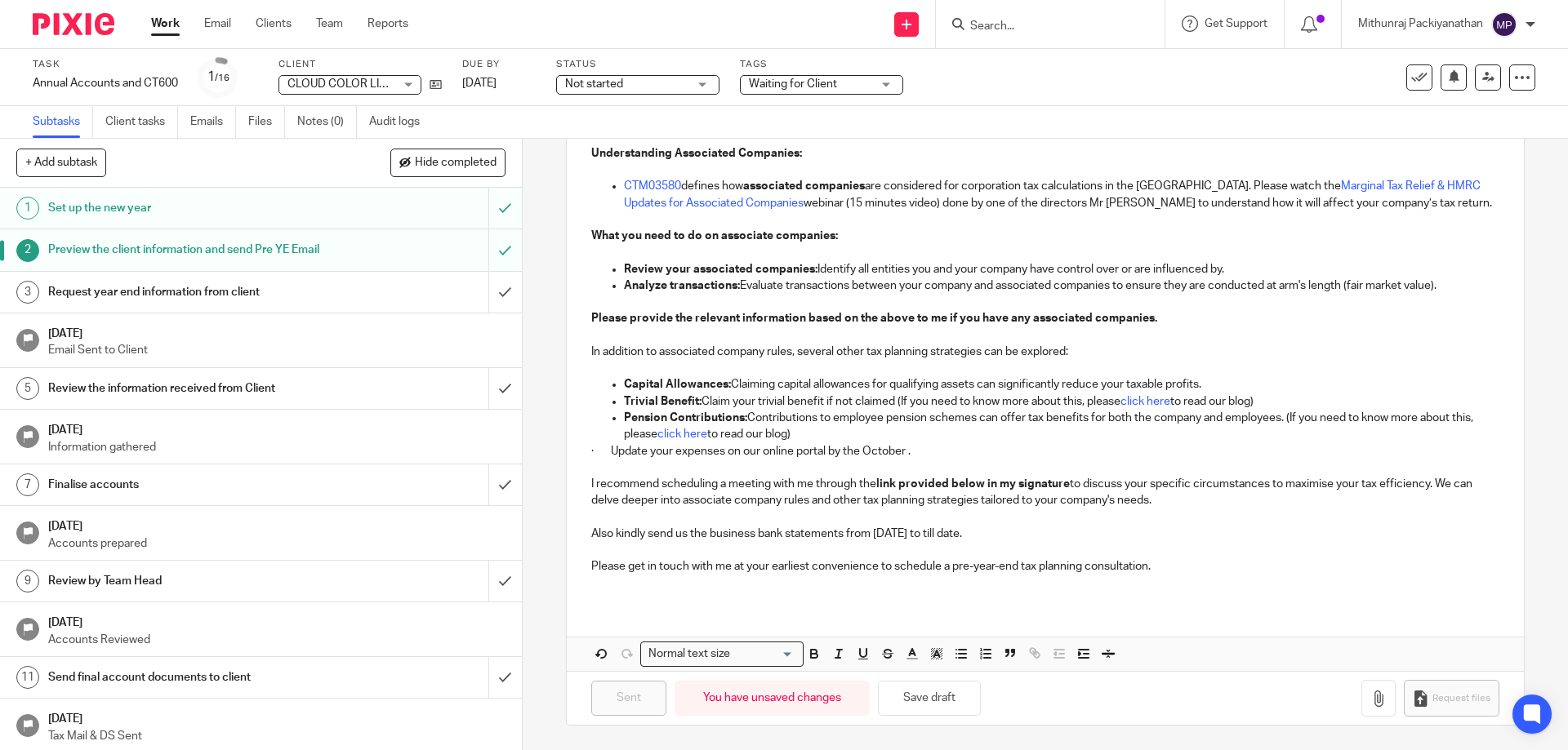
click at [1021, 33] on input "Search" at bounding box center [1042, 26] width 147 height 14
paste input "TEKNOCRAT SERVICES LIMITED"
type input "TEKNOCRAT SERVICES LIMITED"
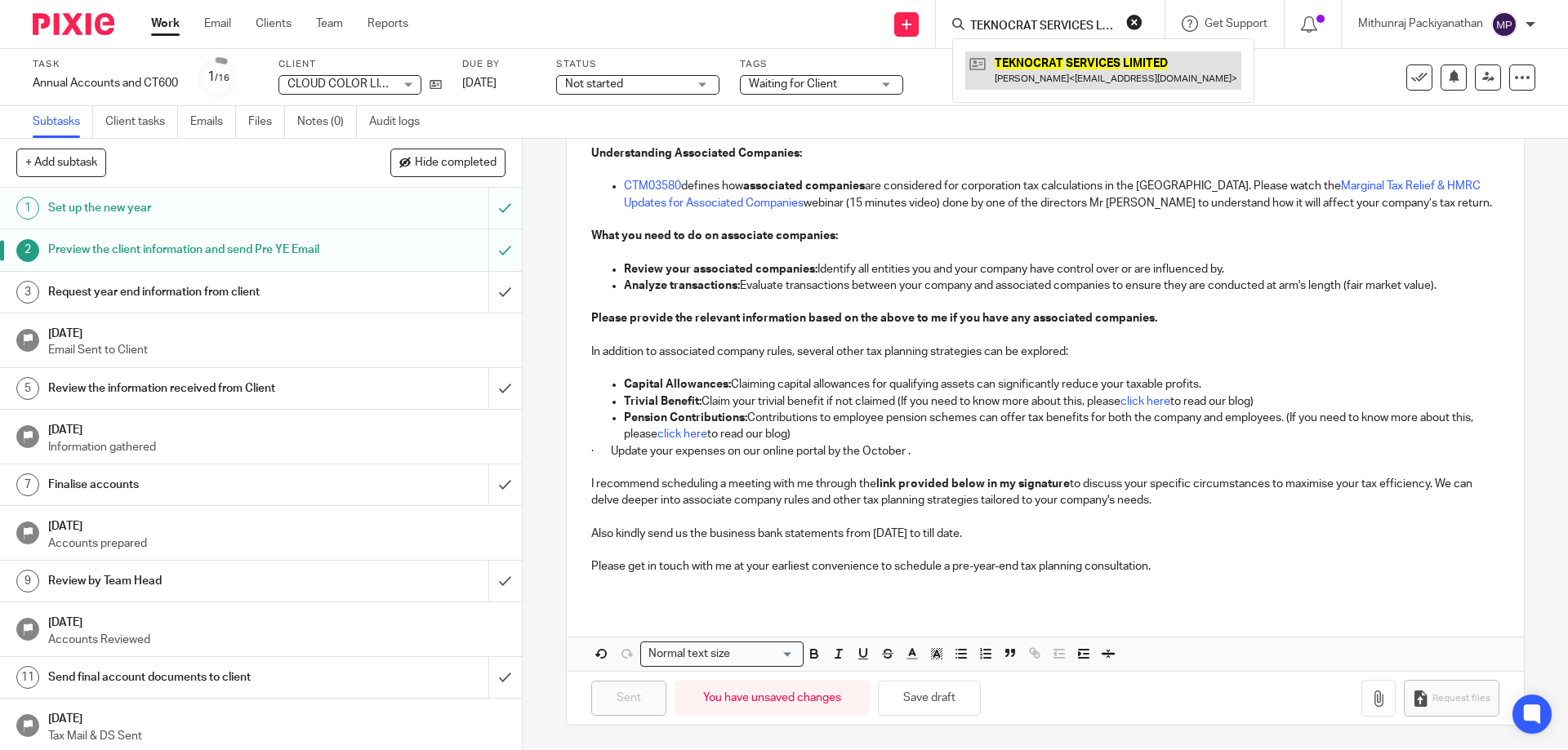
click at [1005, 69] on link at bounding box center [1104, 69] width 276 height 38
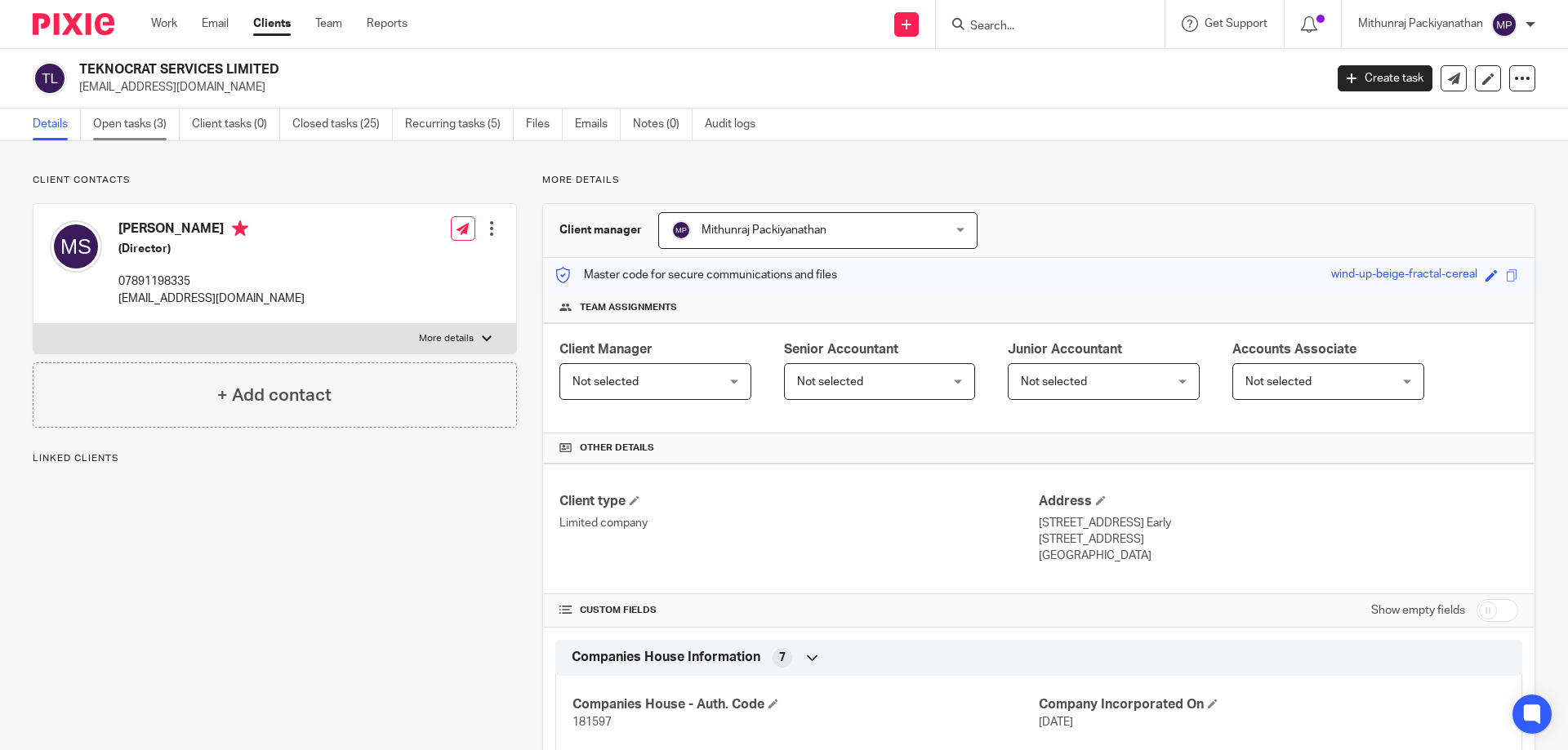
click at [173, 125] on link "Open tasks (3)" at bounding box center [136, 124] width 87 height 32
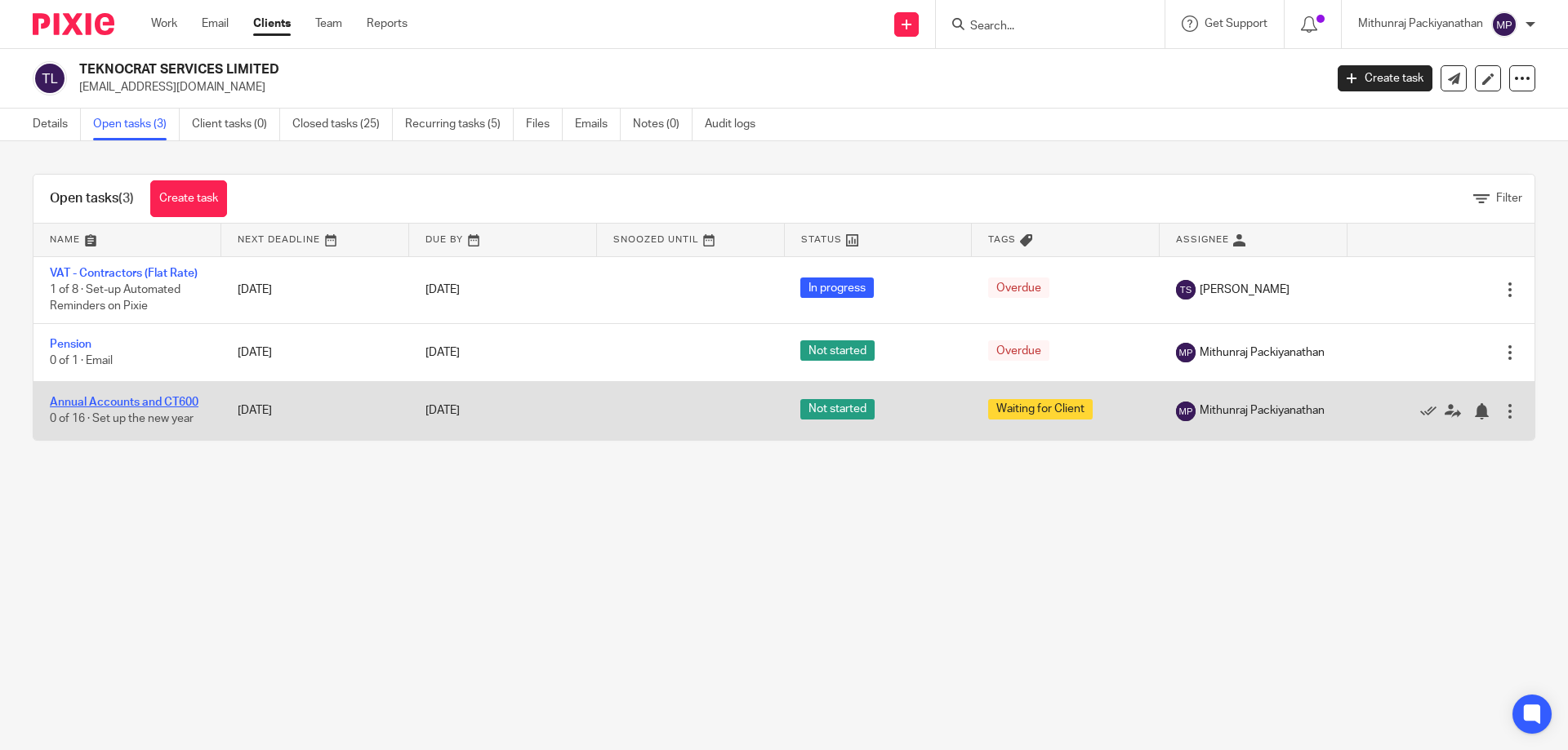
click at [159, 406] on link "Annual Accounts and CT600" at bounding box center [125, 403] width 149 height 12
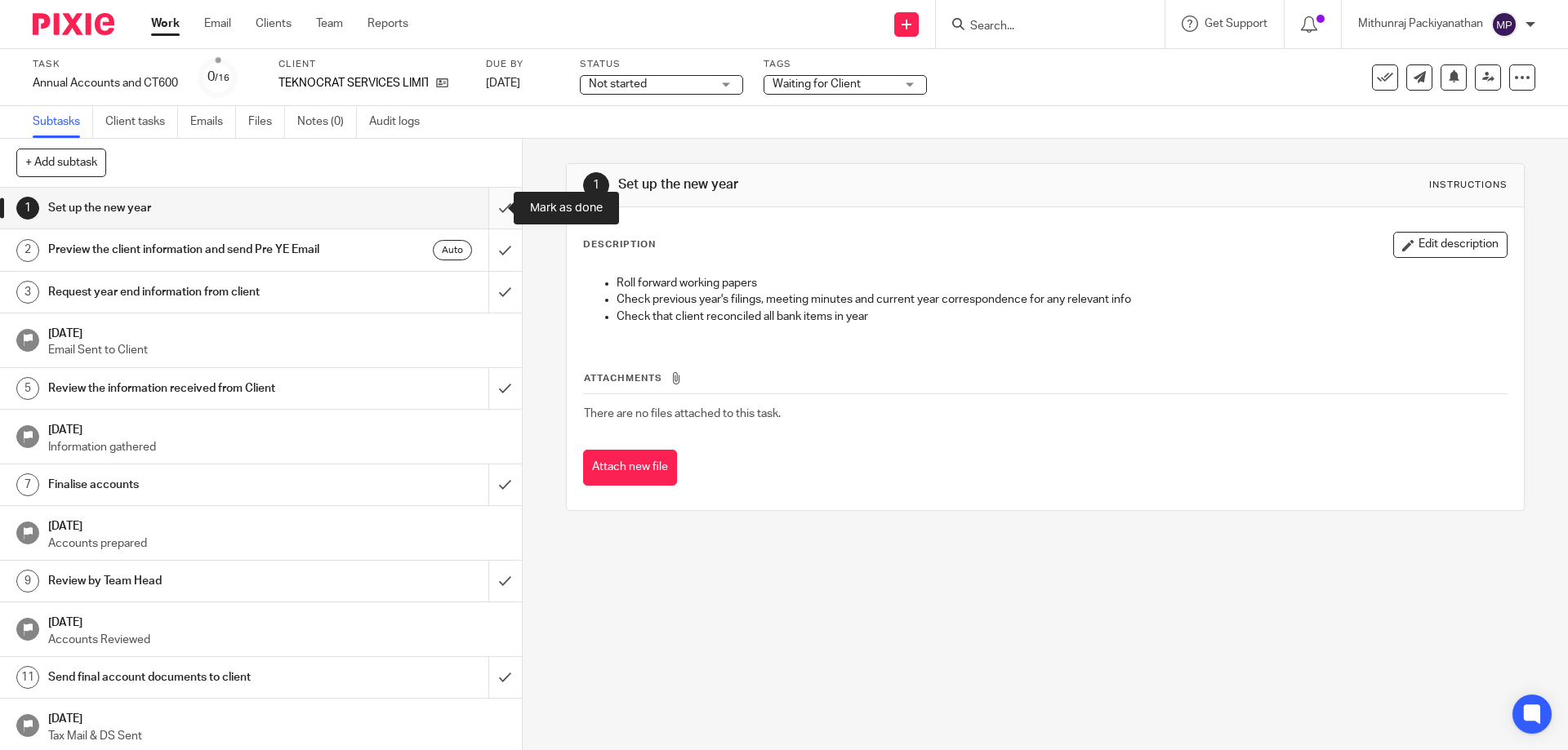
click at [488, 204] on input "submit" at bounding box center [261, 208] width 521 height 41
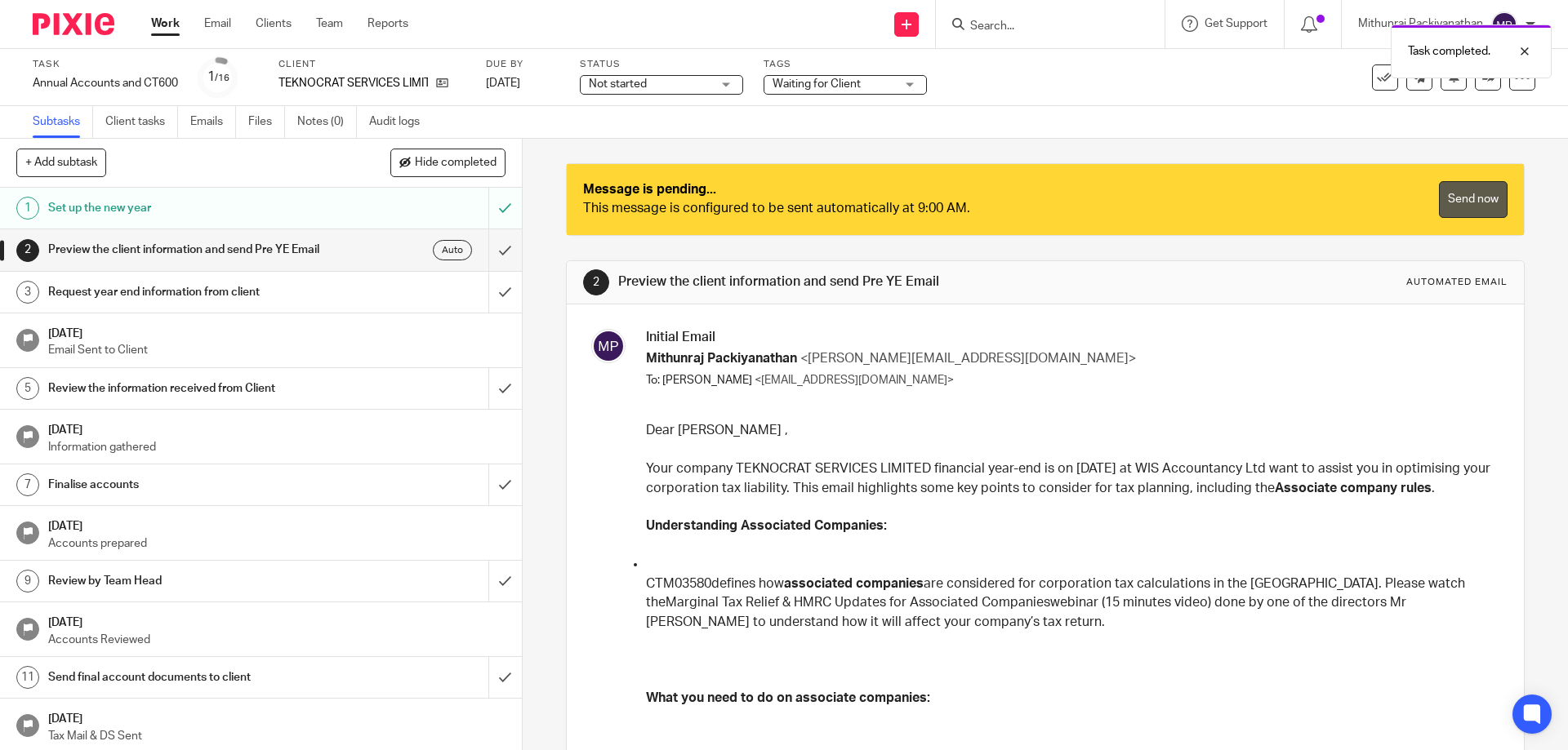
click at [1445, 194] on link "Send now" at bounding box center [1472, 200] width 69 height 37
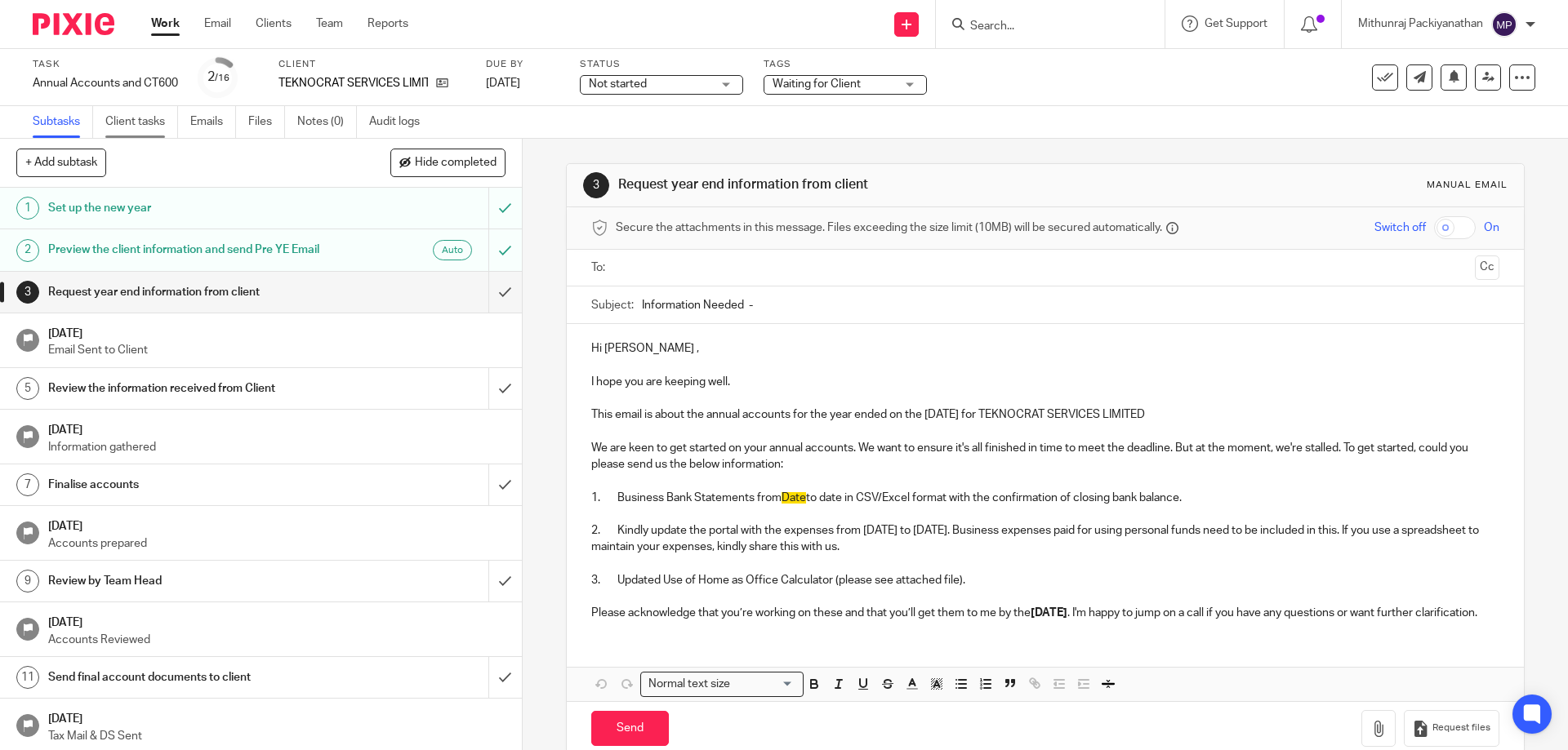
click at [150, 116] on link "Client tasks" at bounding box center [141, 122] width 72 height 32
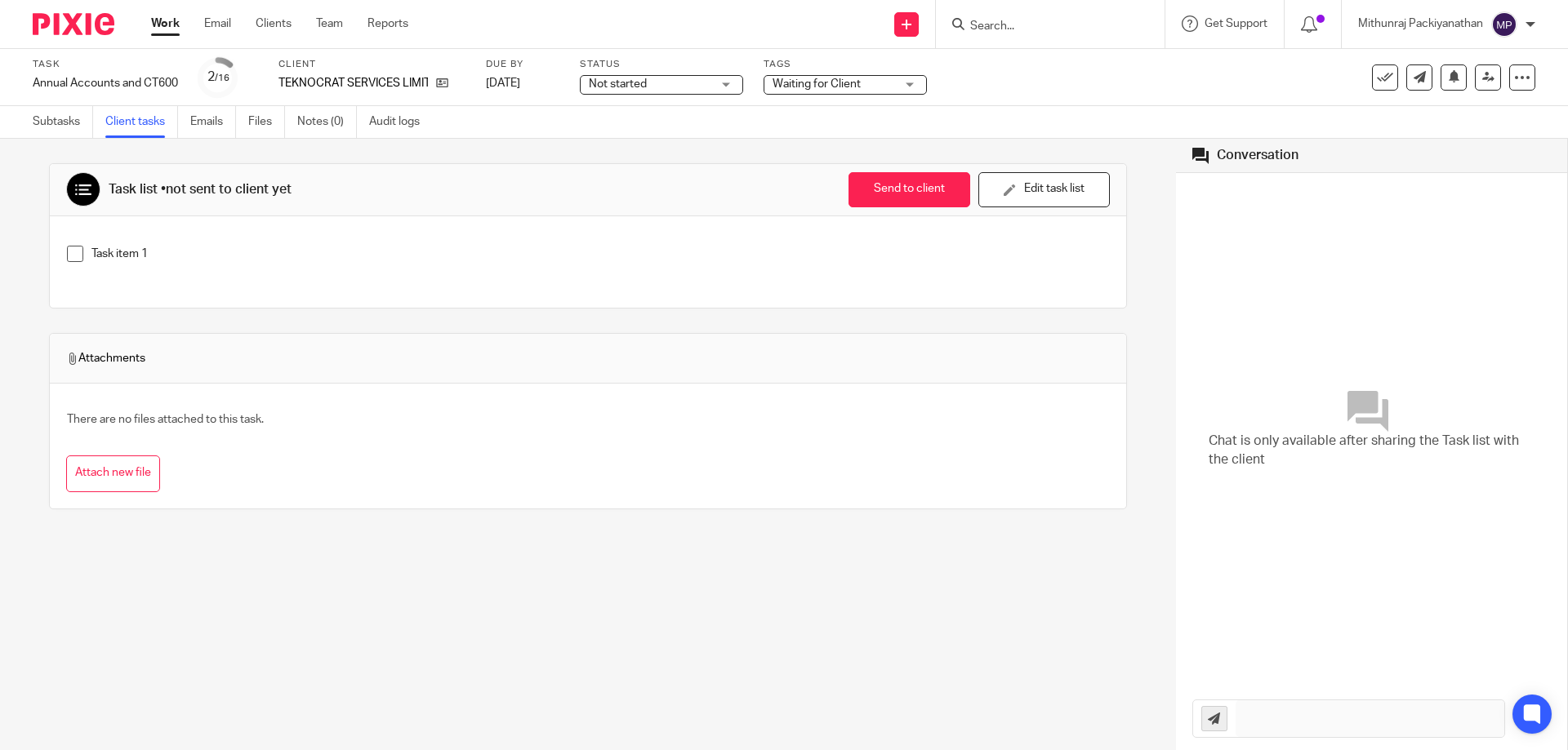
click at [64, 128] on link "Subtasks" at bounding box center [63, 122] width 61 height 32
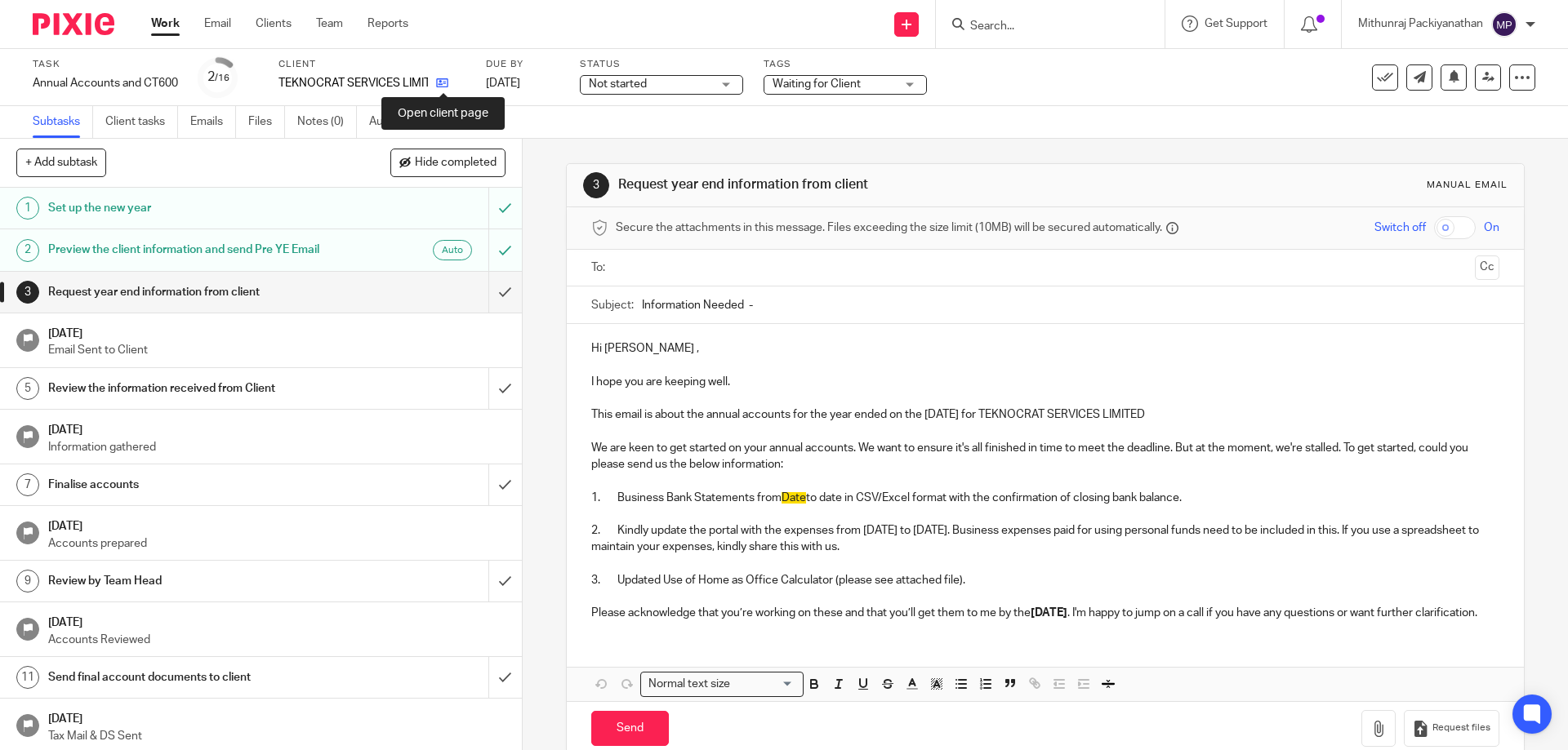
click at [439, 82] on icon at bounding box center [442, 82] width 13 height 13
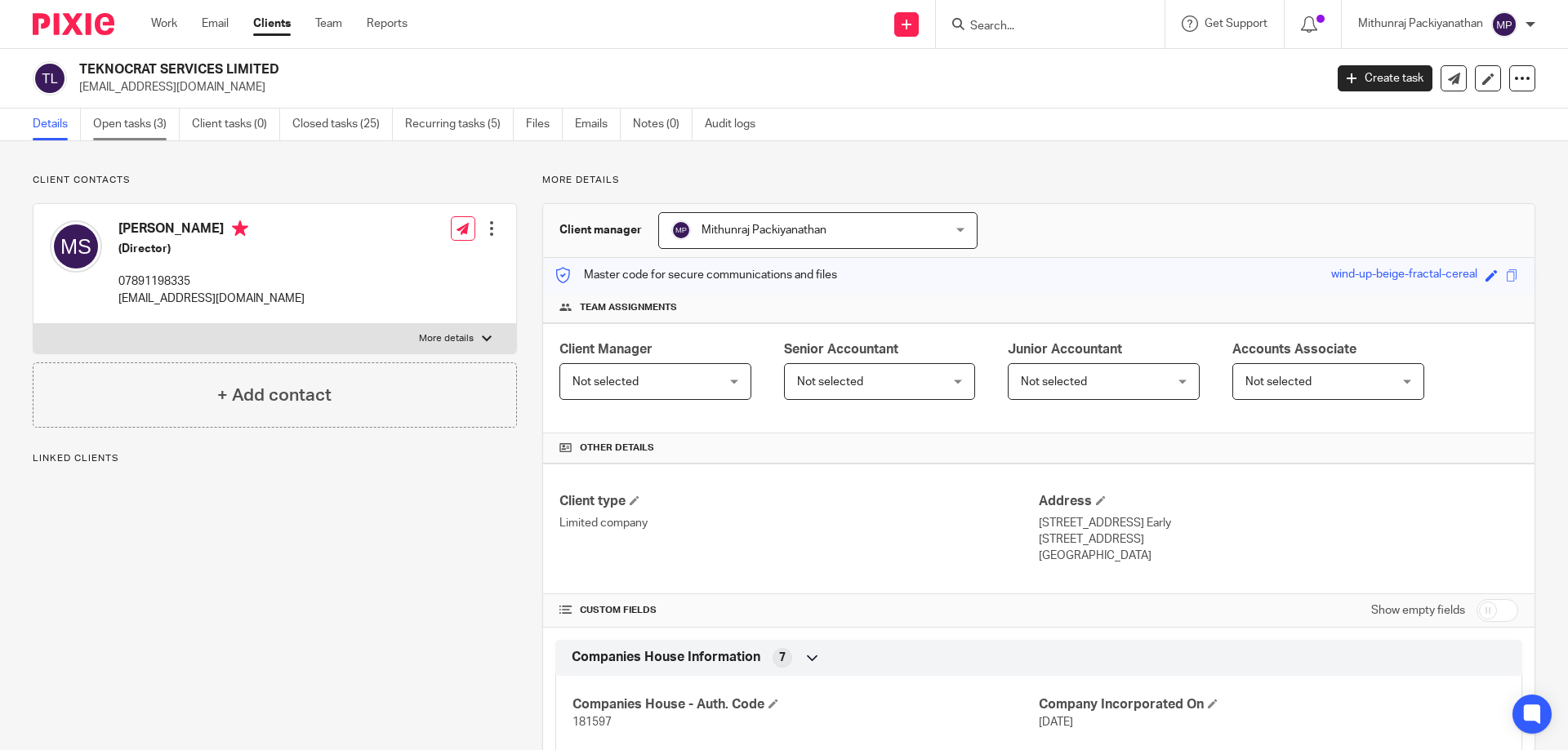
click at [146, 140] on link "Open tasks (3)" at bounding box center [136, 124] width 87 height 32
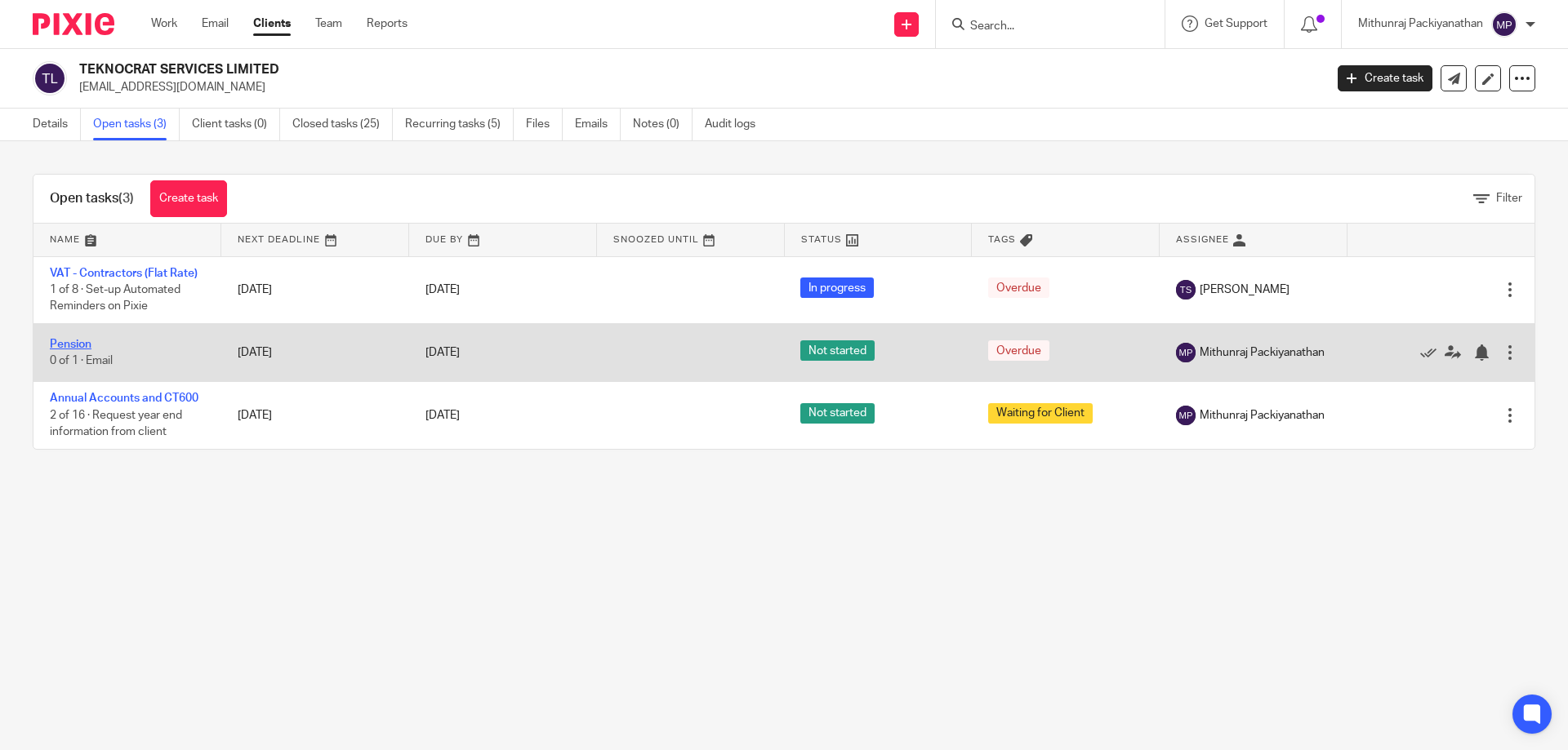
click at [85, 345] on link "Pension" at bounding box center [70, 345] width 42 height 12
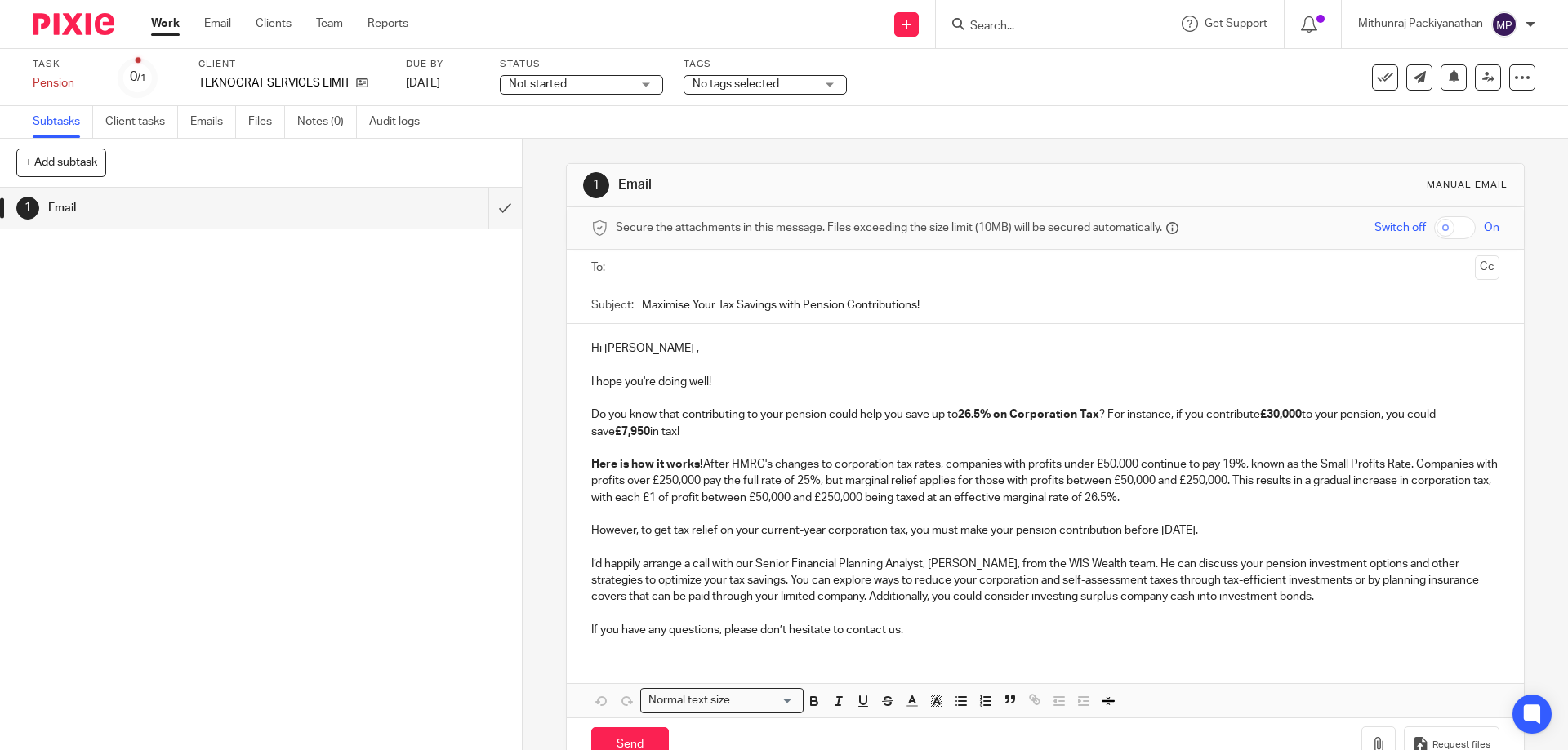
click at [658, 278] on ul at bounding box center [1045, 268] width 856 height 27
click at [660, 273] on input "text" at bounding box center [1045, 267] width 846 height 18
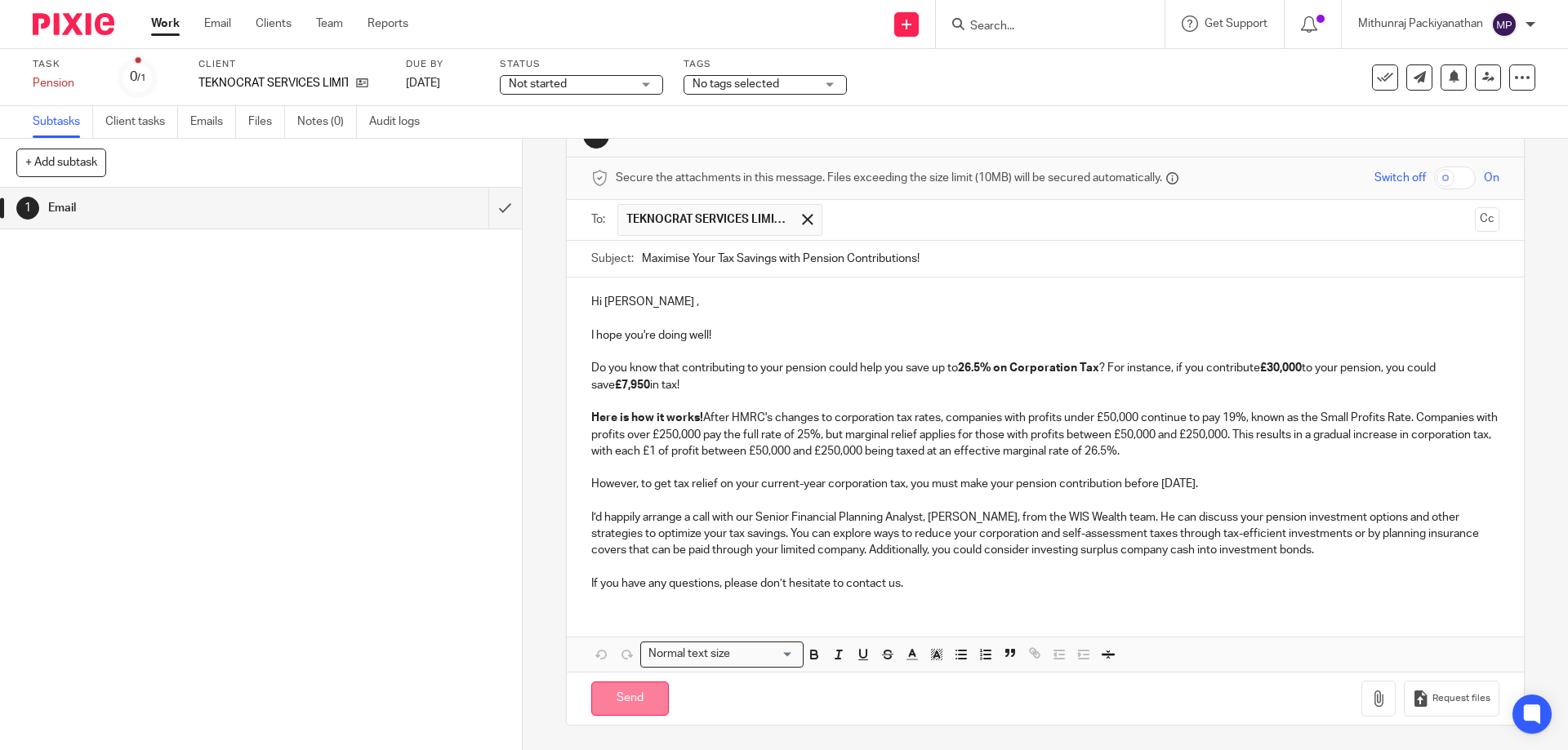
click at [628, 690] on input "Send" at bounding box center [630, 699] width 77 height 35
type input "Sent"
click at [996, 31] on input "Search" at bounding box center [1042, 26] width 147 height 14
paste input "AURO LIMITED"
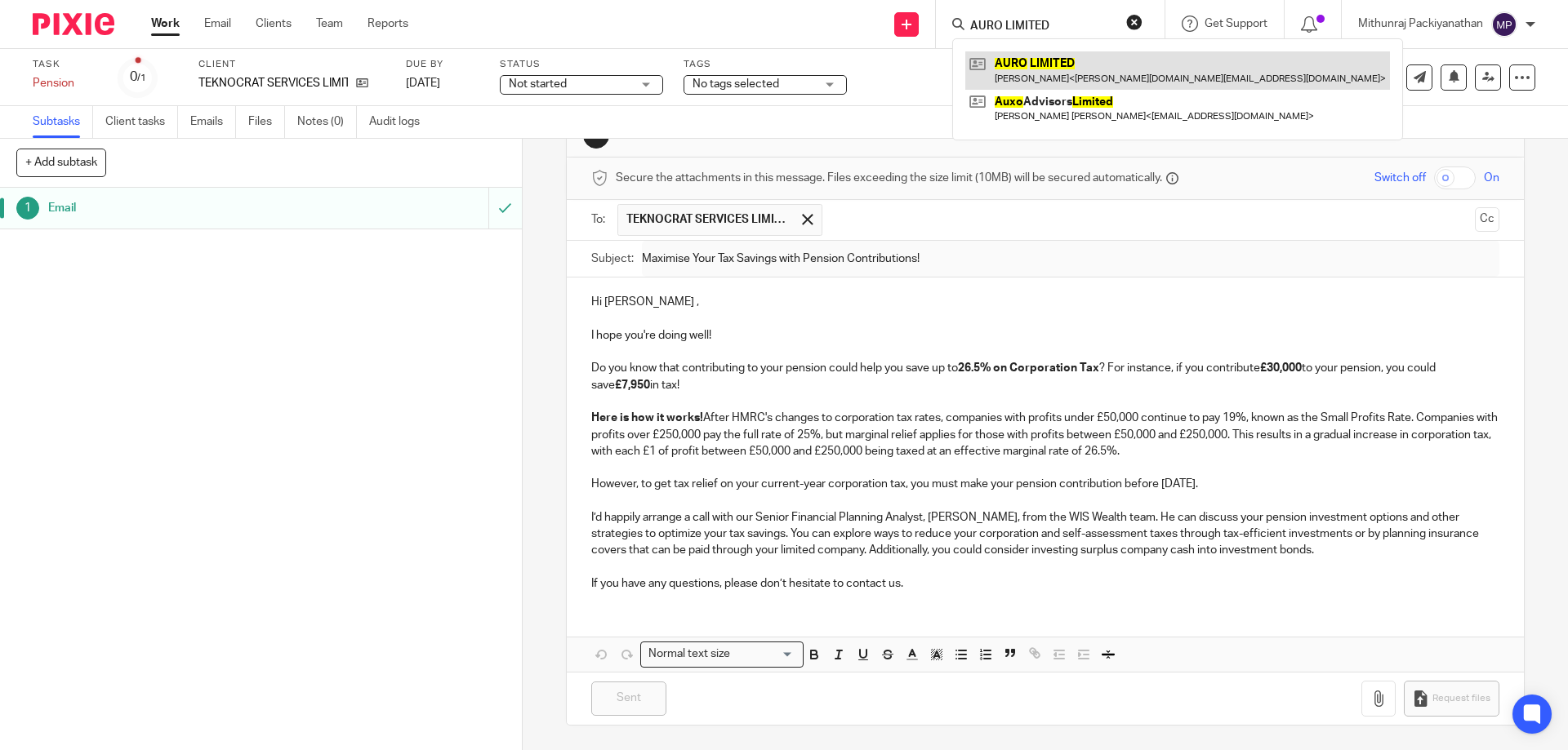
type input "AURO LIMITED"
click at [1008, 74] on link at bounding box center [1178, 69] width 425 height 38
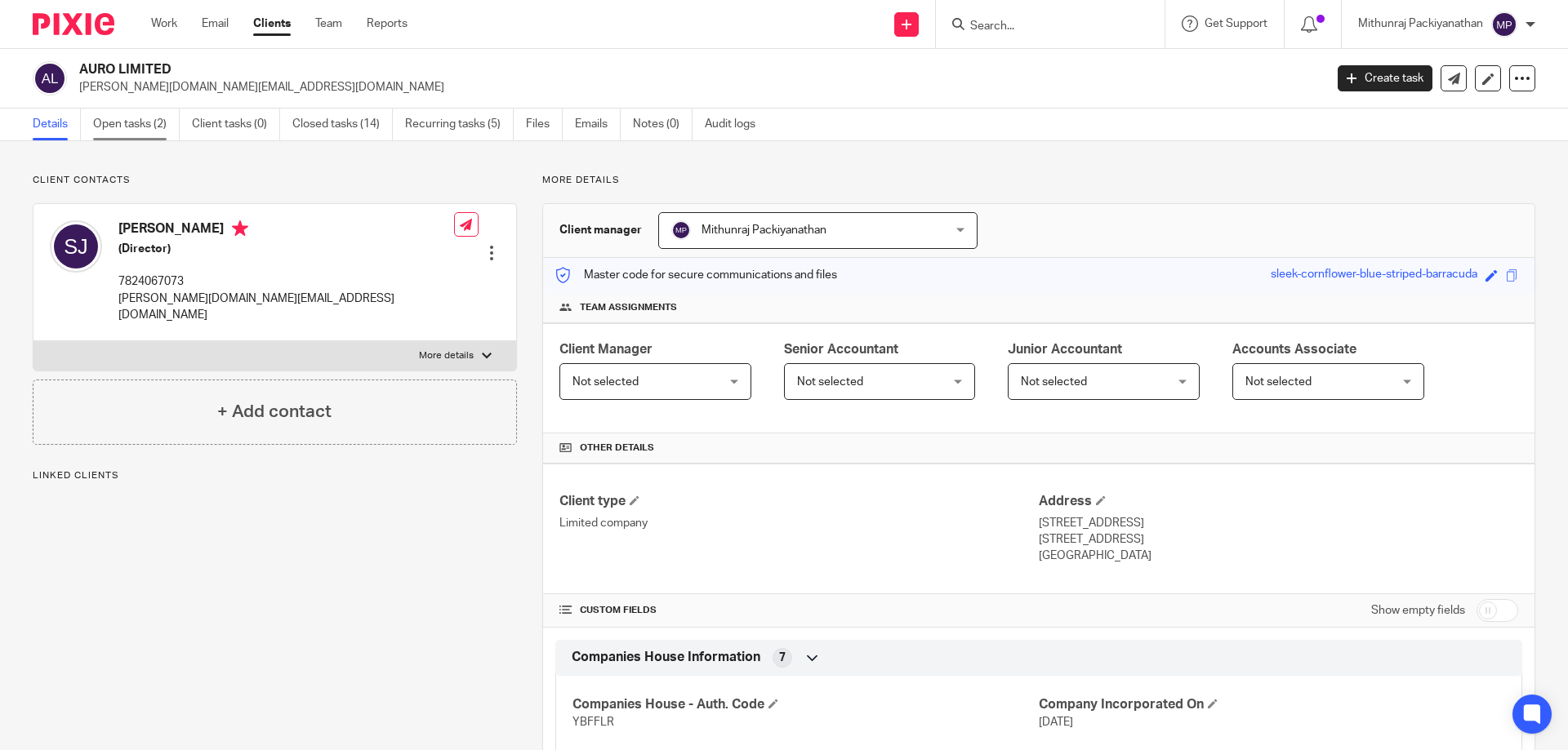
click at [114, 115] on link "Open tasks (2)" at bounding box center [136, 124] width 87 height 32
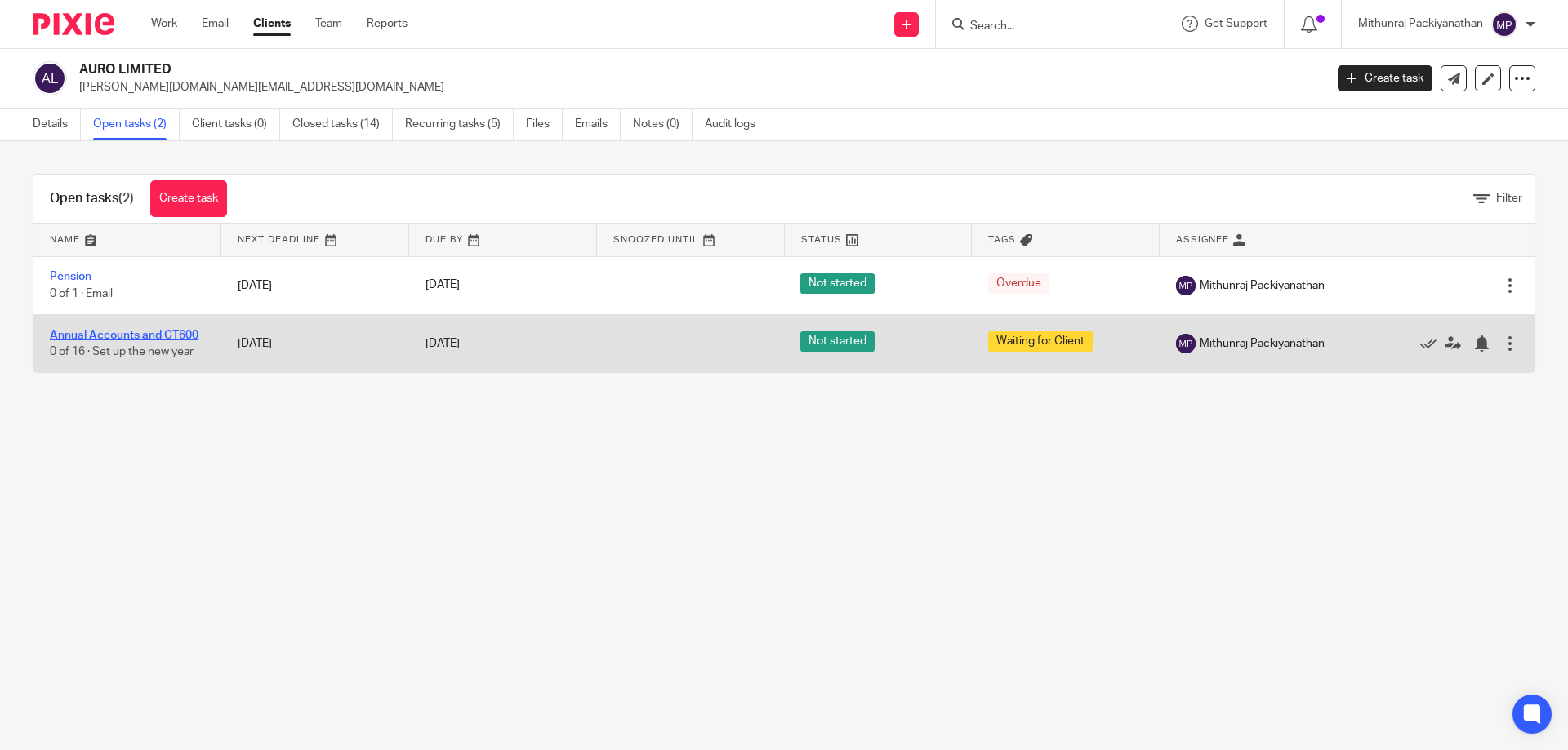
click at [155, 331] on link "Annual Accounts and CT600" at bounding box center [125, 336] width 149 height 12
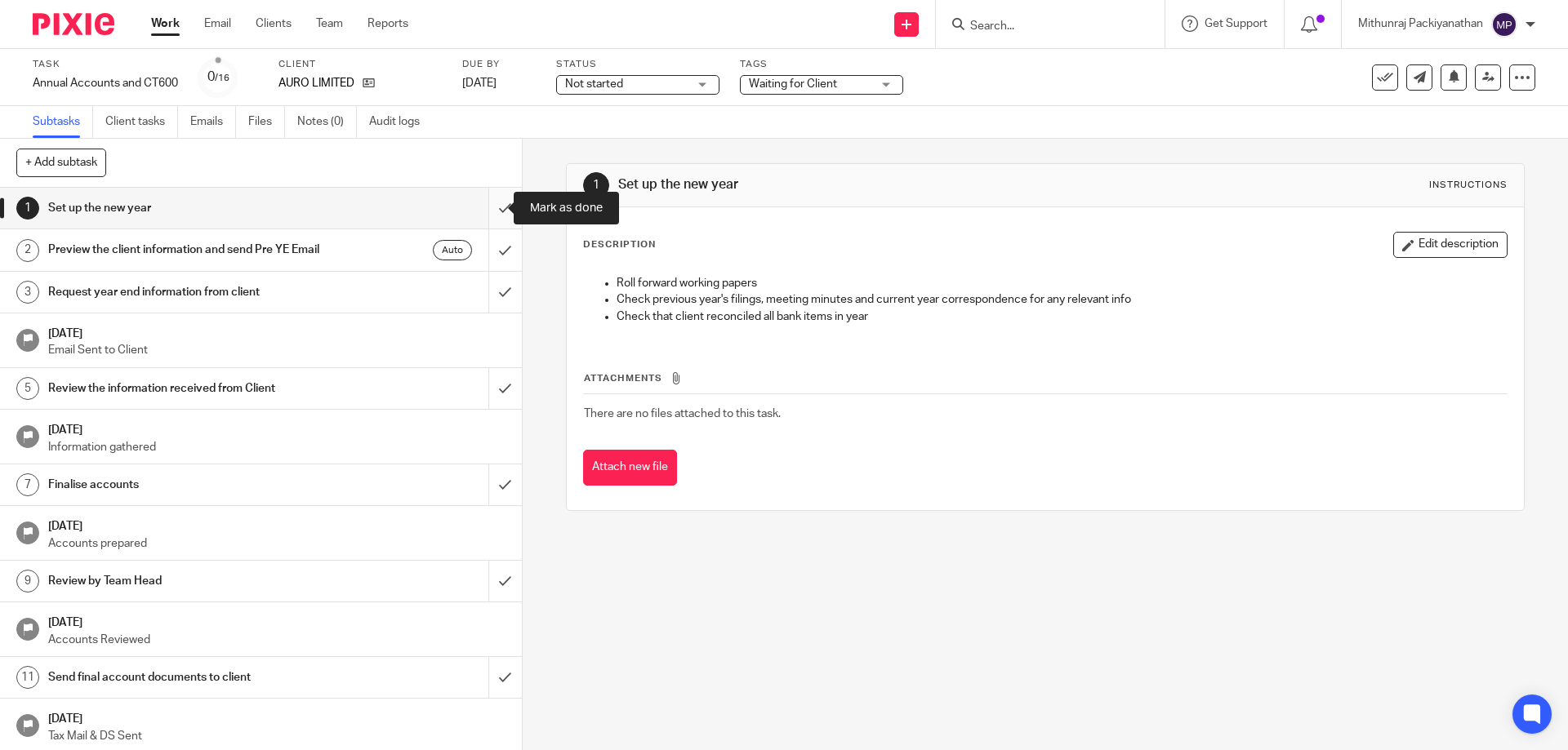
click at [490, 208] on input "submit" at bounding box center [261, 208] width 521 height 41
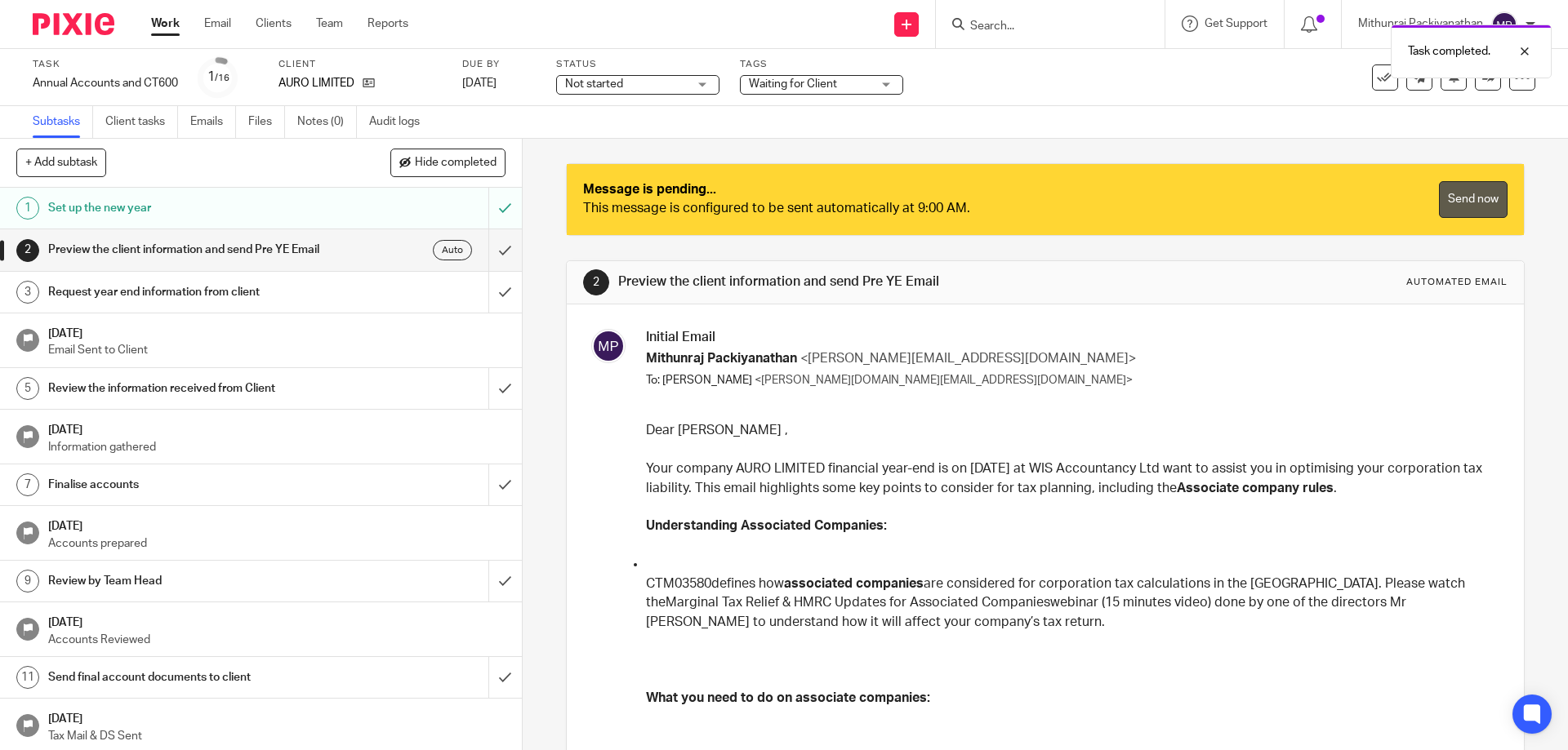
click at [1440, 205] on link "Send now" at bounding box center [1472, 200] width 69 height 37
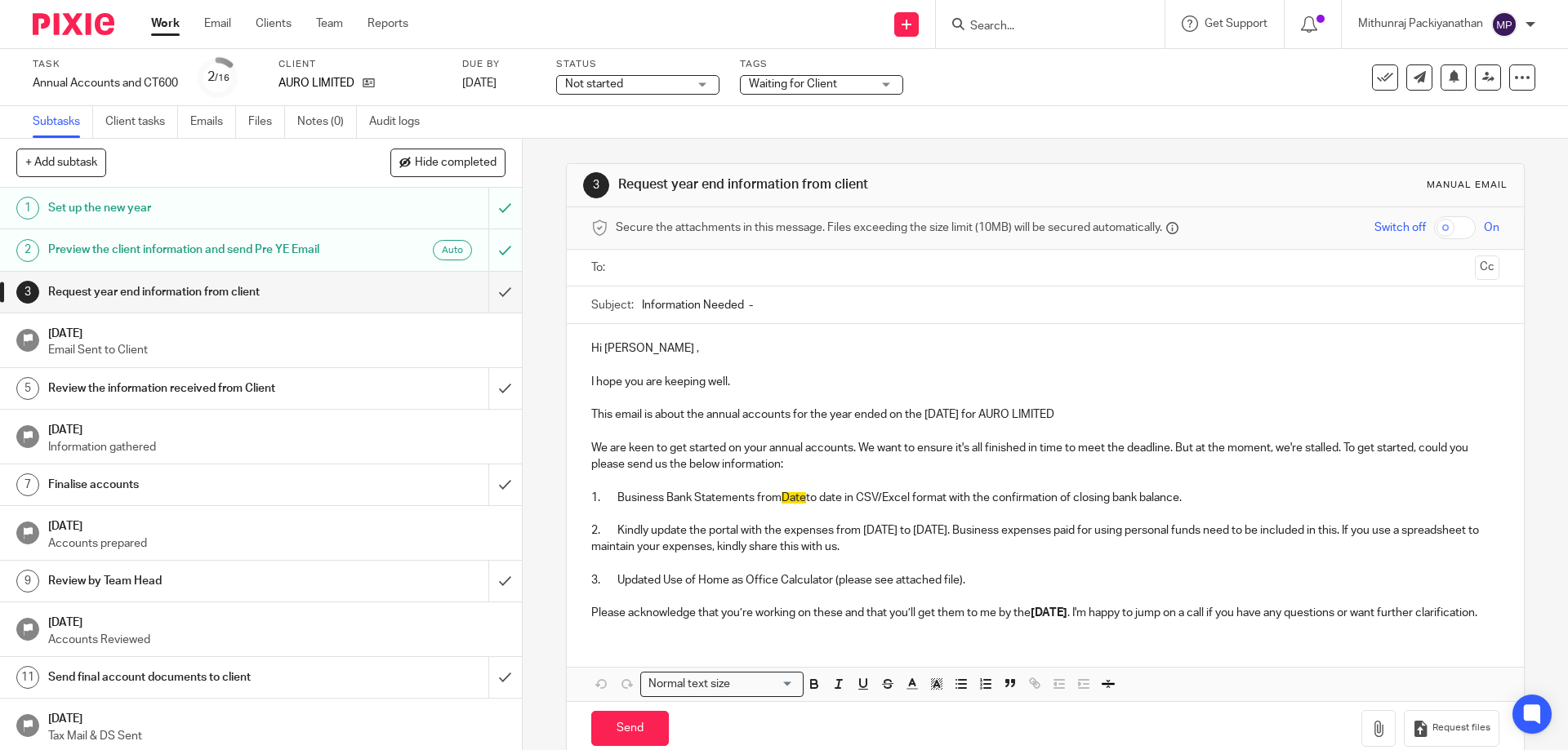
click at [983, 25] on input "Search" at bounding box center [1042, 26] width 147 height 14
paste input "LOVEIT STUDIOS LTD"
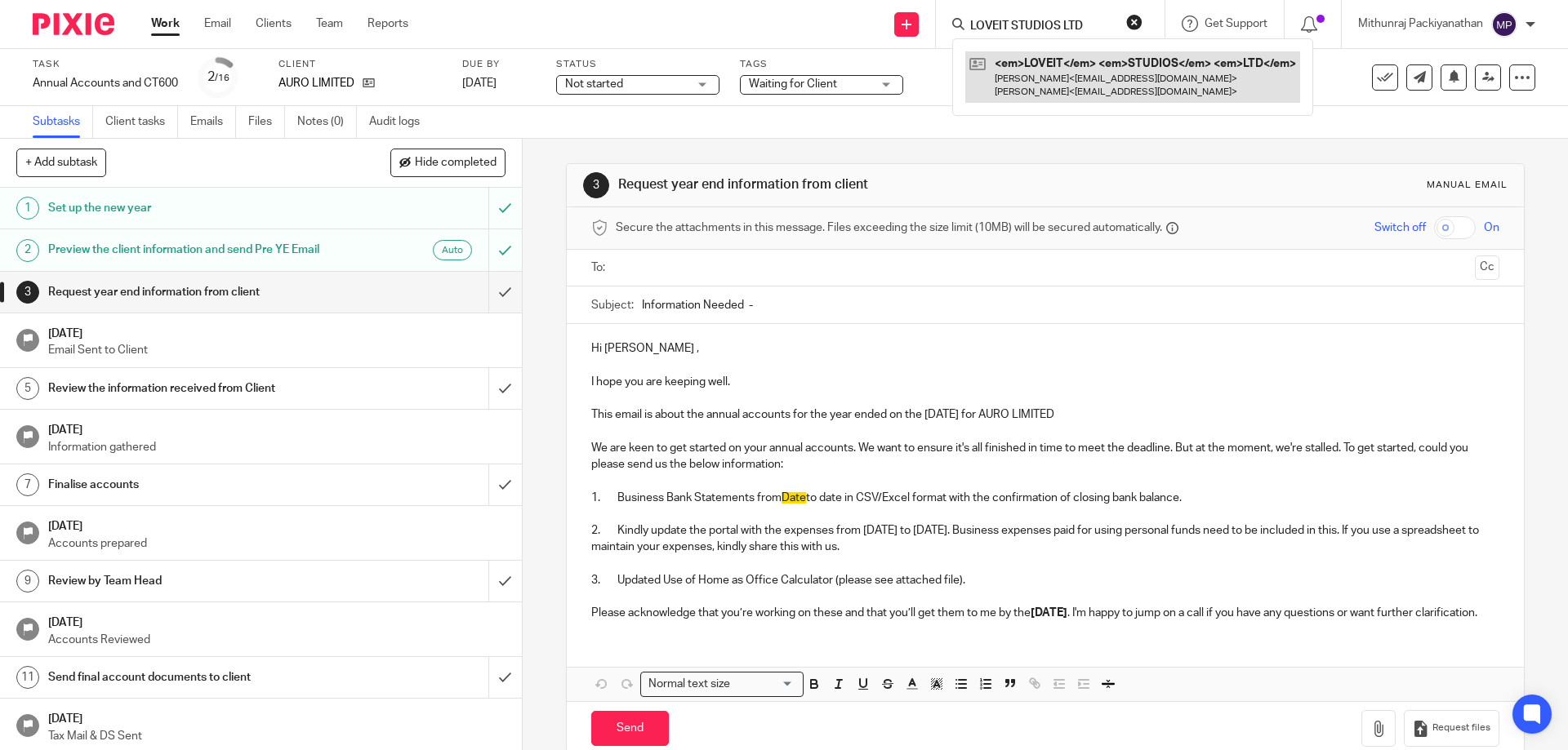
type input "LOVEIT STUDIOS LTD"
click at [1006, 75] on link at bounding box center [1104, 76] width 276 height 50
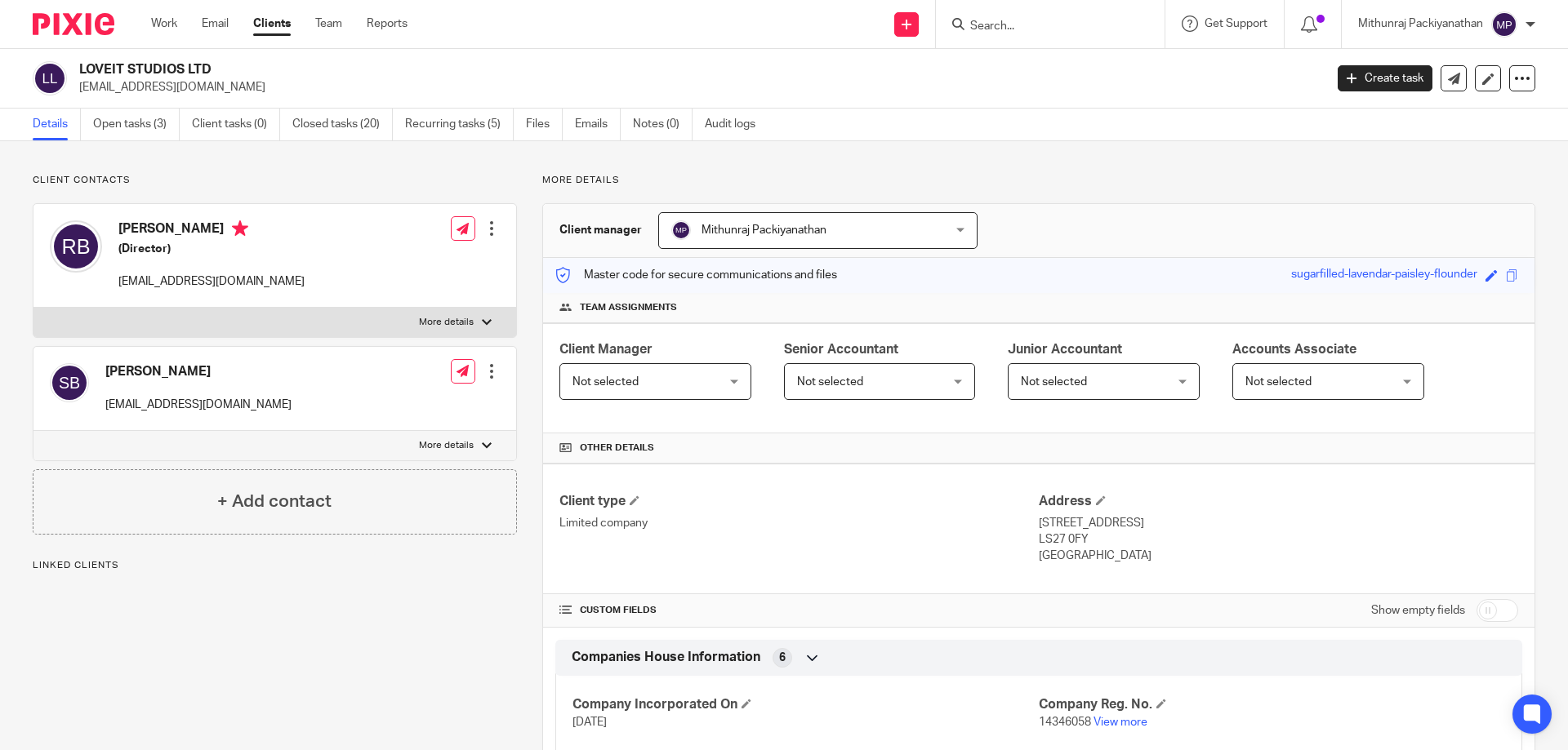
click at [157, 125] on link "Open tasks (3)" at bounding box center [136, 124] width 87 height 32
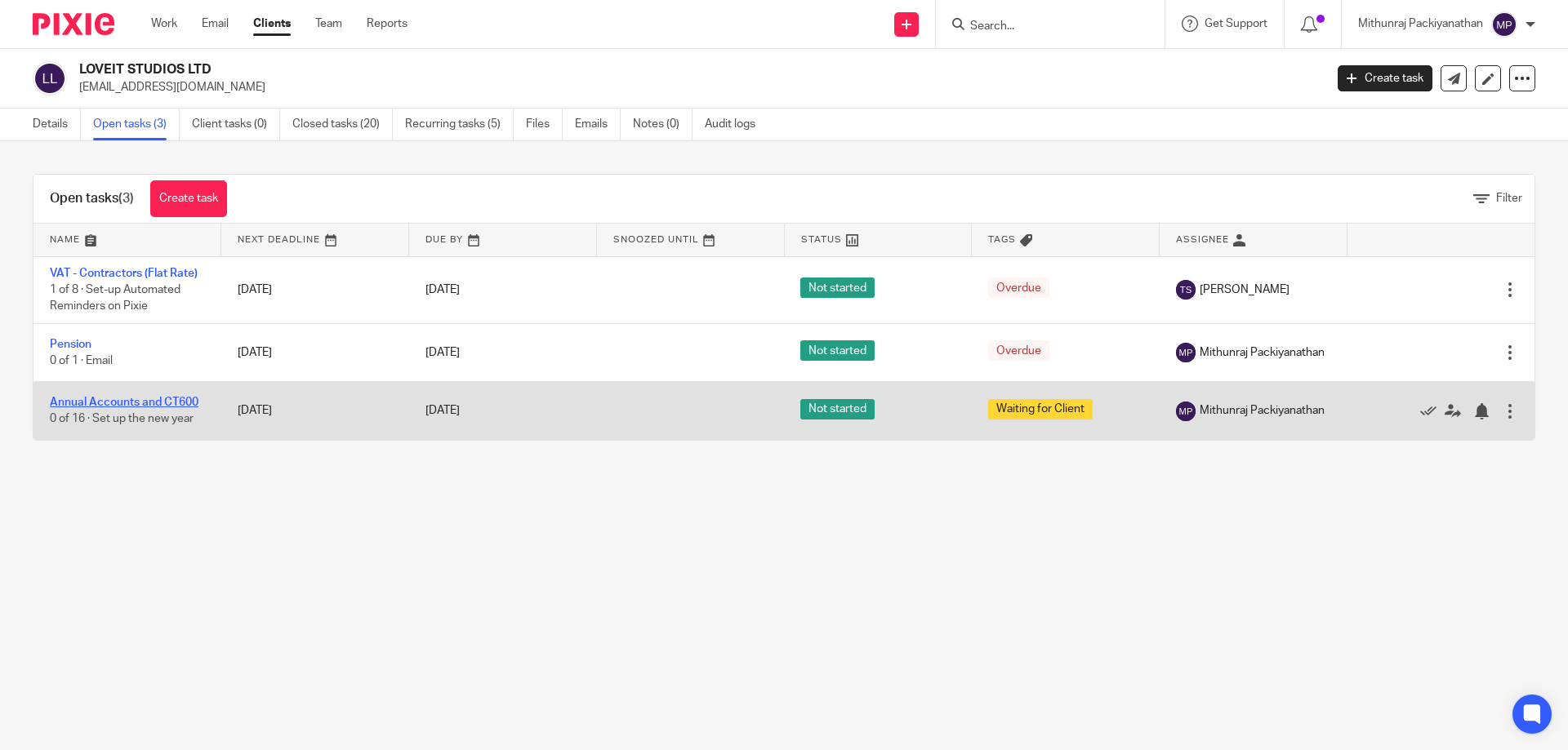
click at [164, 401] on td "Annual Accounts and CT600 0 of 16 · Set up the new year" at bounding box center [127, 411] width 188 height 58
click at [164, 401] on link "Annual Accounts and CT600" at bounding box center [125, 403] width 149 height 12
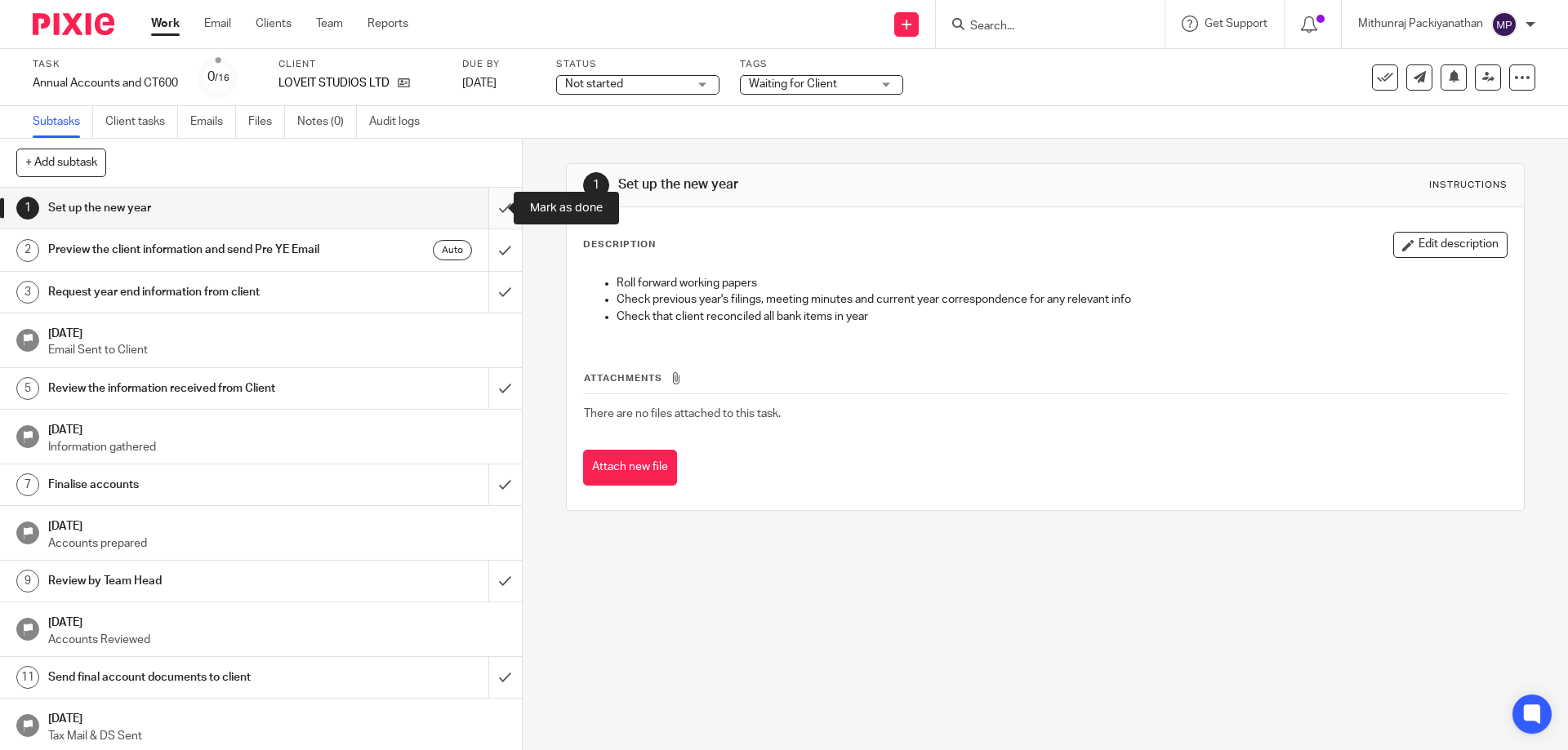
click at [490, 211] on input "submit" at bounding box center [261, 208] width 521 height 41
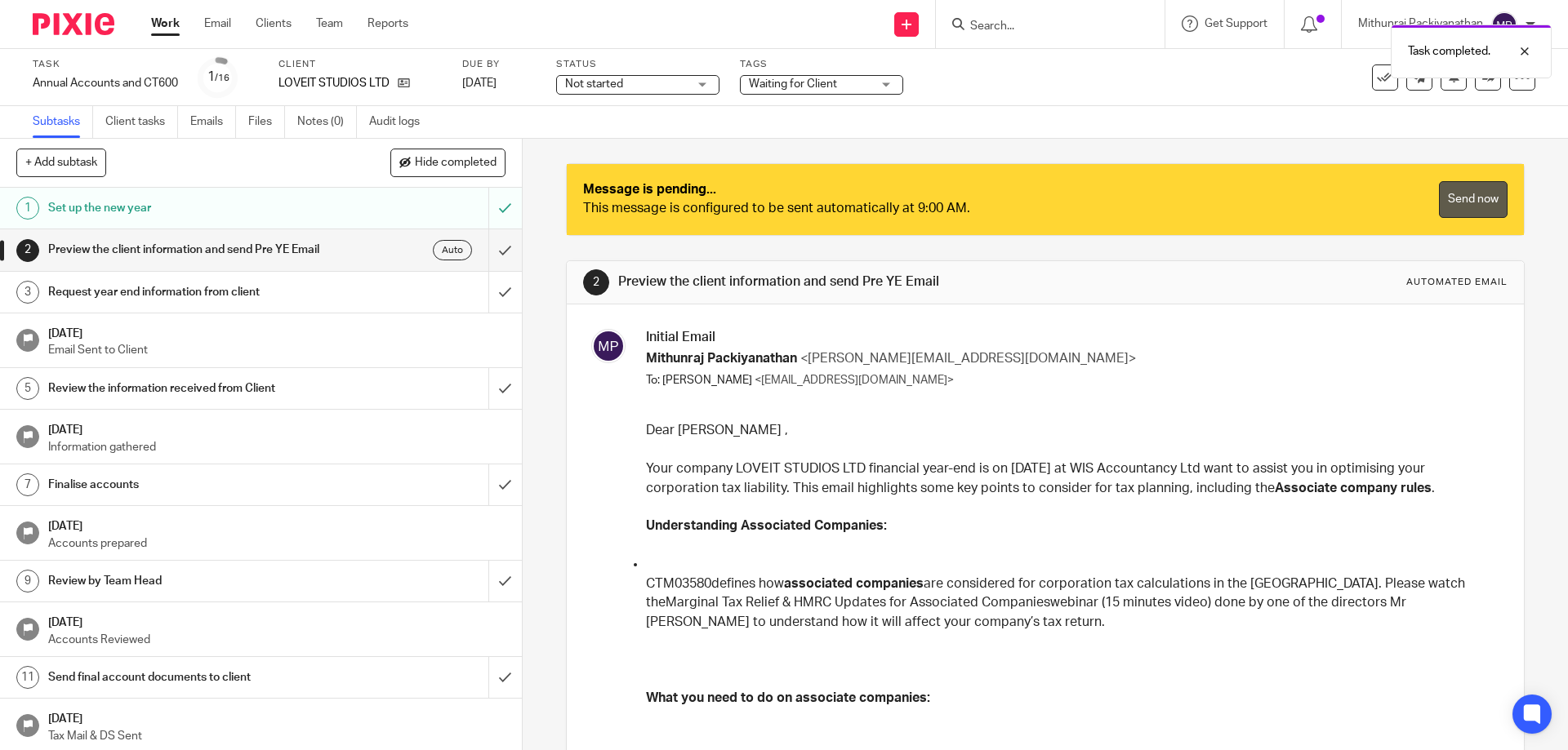
click at [1459, 204] on link "Send now" at bounding box center [1472, 200] width 69 height 37
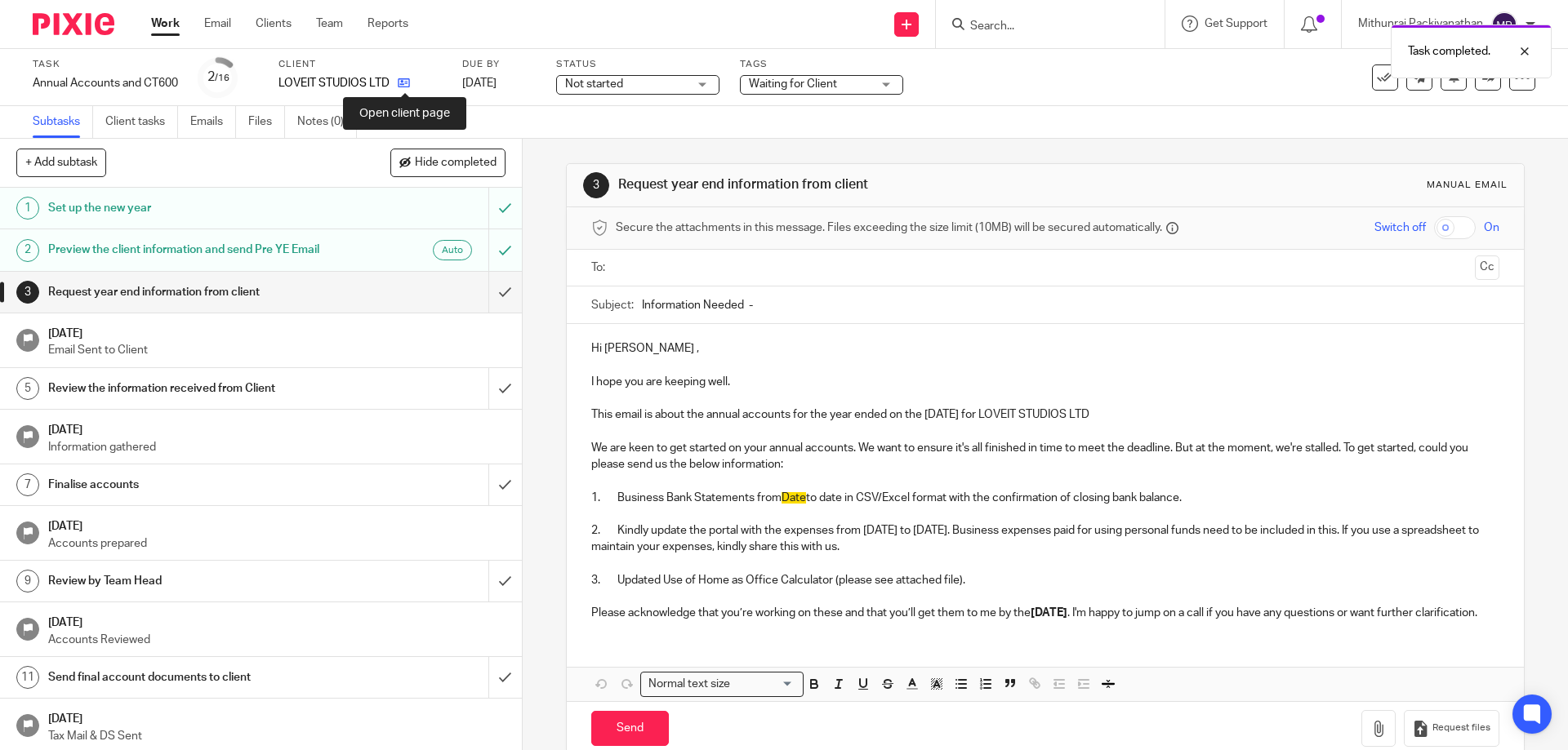
click at [404, 84] on icon at bounding box center [404, 82] width 13 height 13
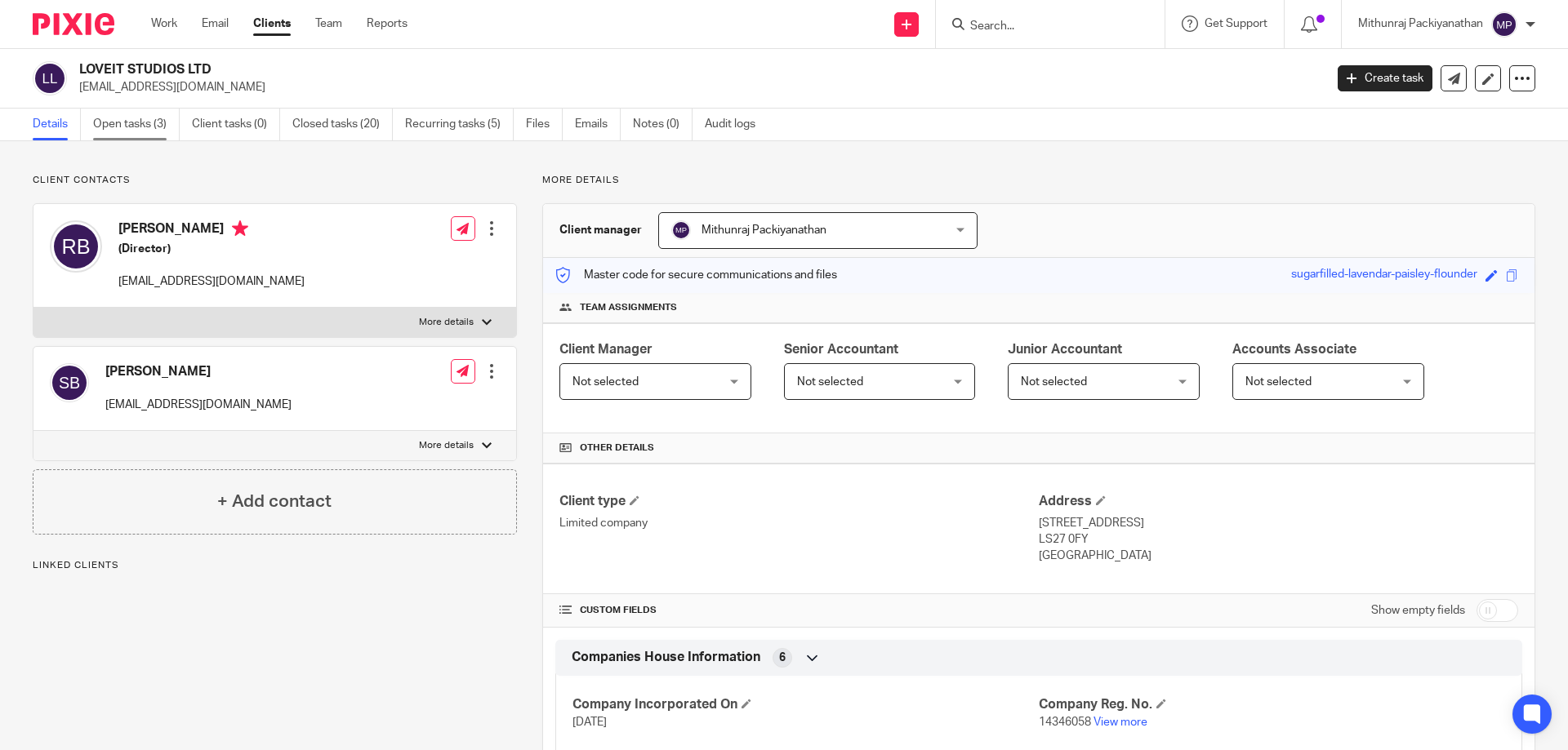
click at [156, 137] on link "Open tasks (3)" at bounding box center [136, 124] width 87 height 32
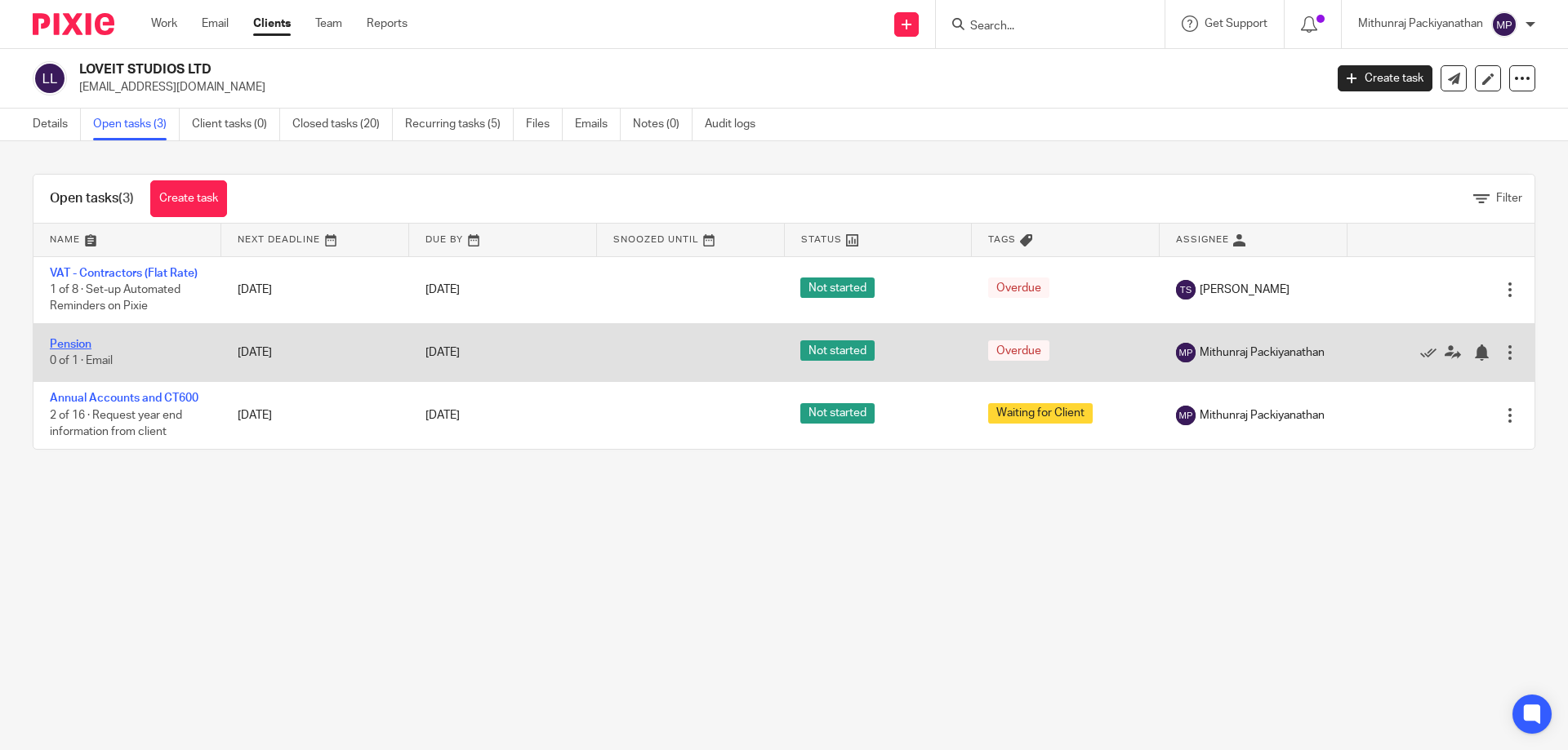
click at [82, 347] on link "Pension" at bounding box center [70, 345] width 42 height 12
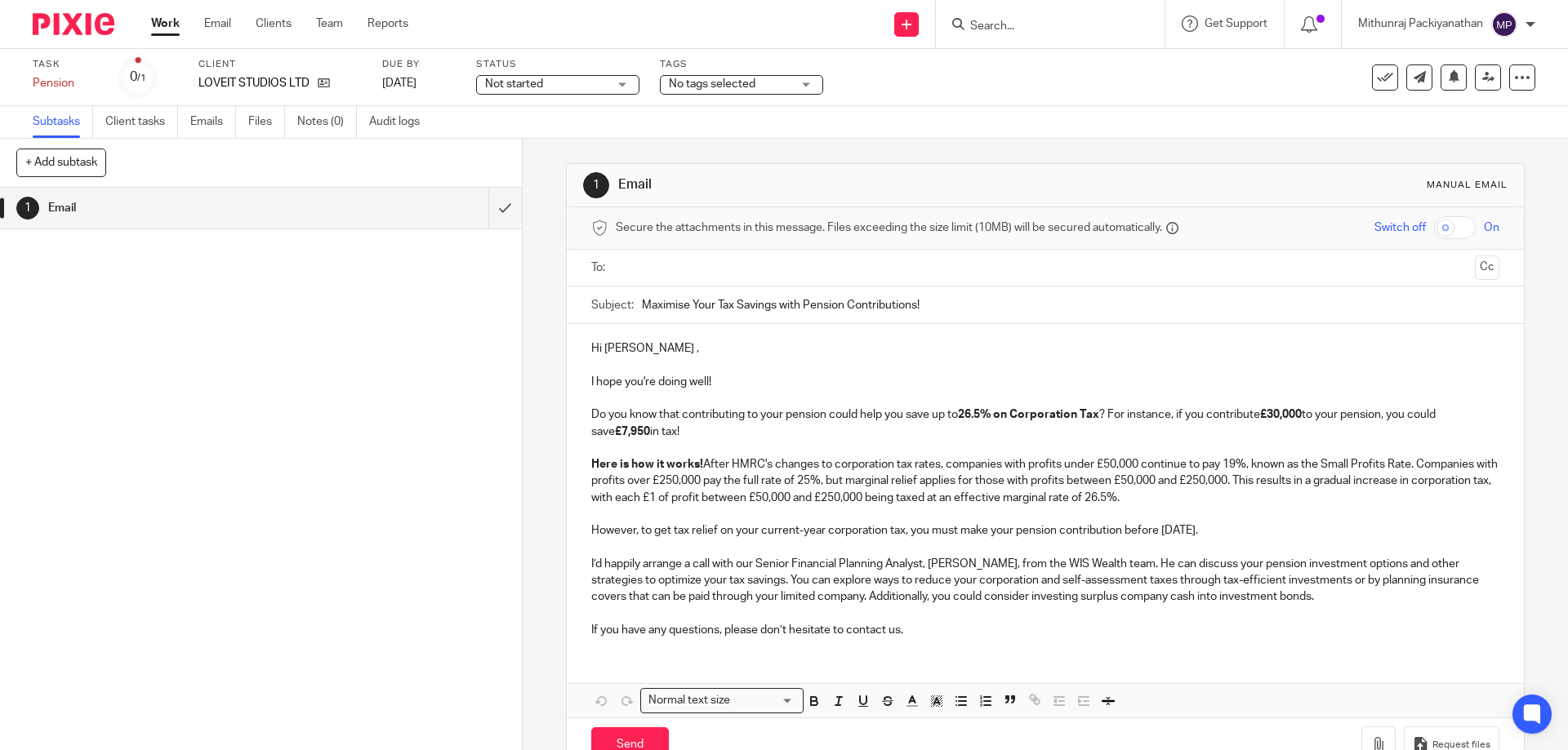
click at [882, 262] on input "text" at bounding box center [1045, 267] width 846 height 18
click at [880, 273] on input "text" at bounding box center [1123, 269] width 690 height 32
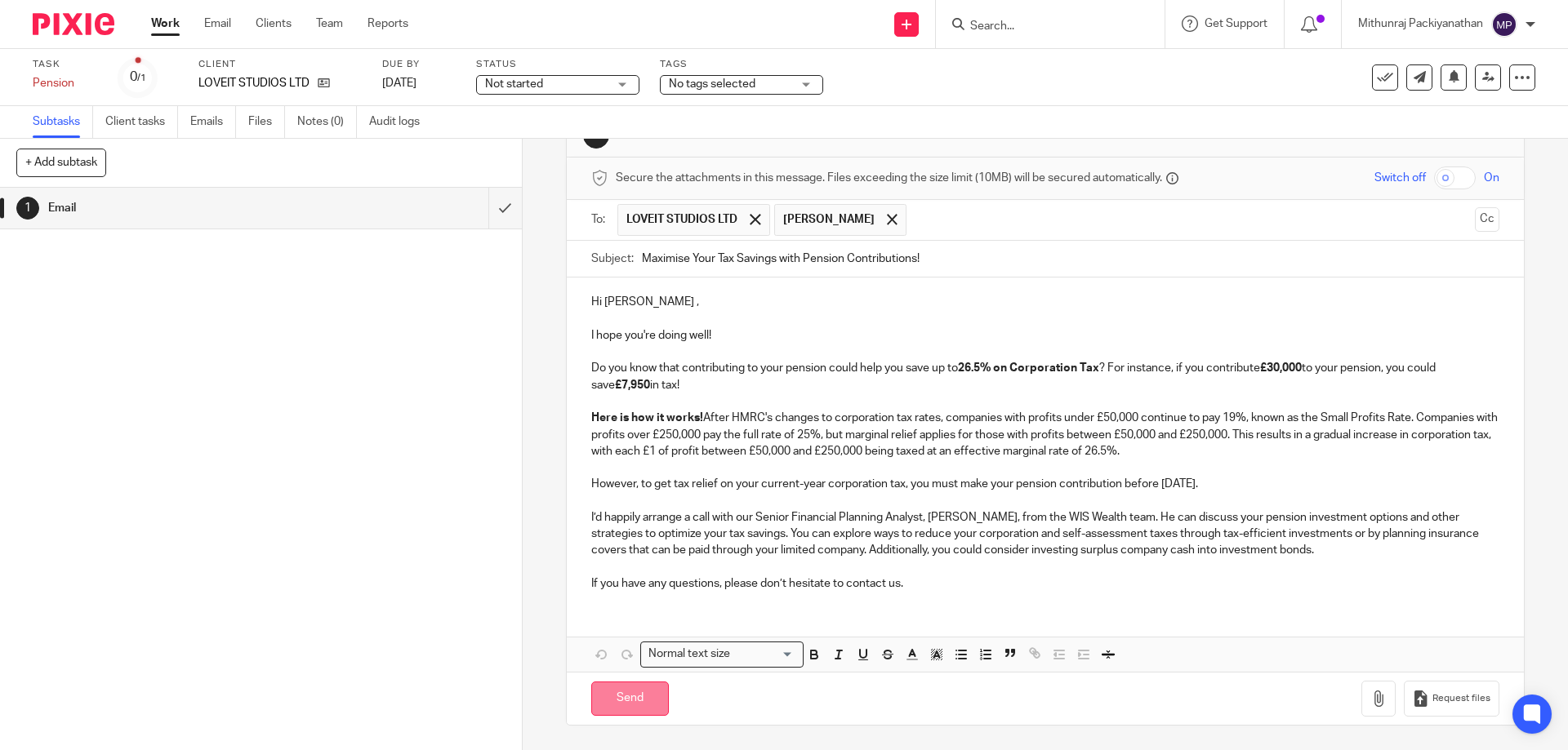
click at [643, 693] on input "Send" at bounding box center [630, 699] width 77 height 35
type input "Sent"
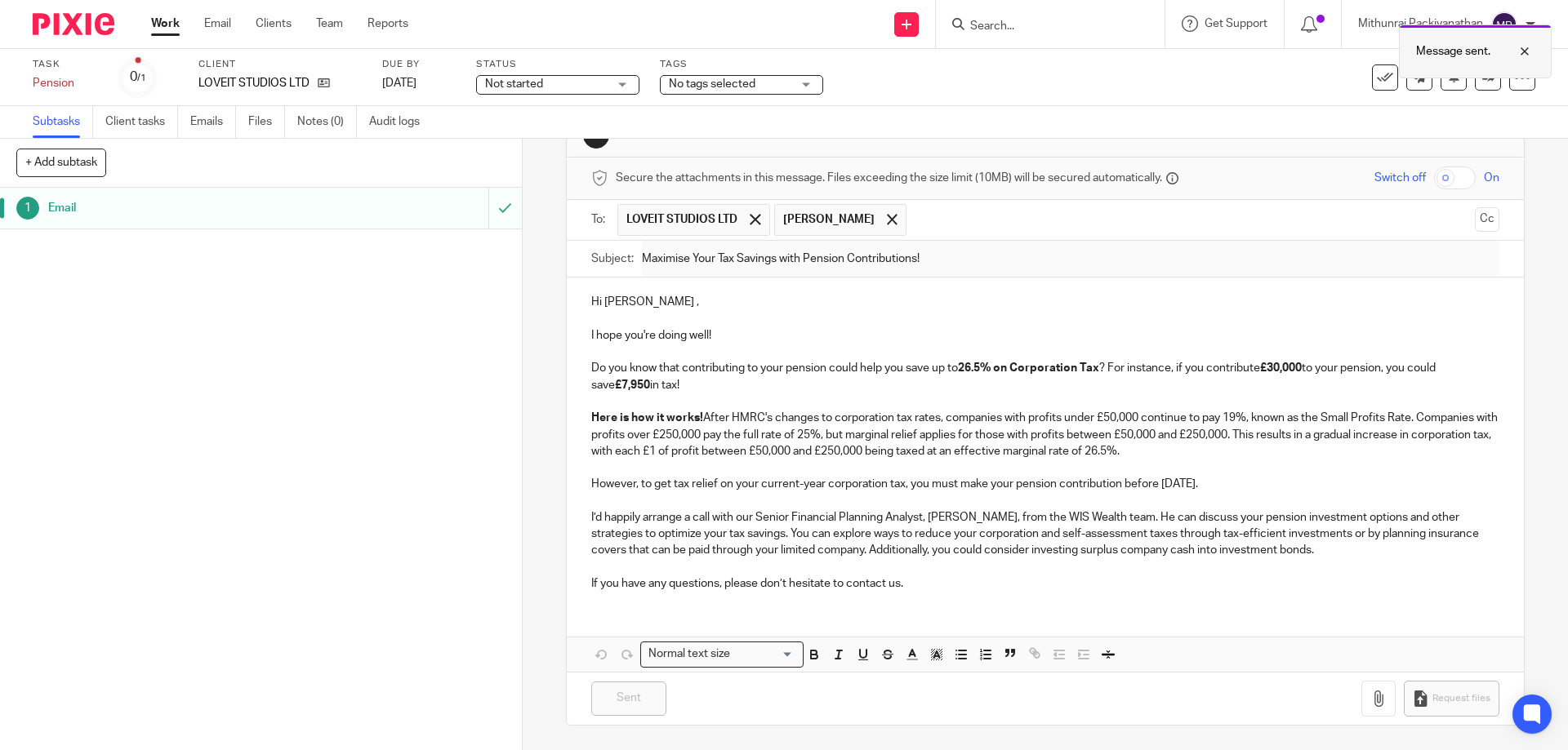
click at [1526, 47] on div at bounding box center [1512, 51] width 44 height 19
click at [1372, 74] on button at bounding box center [1385, 77] width 26 height 26
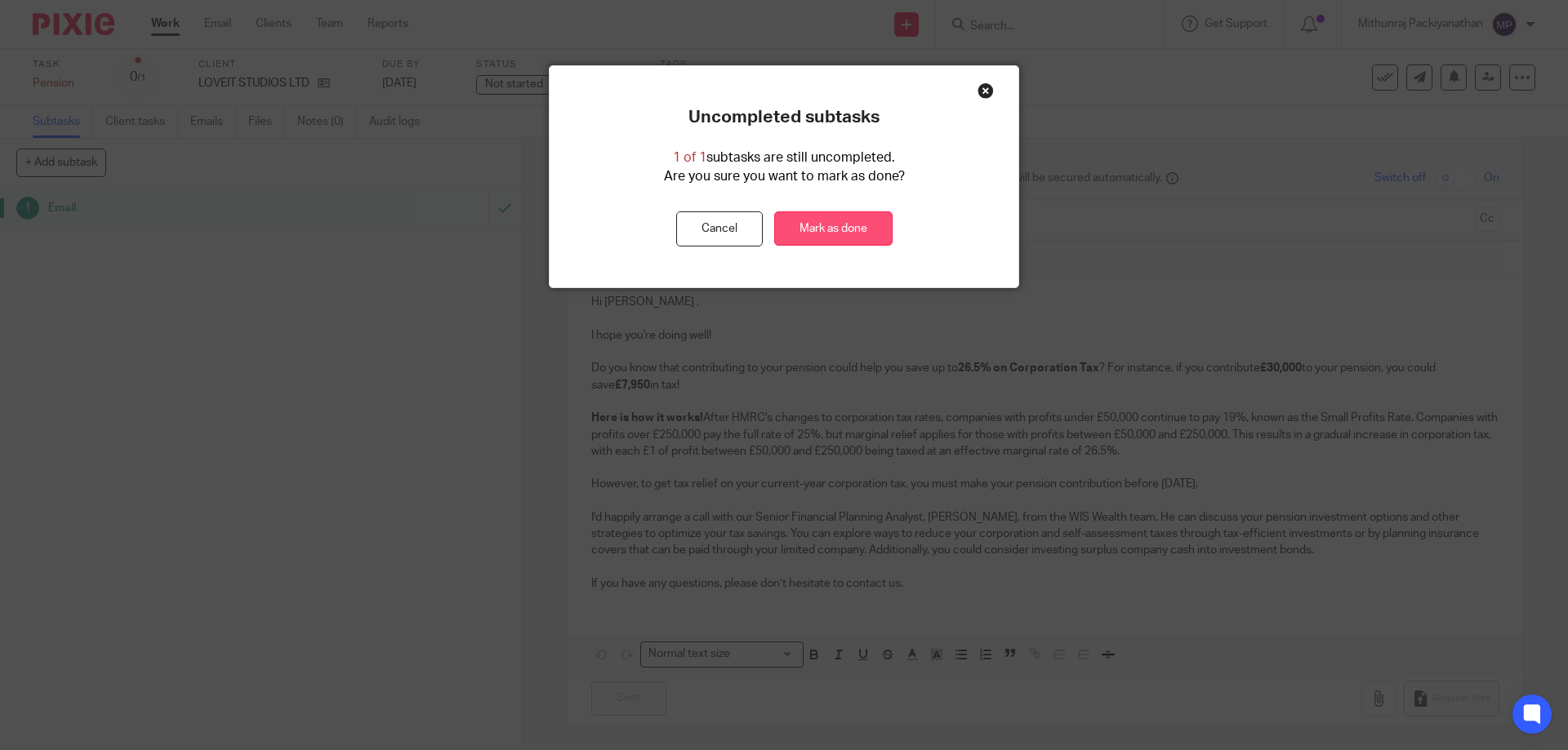
click at [850, 213] on link "Mark as done" at bounding box center [833, 229] width 119 height 35
